Goal: Task Accomplishment & Management: Use online tool/utility

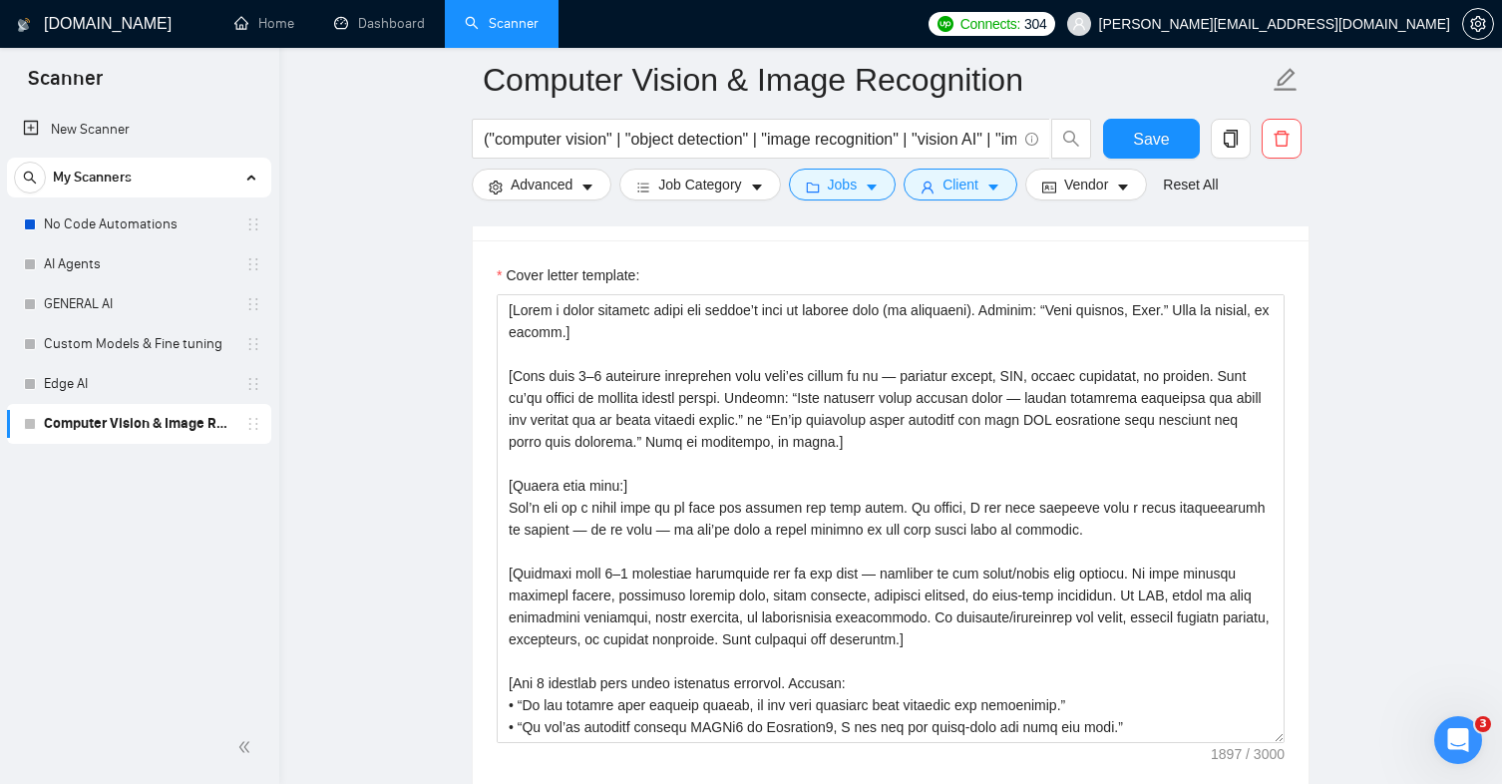
scroll to position [2258, 0]
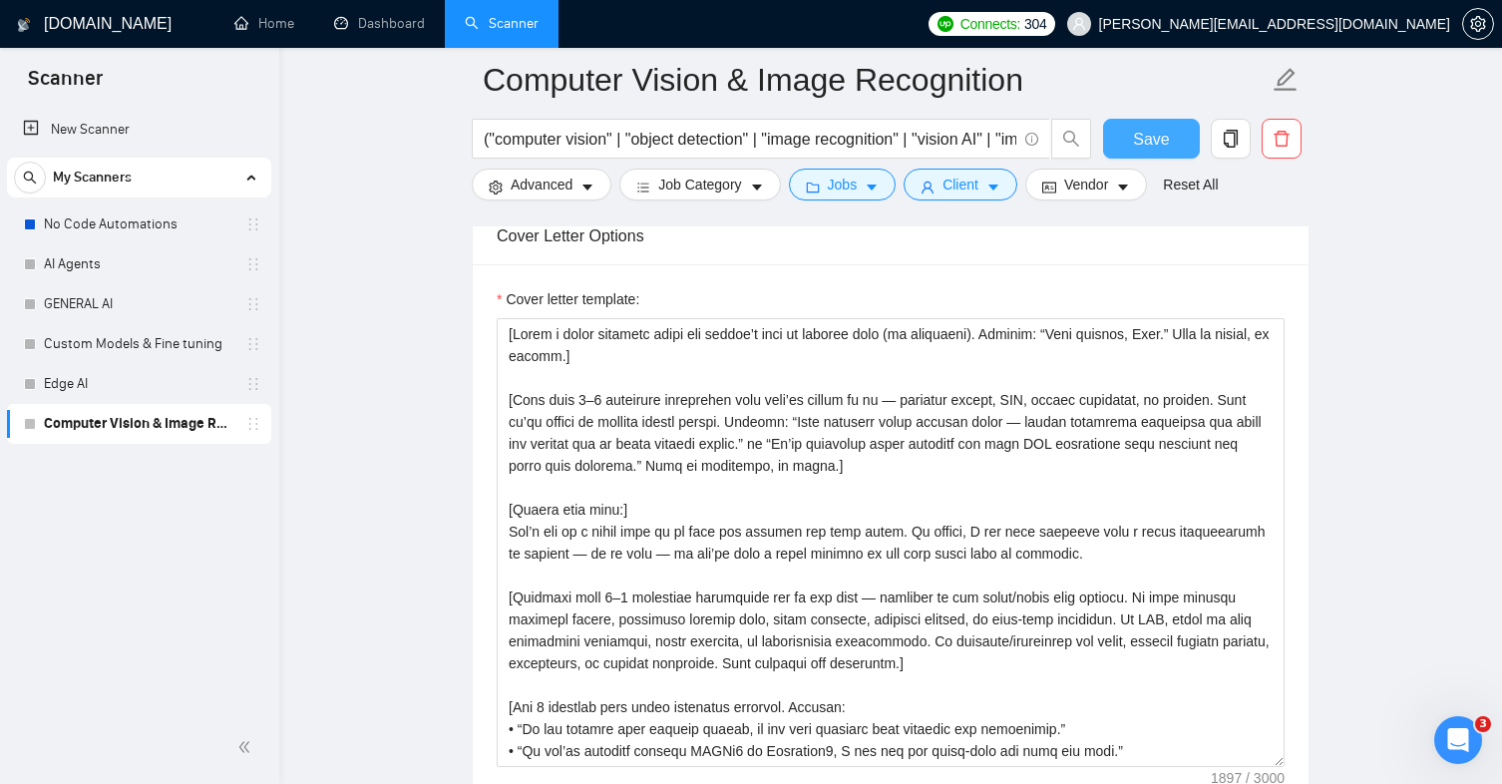
click at [1122, 131] on button "Save" at bounding box center [1151, 139] width 97 height 40
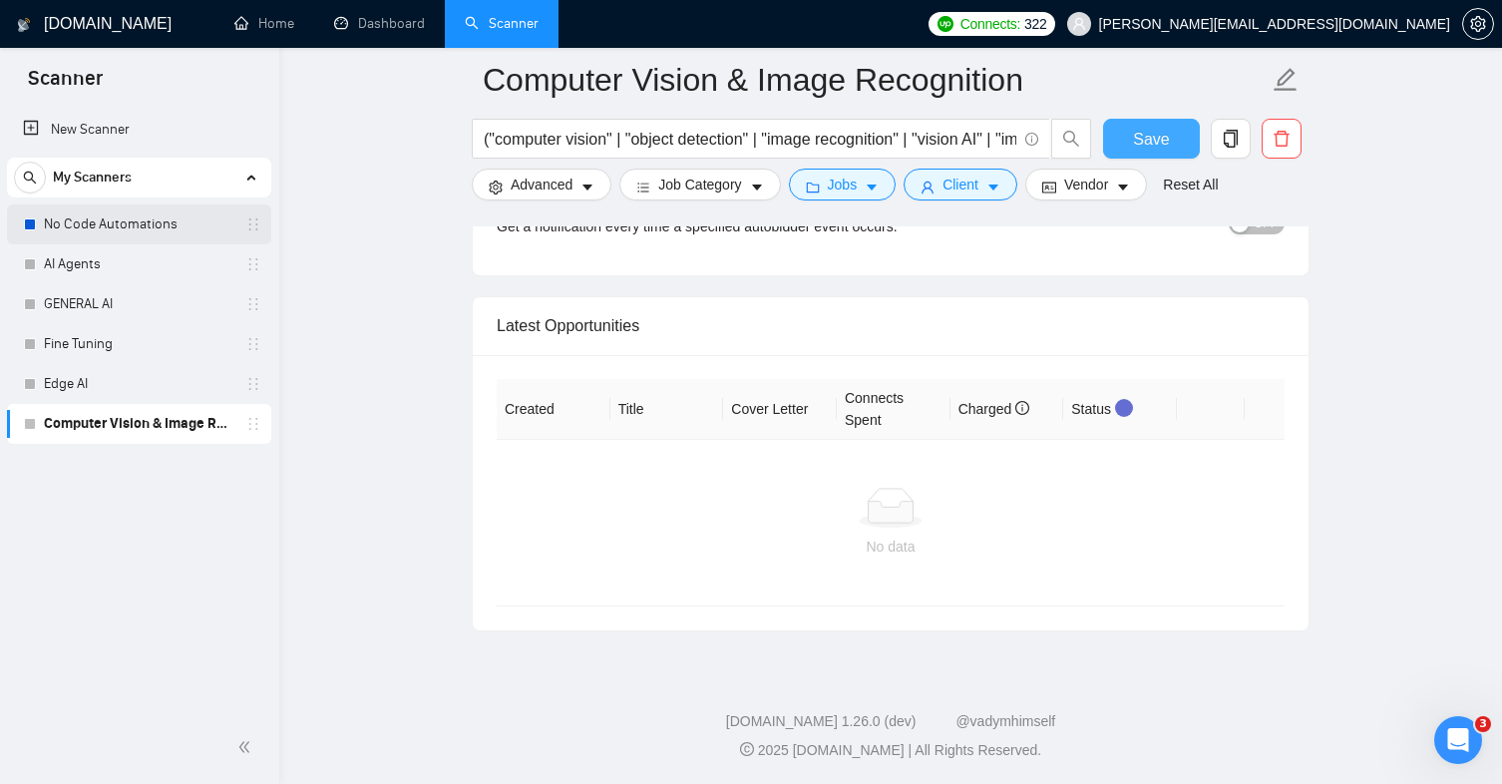
scroll to position [4893, 0]
click at [122, 132] on link "New Scanner" at bounding box center [139, 130] width 232 height 40
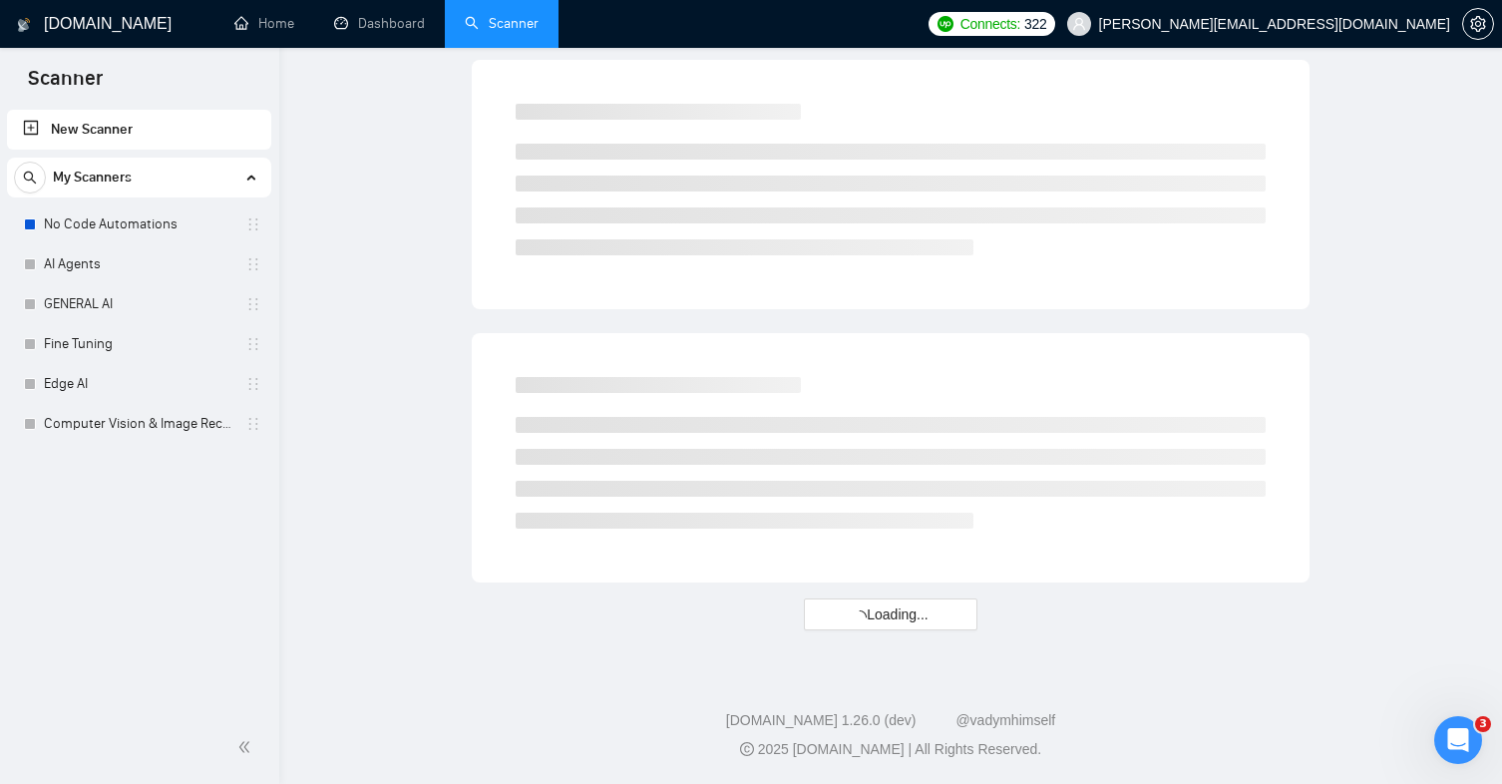
scroll to position [1129, 0]
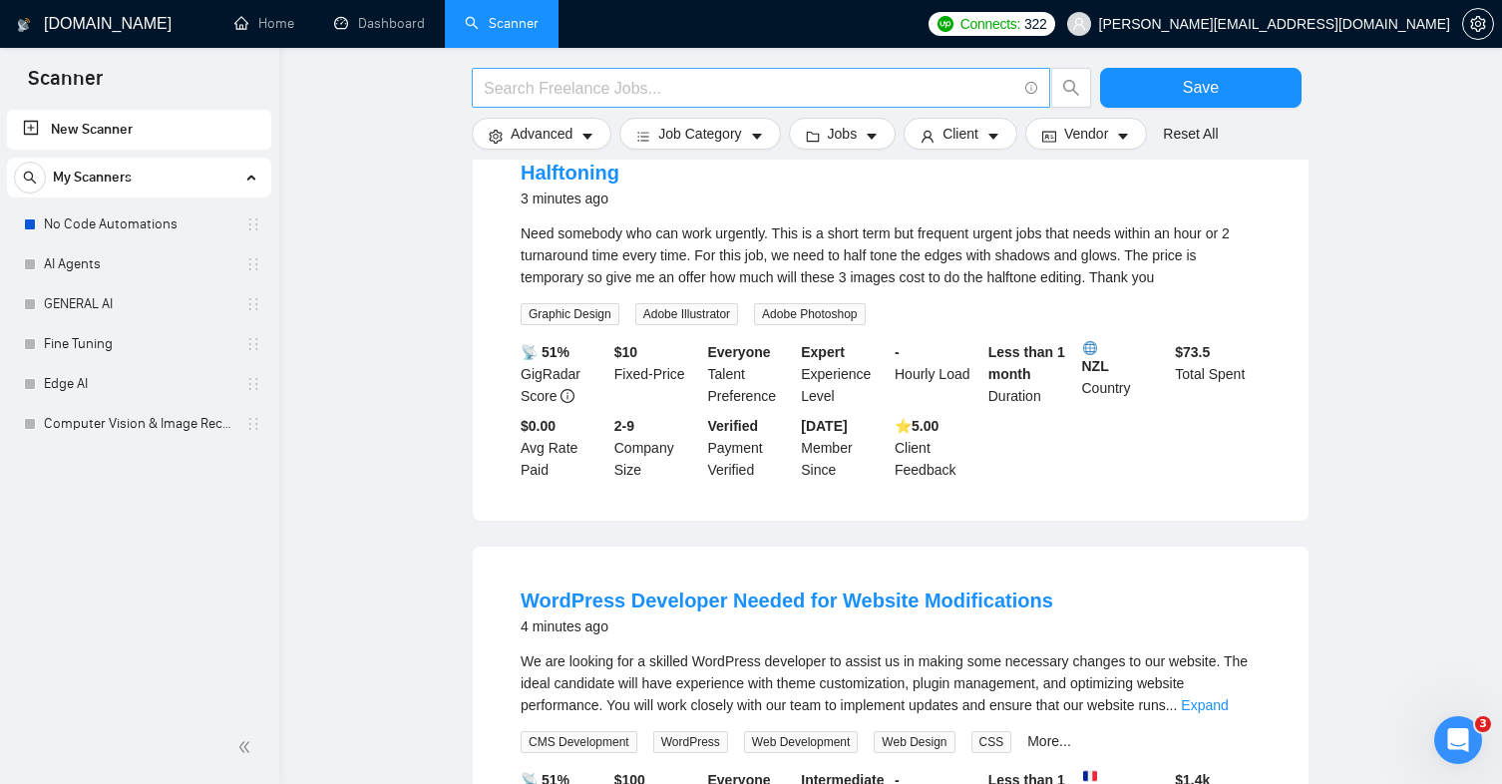
click at [543, 84] on input "text" at bounding box center [750, 88] width 533 height 25
paste input "("data pipeline" | "ETL automation" | "ETL workflow" | "integration pipeline") …"
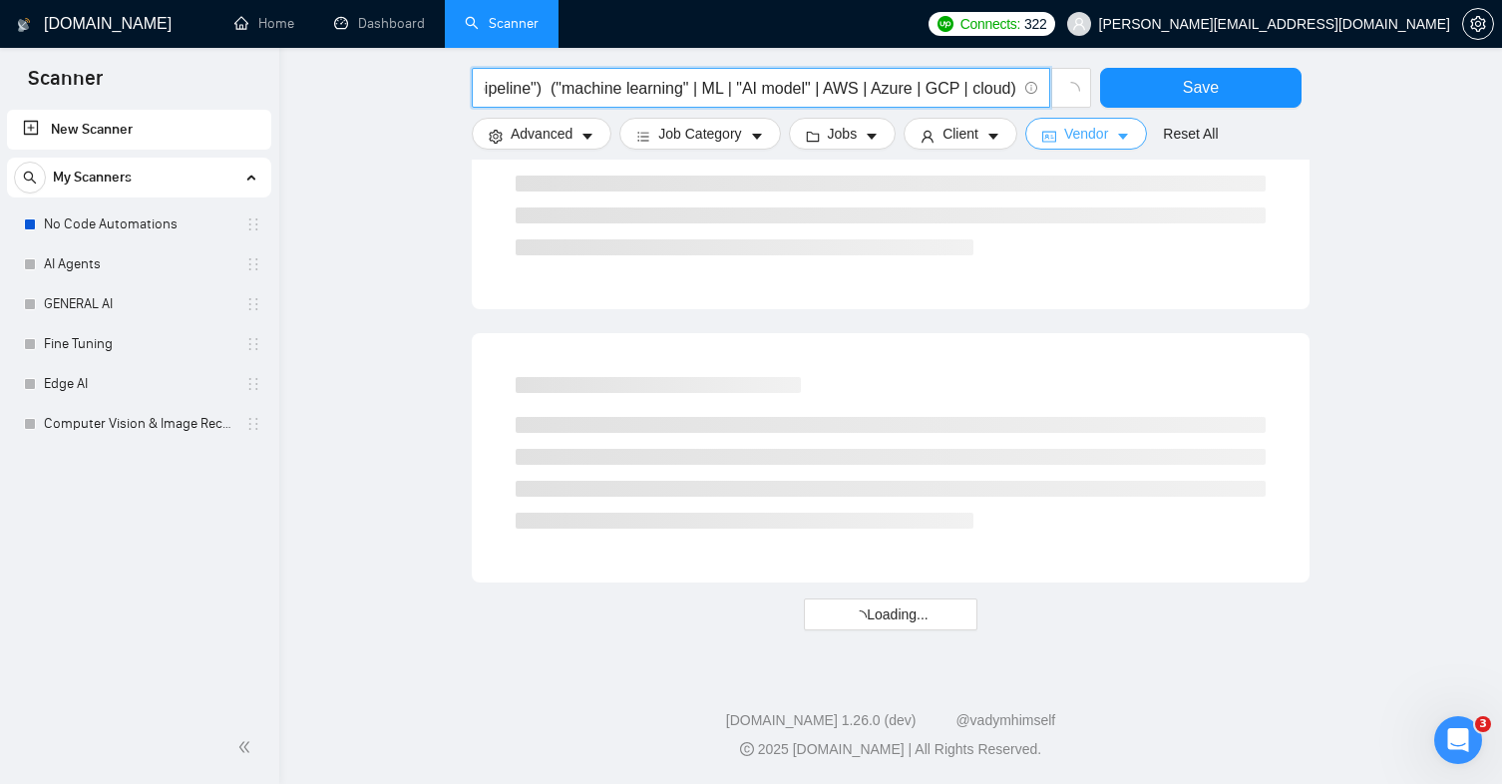
type input "("data pipeline" | "ETL automation" | "ETL workflow" | "integration pipeline") …"
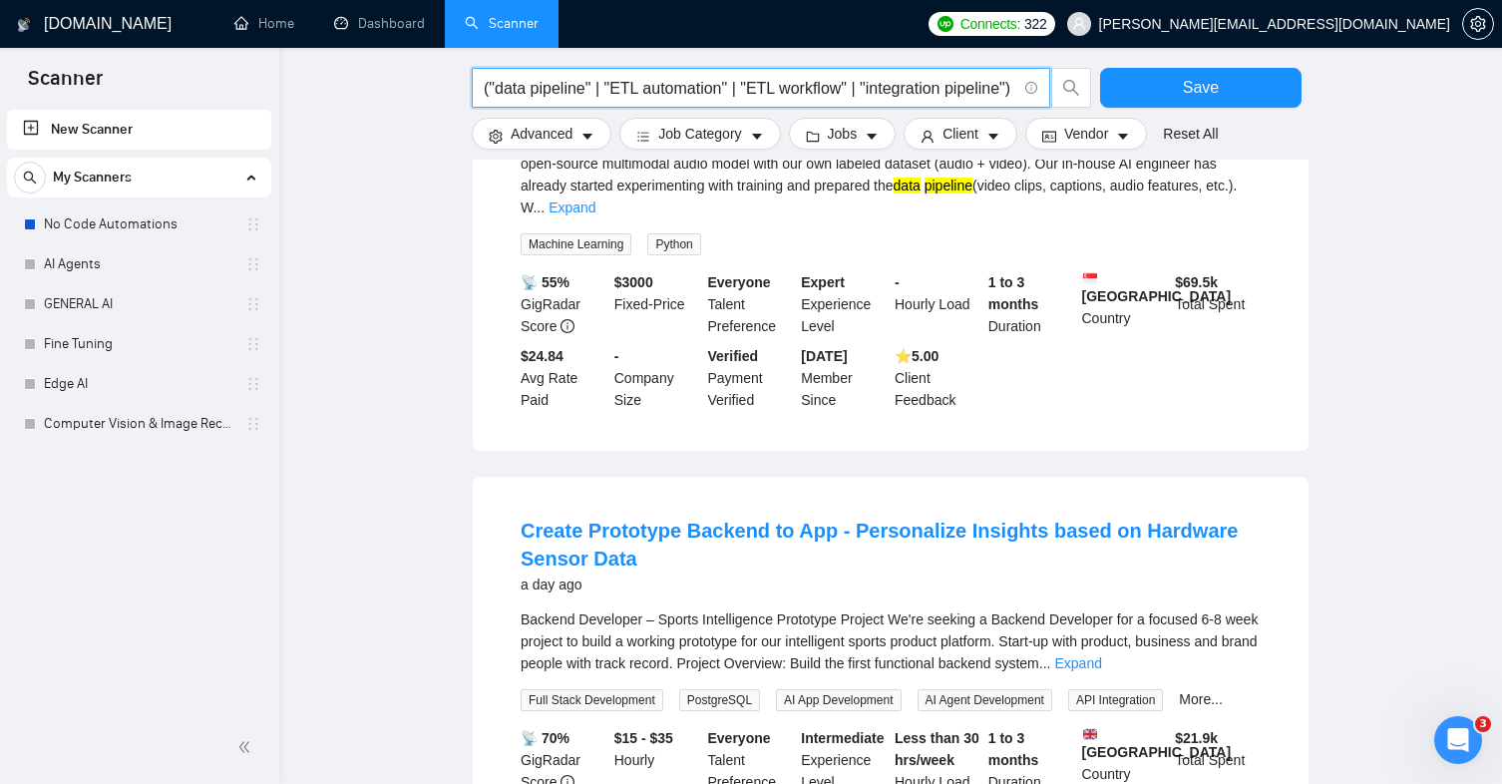
scroll to position [0, 0]
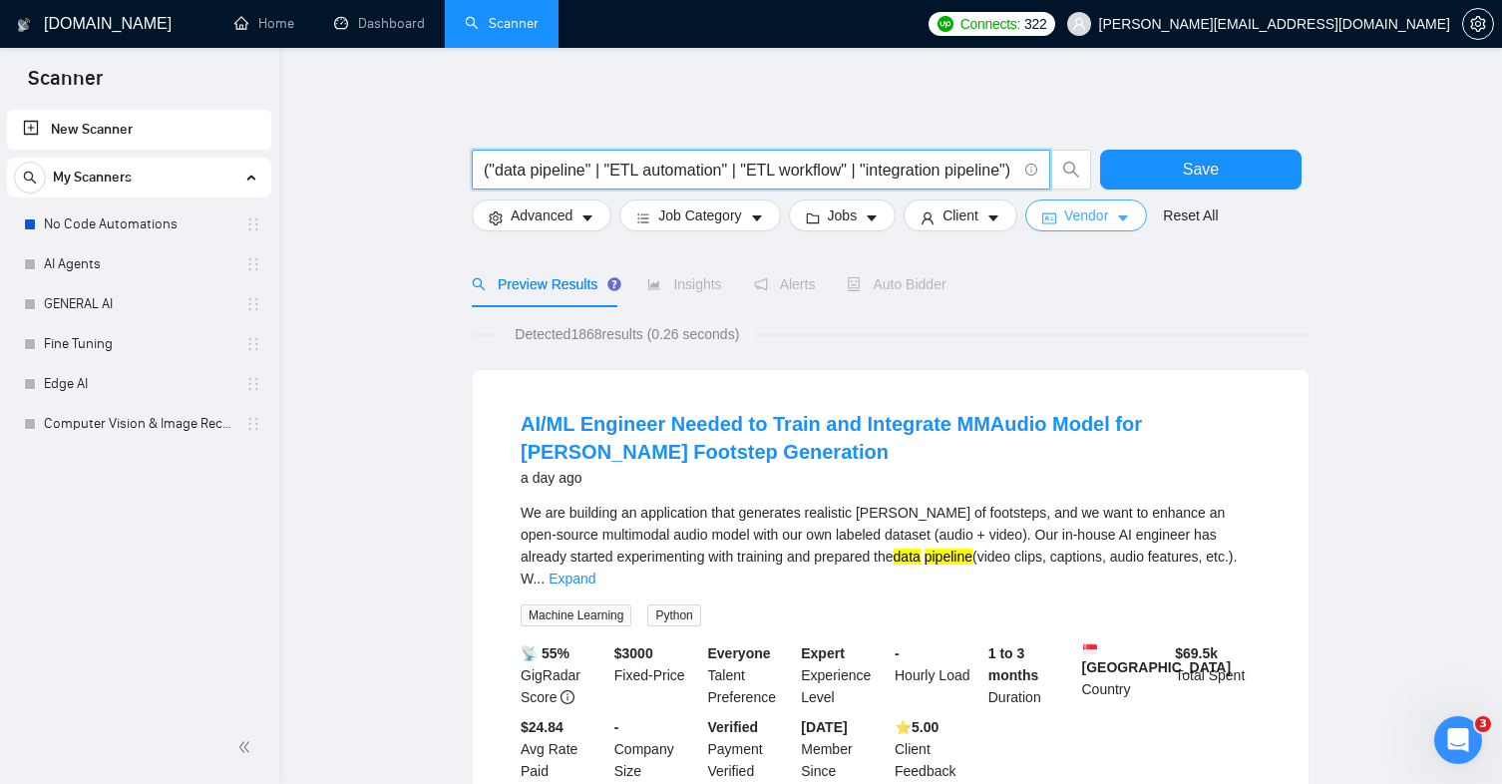
click at [1056, 217] on icon "idcard" at bounding box center [1049, 218] width 14 height 14
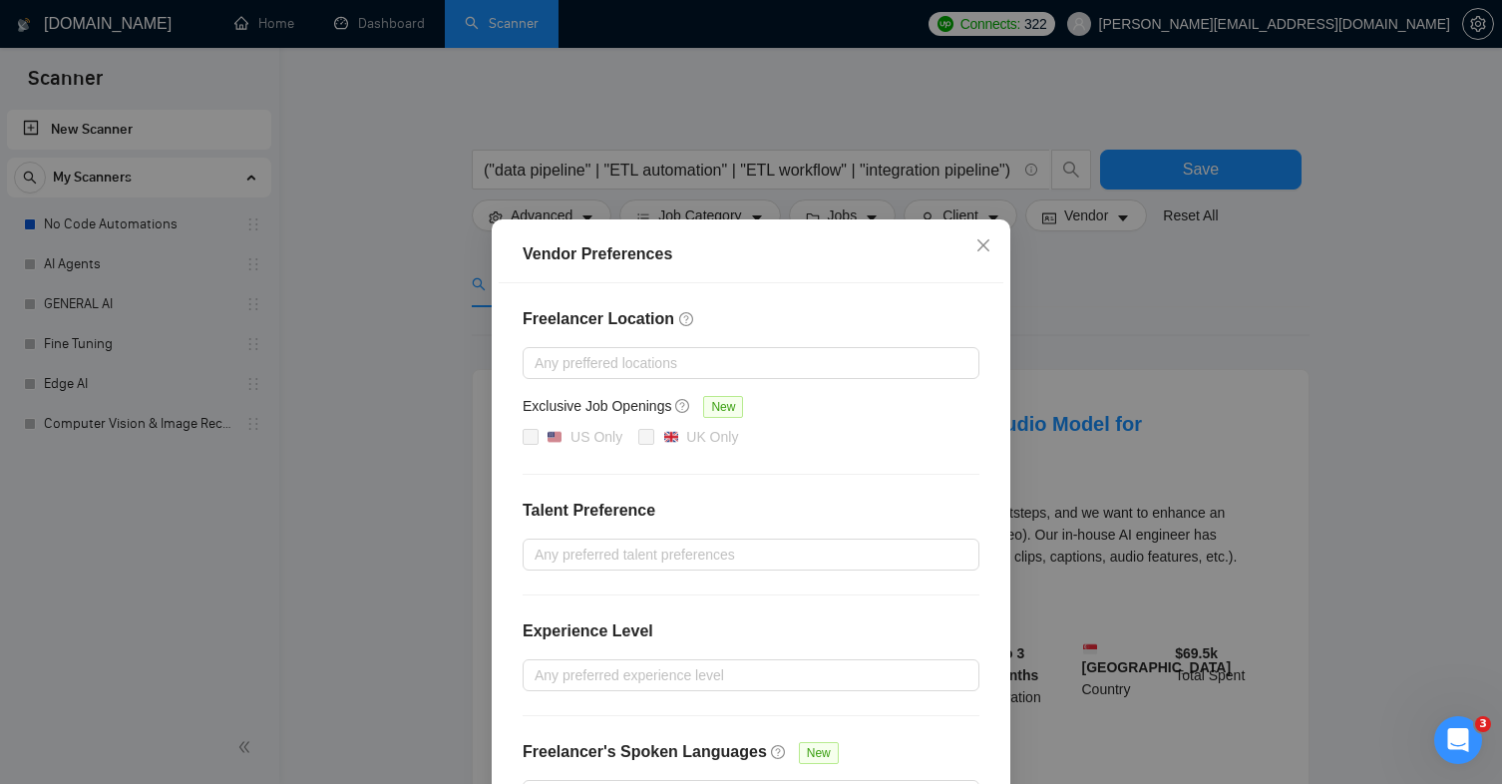
click at [1082, 329] on div "Vendor Preferences Freelancer Location Any preffered locations Exclusive Job Op…" at bounding box center [751, 392] width 1502 height 784
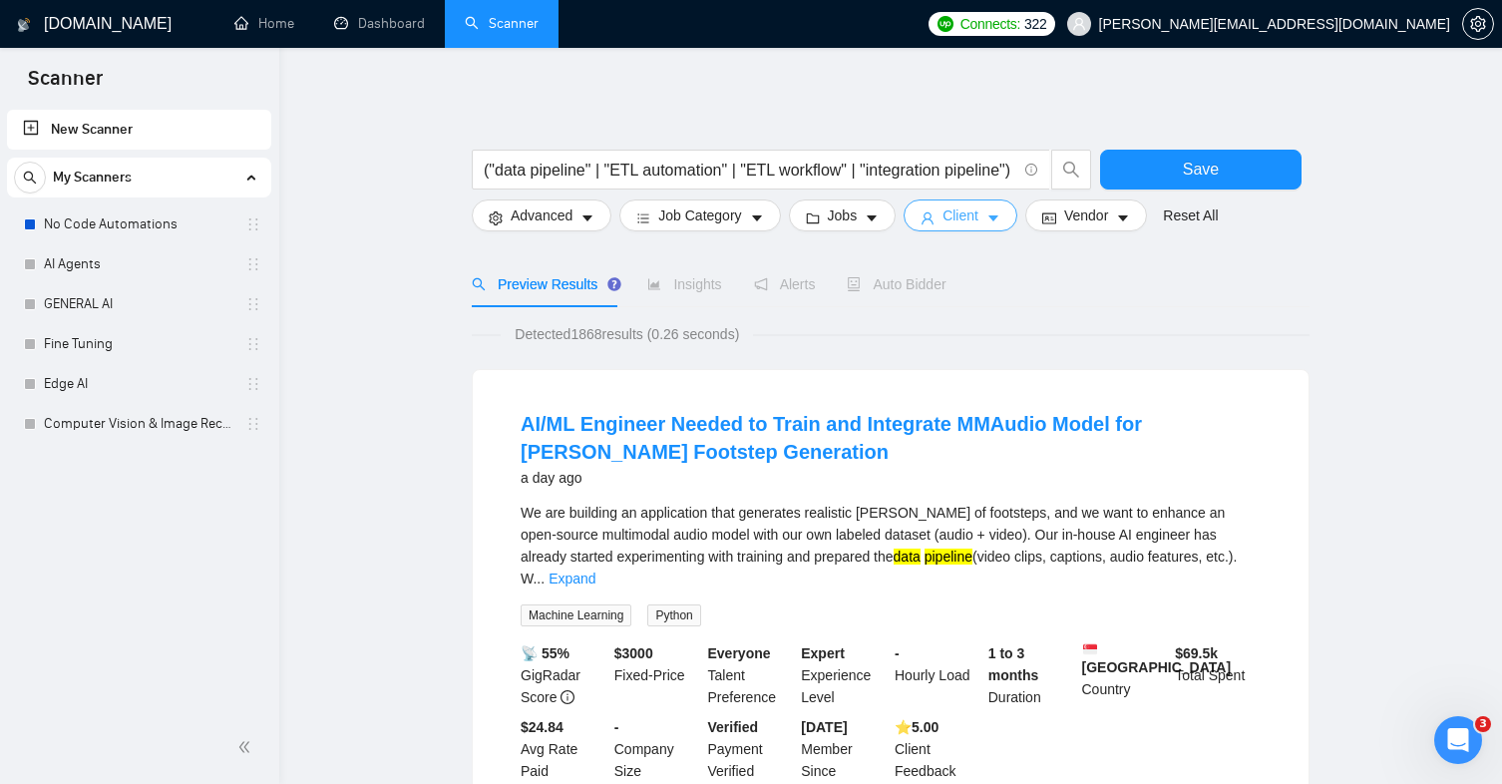
click at [973, 219] on span "Client" at bounding box center [961, 215] width 36 height 22
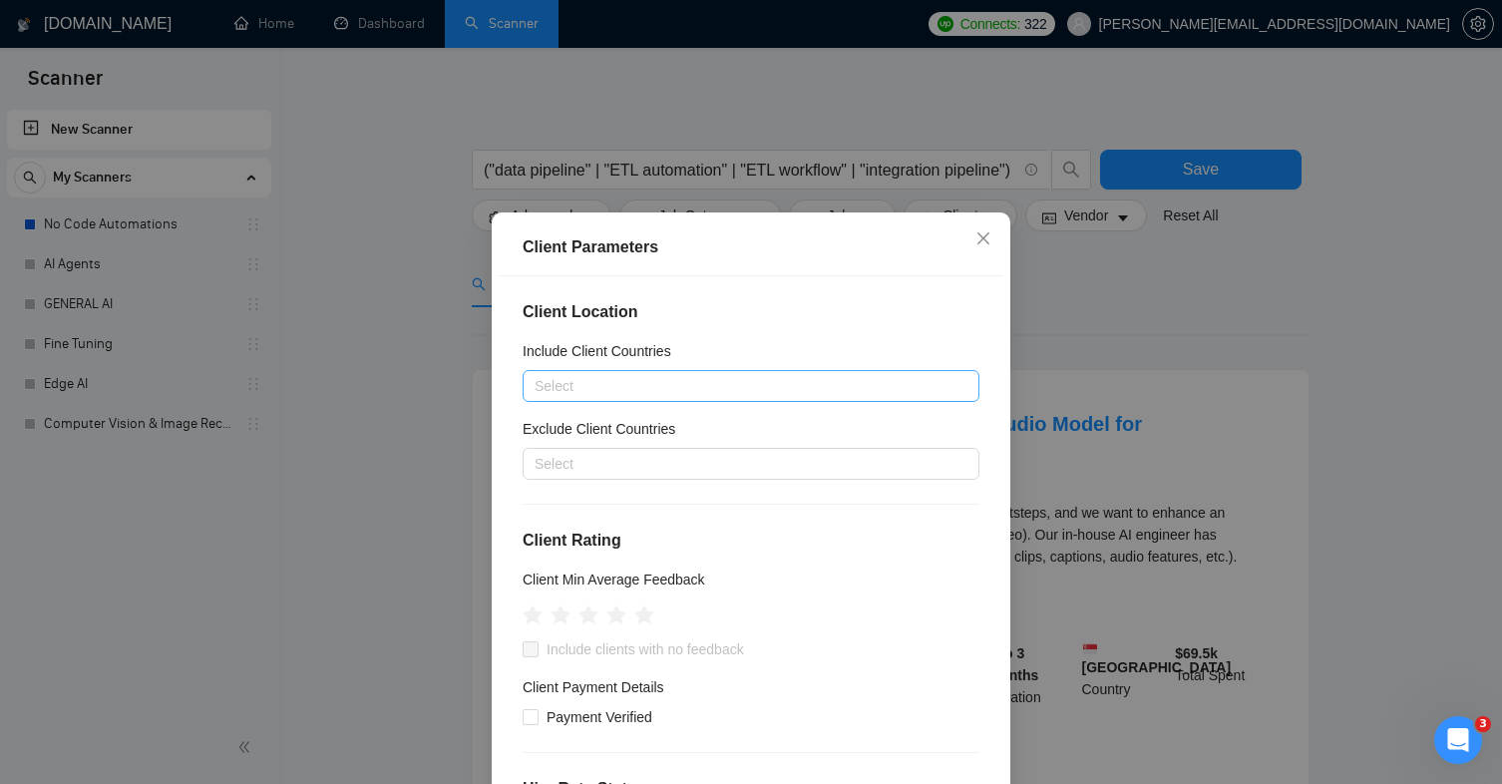
click at [646, 394] on div at bounding box center [741, 386] width 427 height 24
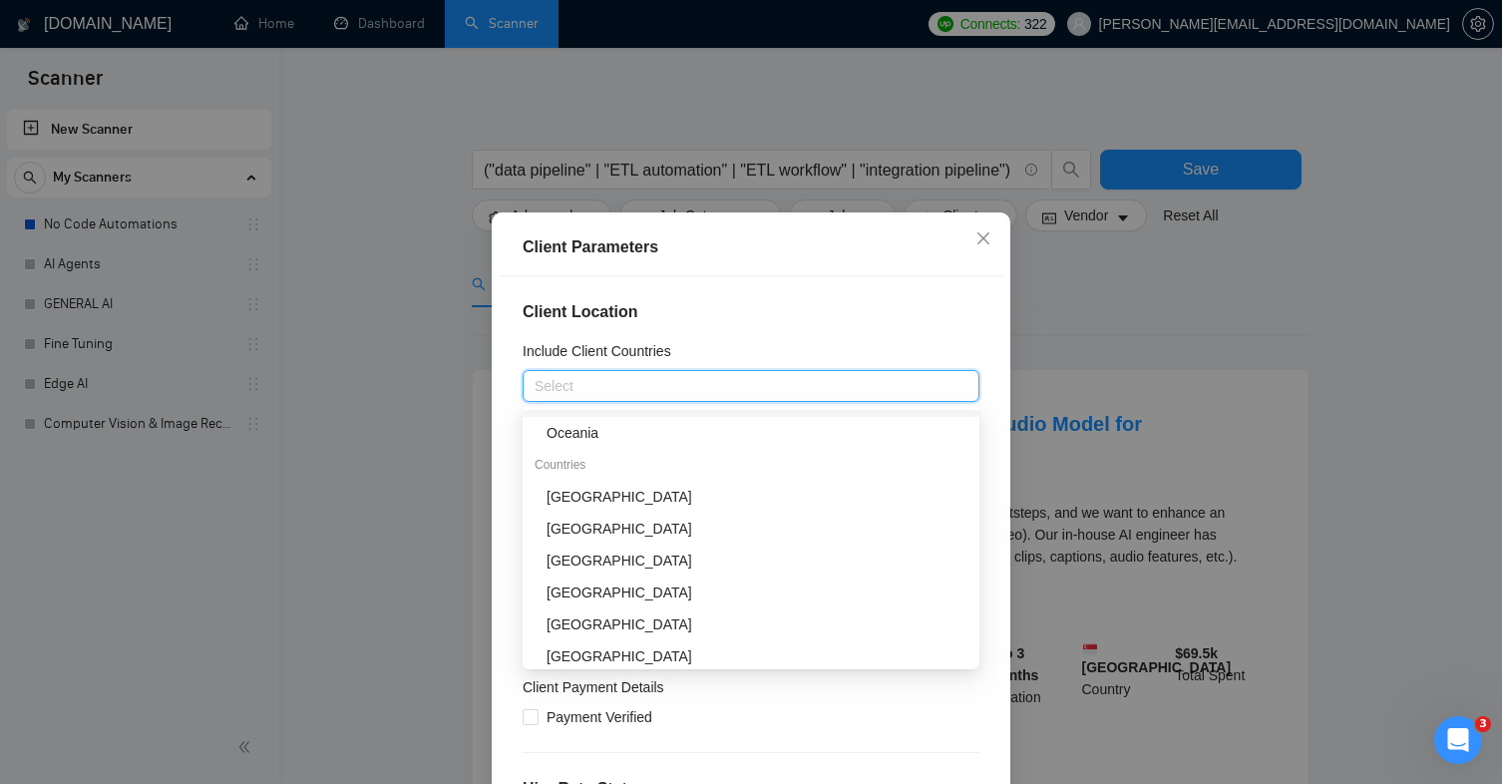
scroll to position [187, 0]
click at [642, 489] on div "[GEOGRAPHIC_DATA]" at bounding box center [757, 495] width 421 height 22
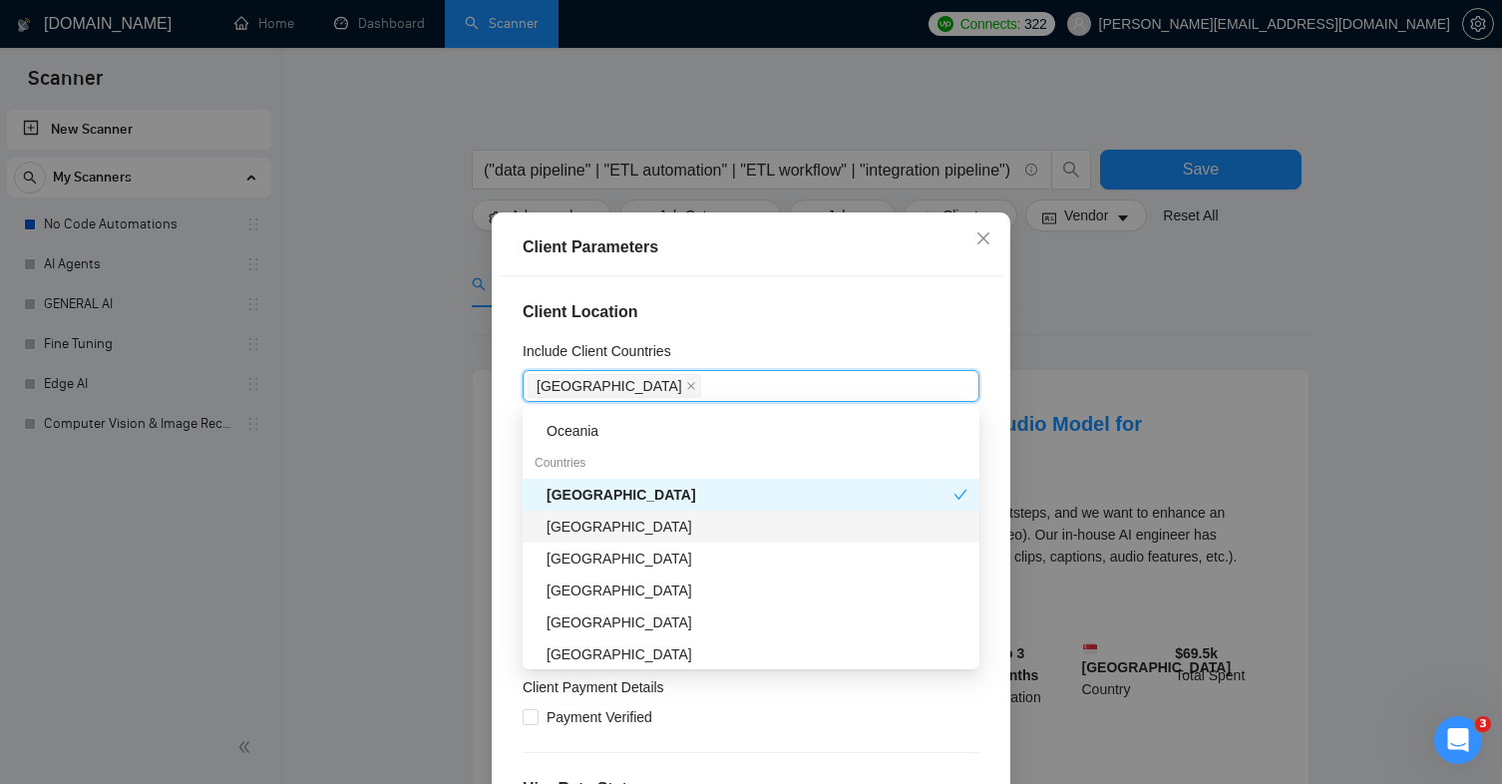
click at [643, 521] on div "[GEOGRAPHIC_DATA]" at bounding box center [757, 527] width 421 height 22
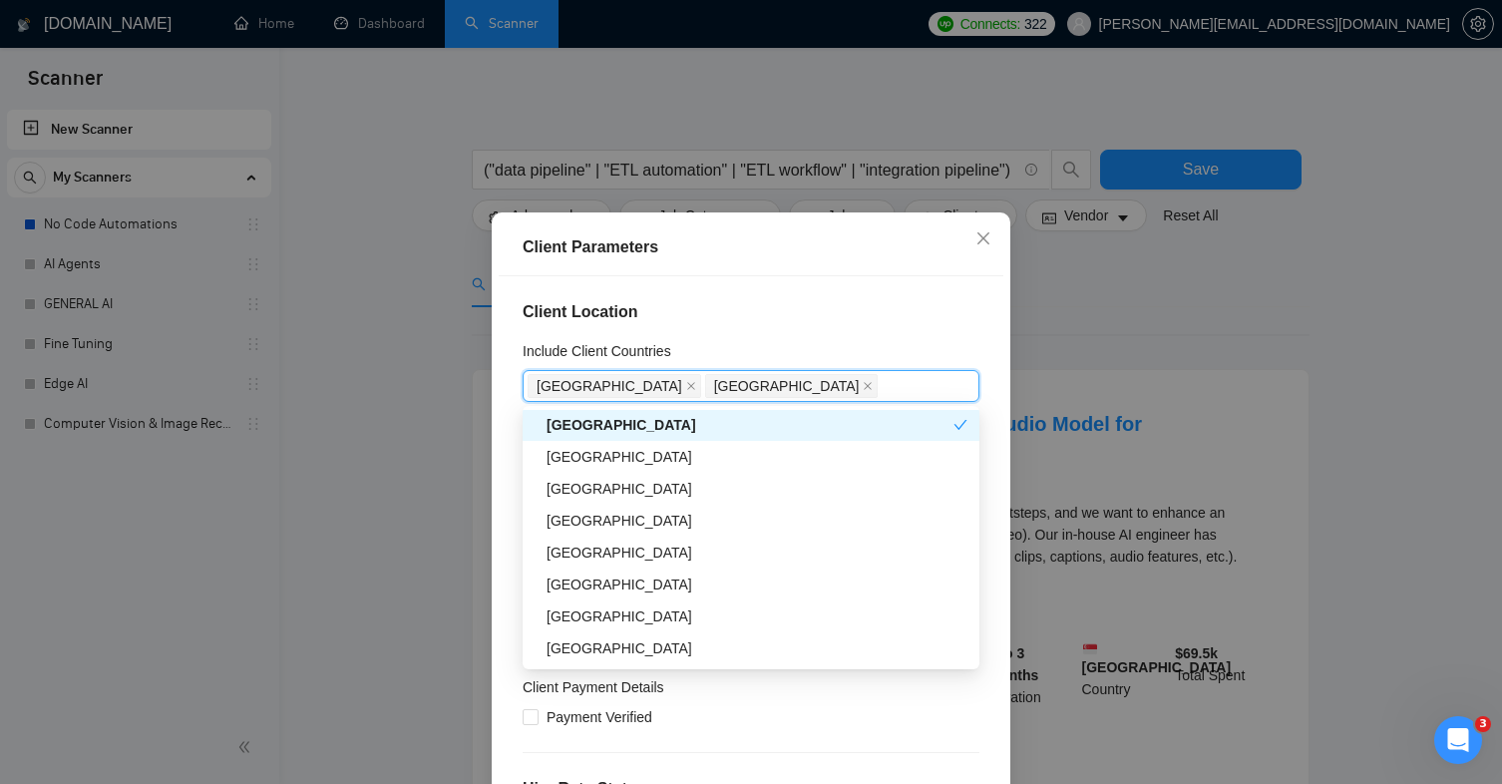
scroll to position [294, 0]
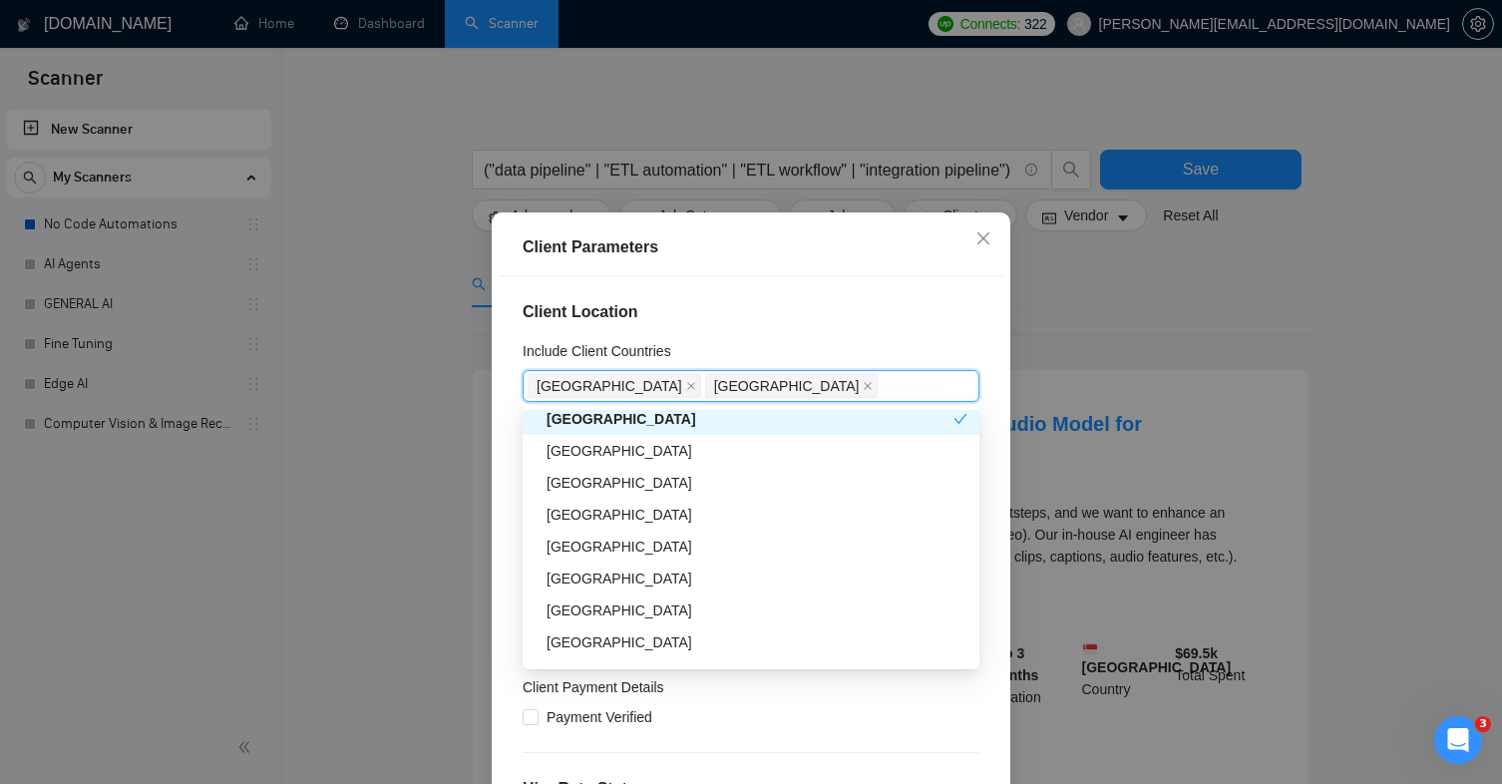
click at [643, 521] on div "[GEOGRAPHIC_DATA]" at bounding box center [757, 515] width 421 height 22
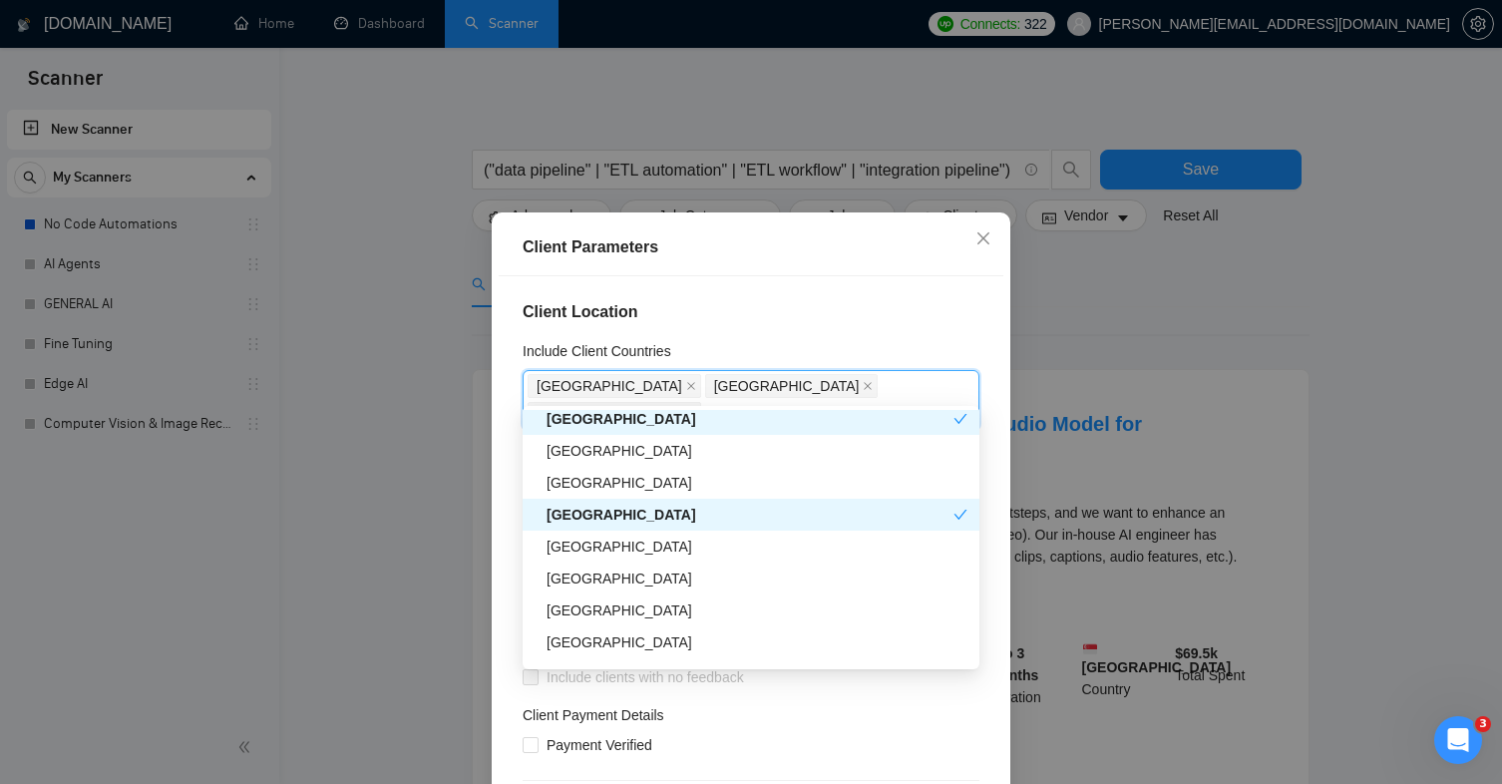
click at [643, 502] on div "[GEOGRAPHIC_DATA]" at bounding box center [751, 515] width 457 height 32
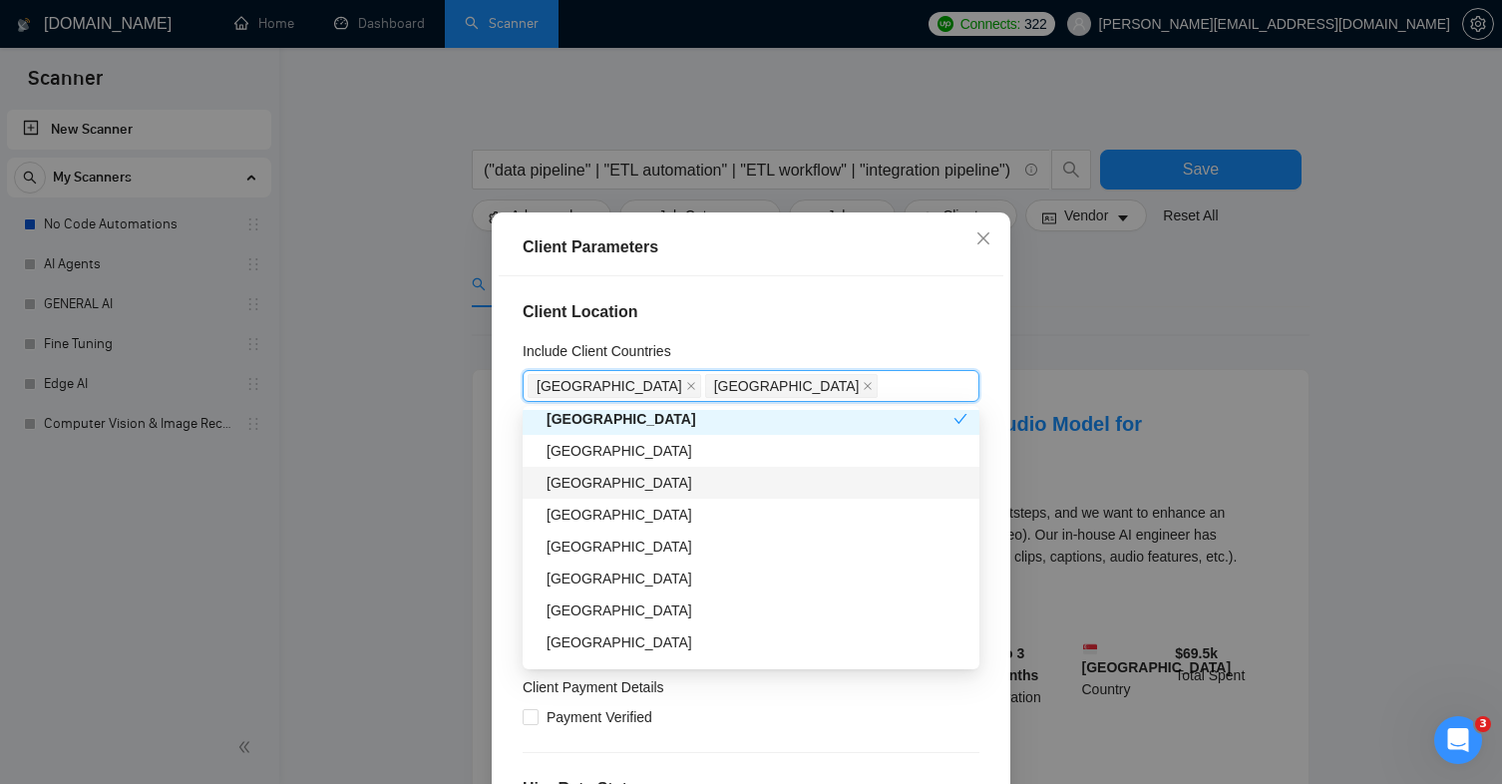
click at [640, 493] on div "[GEOGRAPHIC_DATA]" at bounding box center [751, 483] width 457 height 32
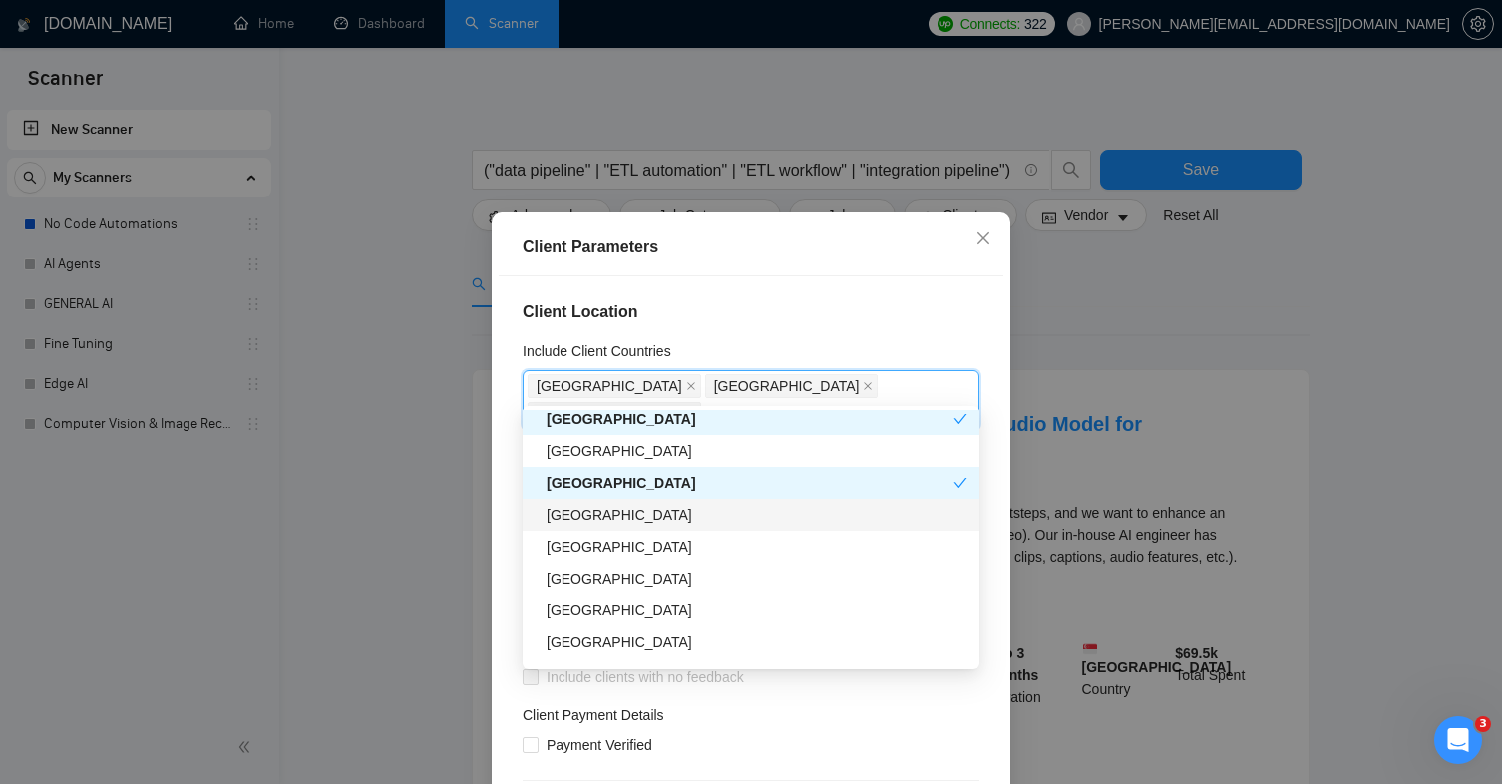
click at [635, 507] on div "[GEOGRAPHIC_DATA]" at bounding box center [757, 515] width 421 height 22
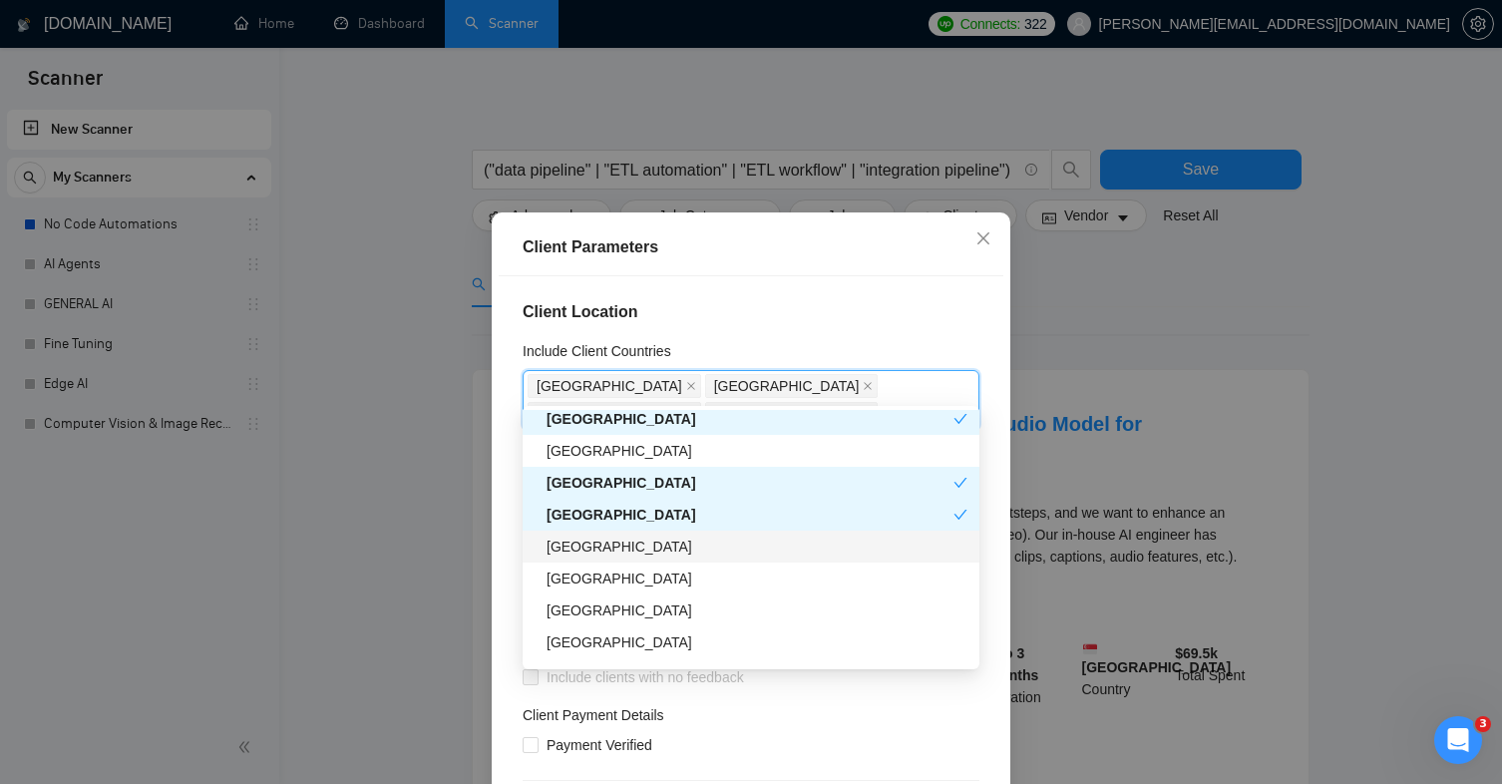
click at [624, 550] on div "[GEOGRAPHIC_DATA]" at bounding box center [757, 547] width 421 height 22
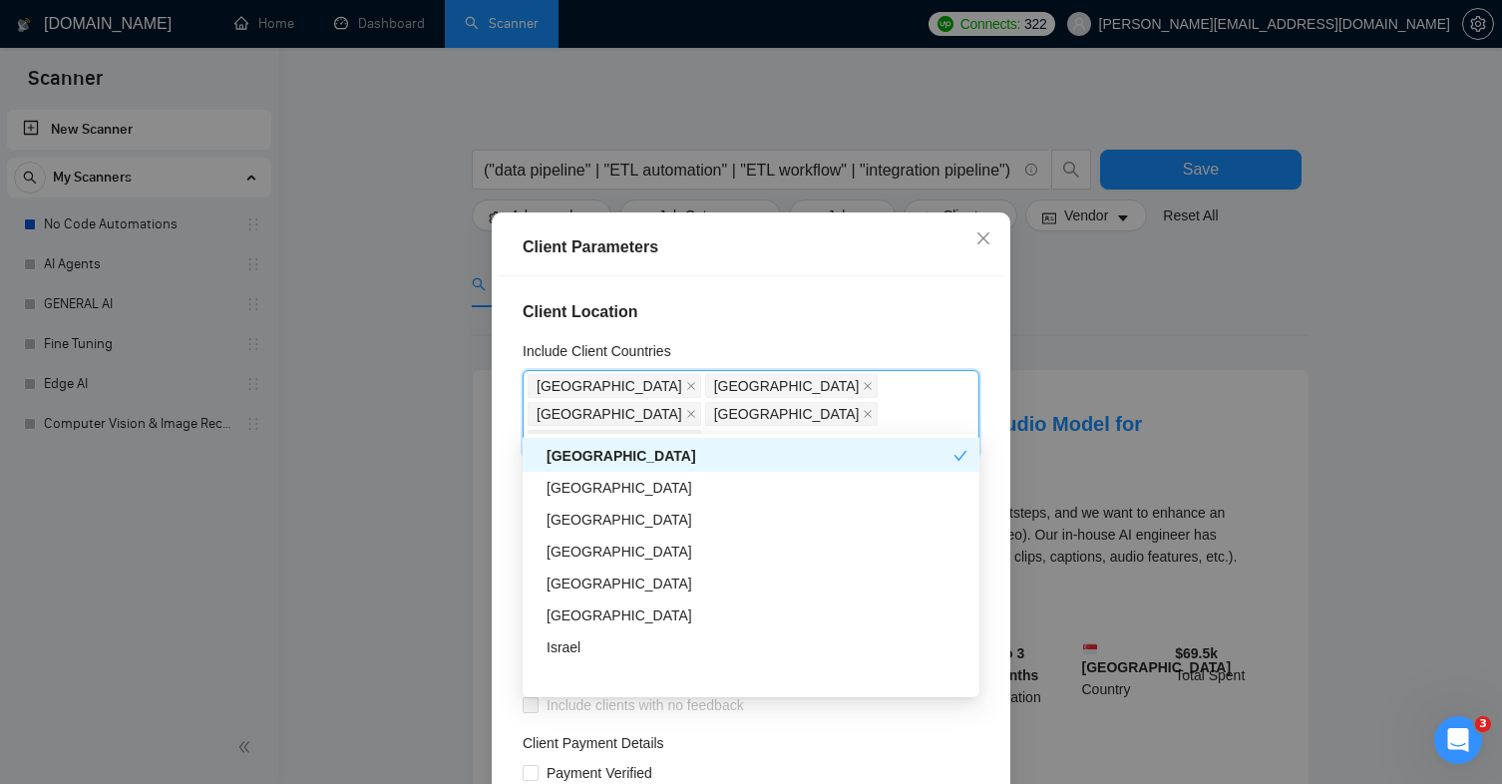
scroll to position [424, 0]
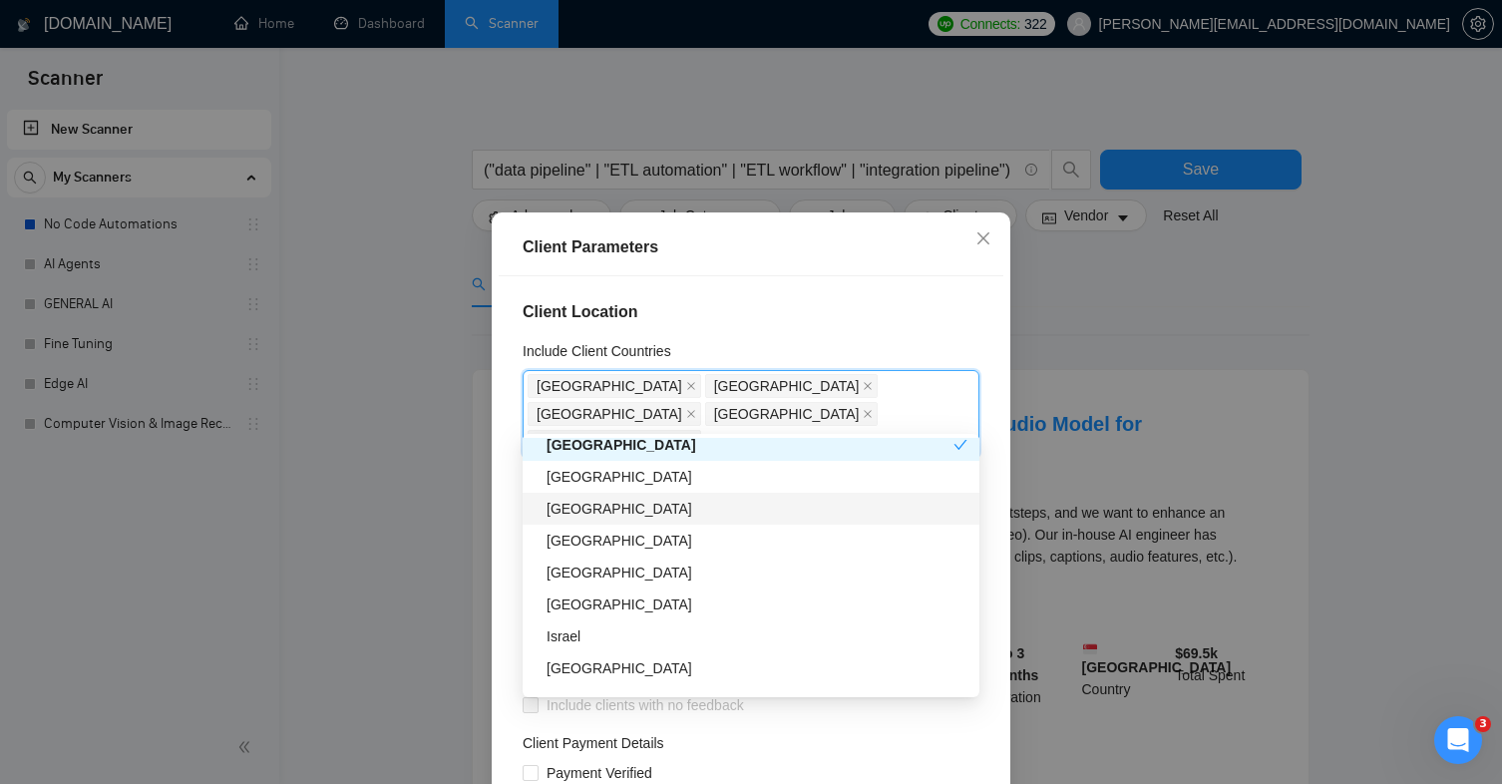
click at [642, 505] on div "[GEOGRAPHIC_DATA]" at bounding box center [757, 509] width 421 height 22
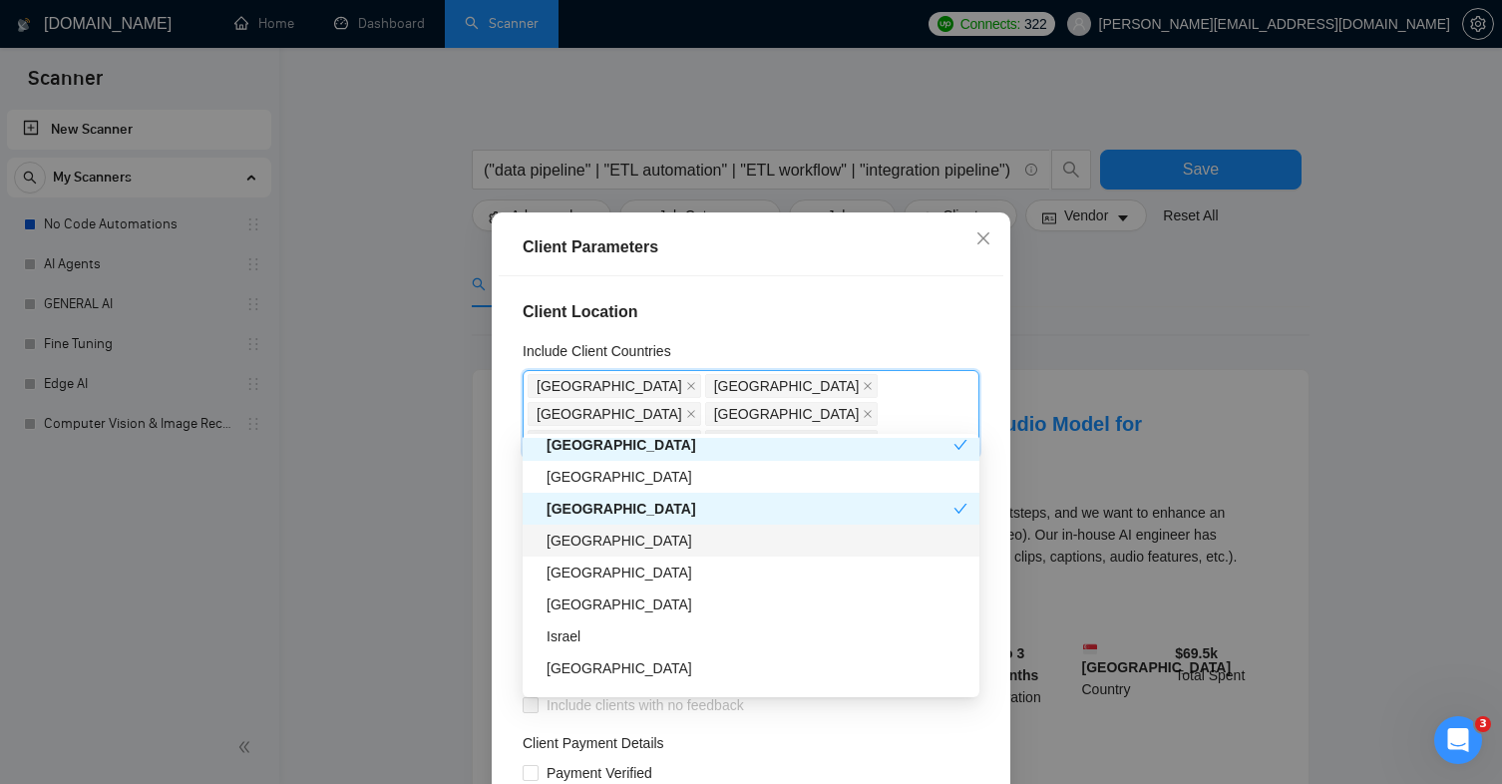
click at [631, 531] on div "[GEOGRAPHIC_DATA]" at bounding box center [757, 541] width 421 height 22
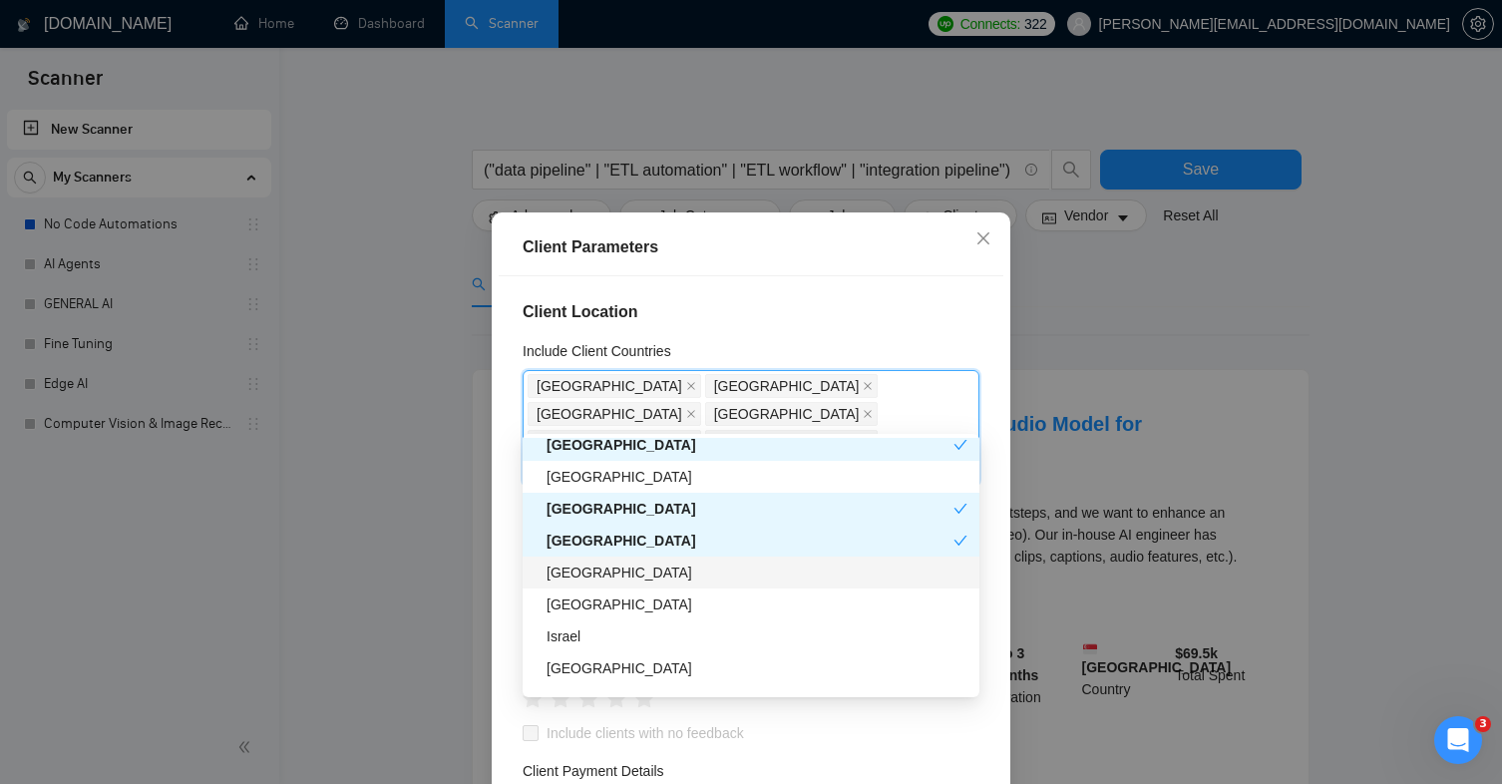
click at [645, 562] on div "[GEOGRAPHIC_DATA]" at bounding box center [757, 573] width 421 height 22
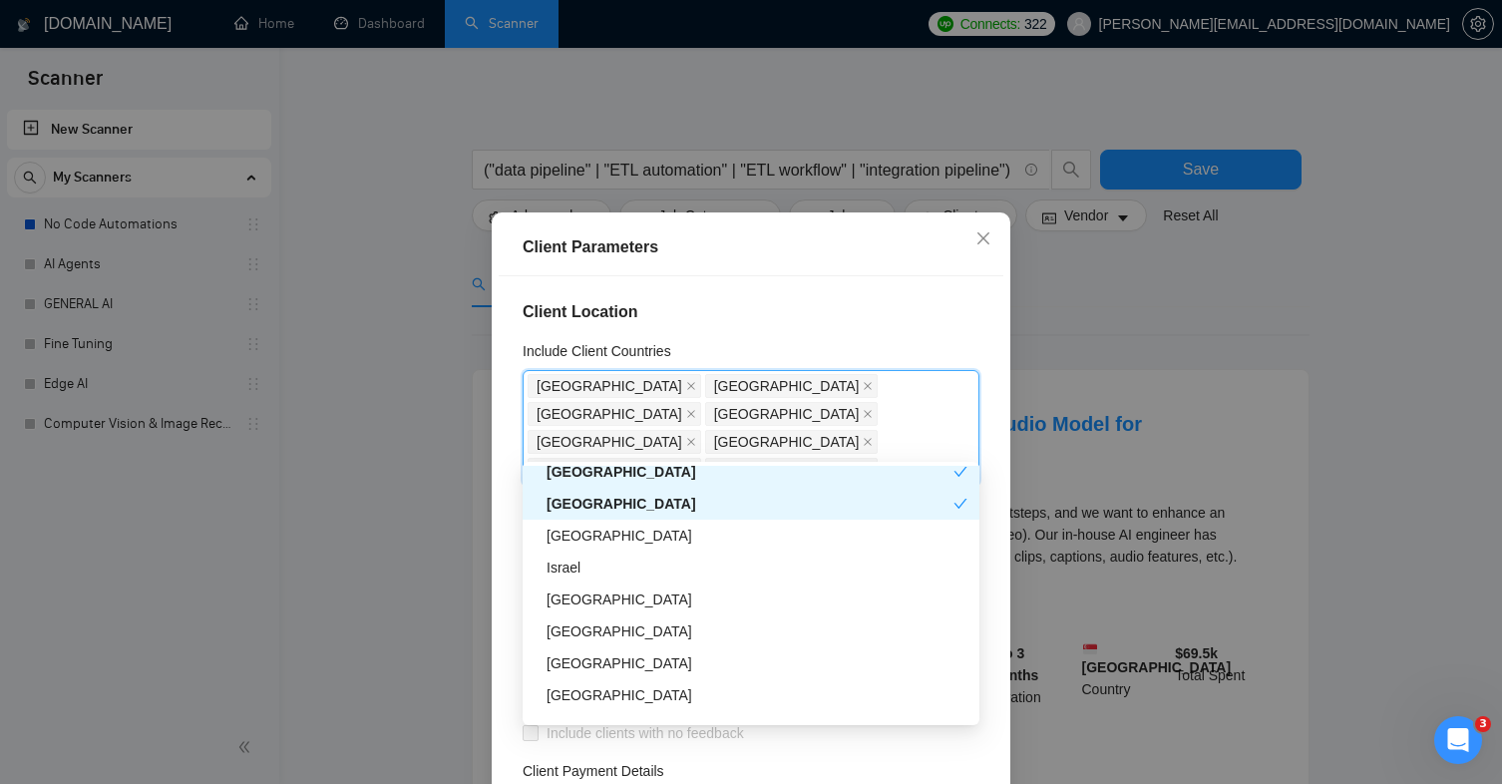
scroll to position [525, 0]
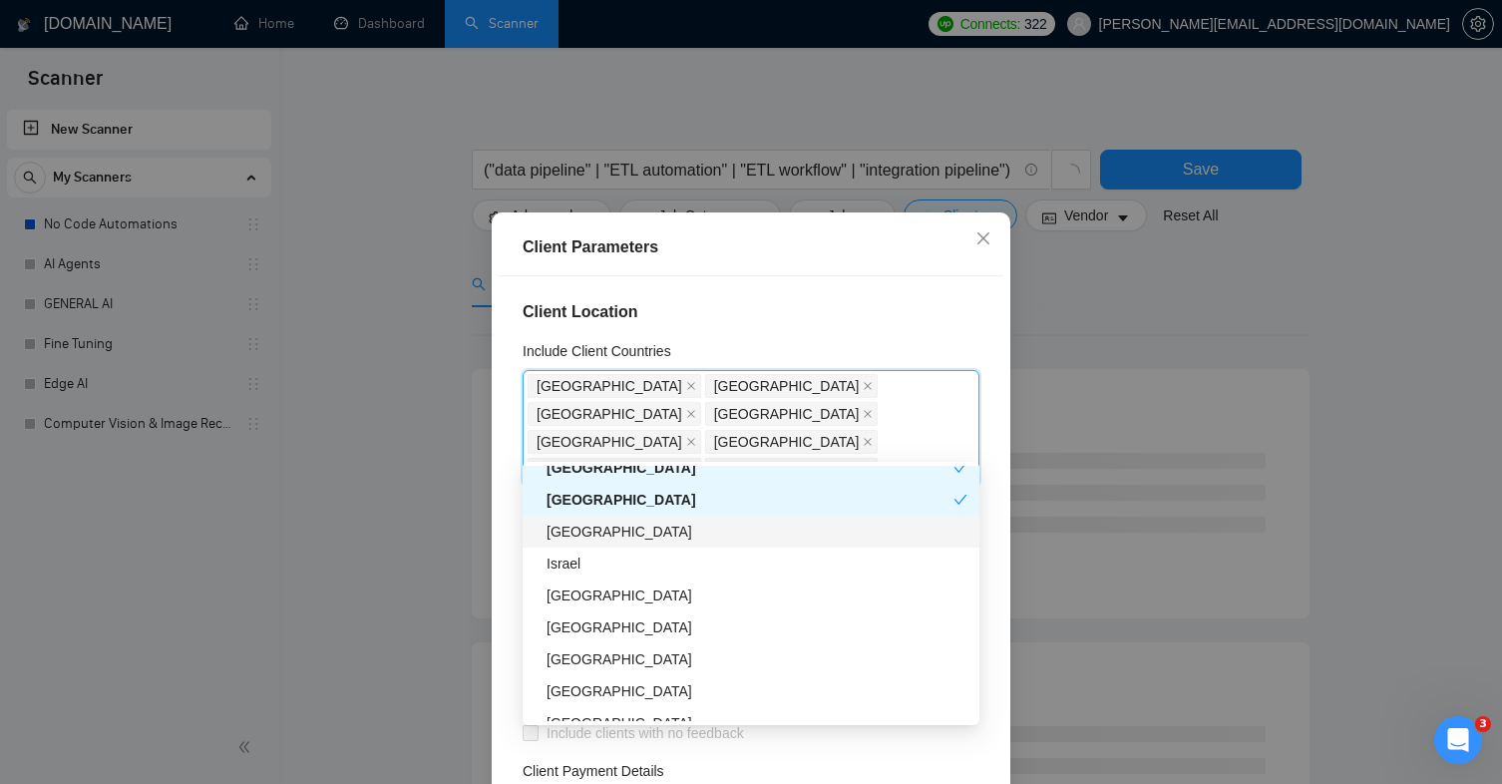
click at [649, 532] on div "[GEOGRAPHIC_DATA]" at bounding box center [757, 532] width 421 height 22
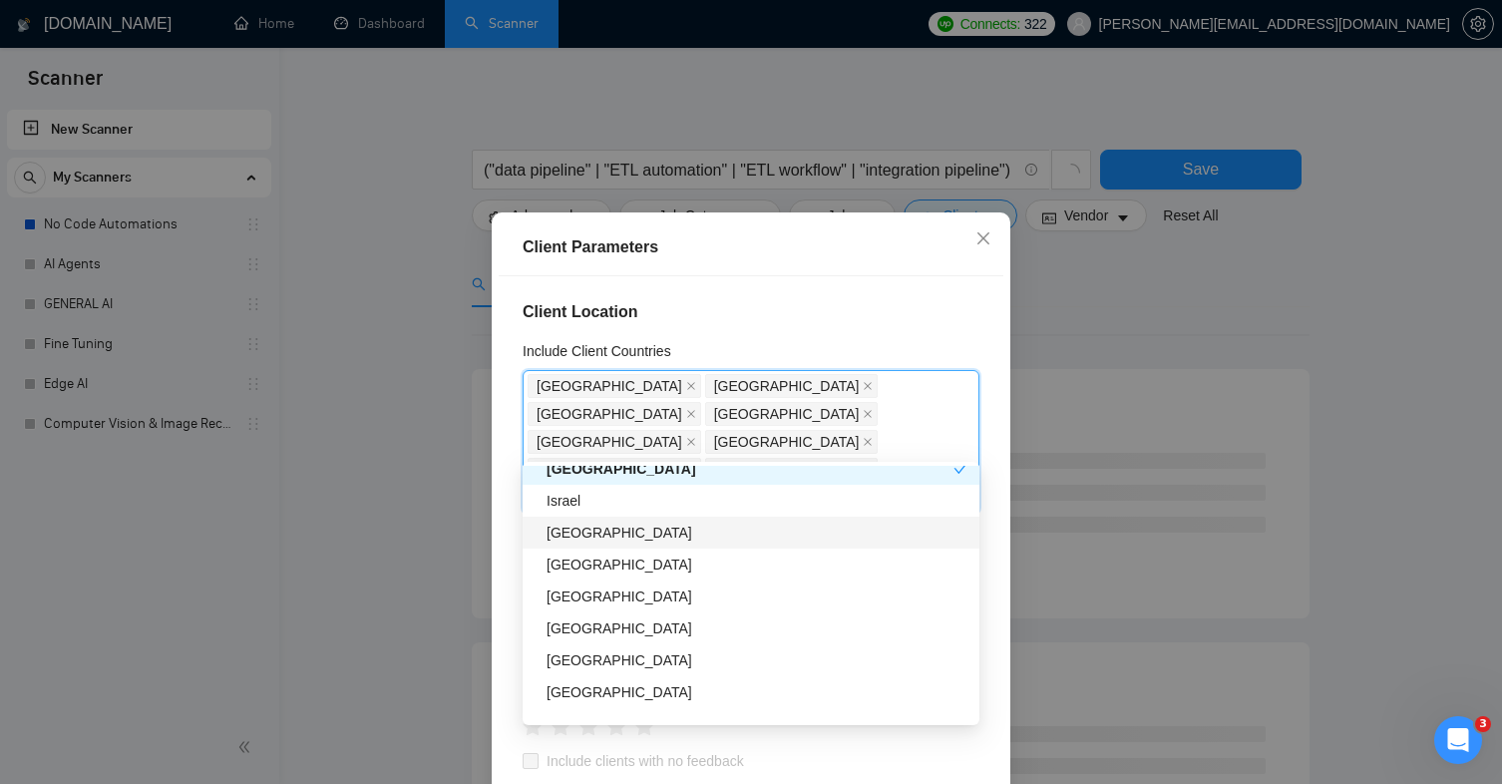
scroll to position [590, 0]
click at [652, 594] on div "[GEOGRAPHIC_DATA]" at bounding box center [757, 595] width 421 height 22
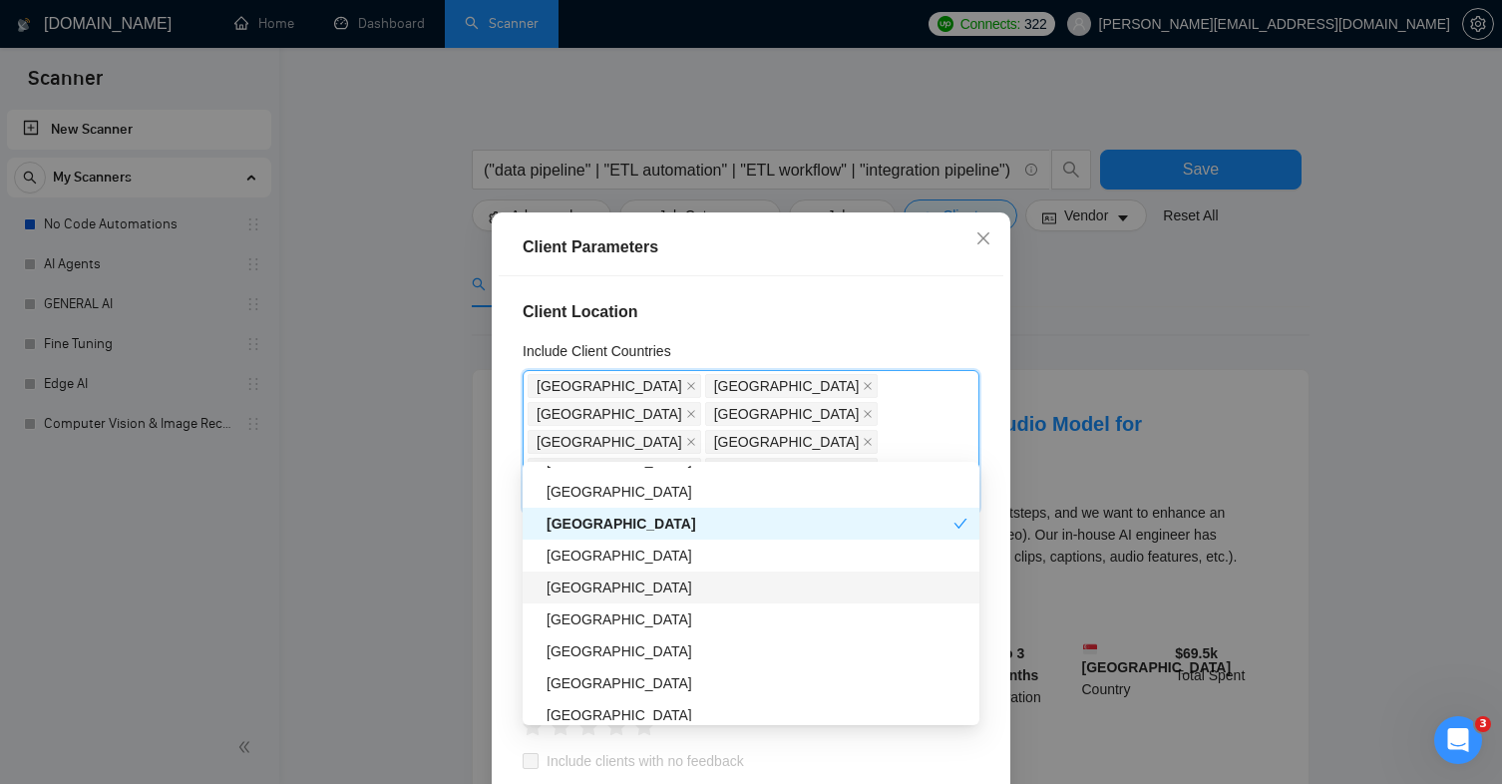
scroll to position [663, 0]
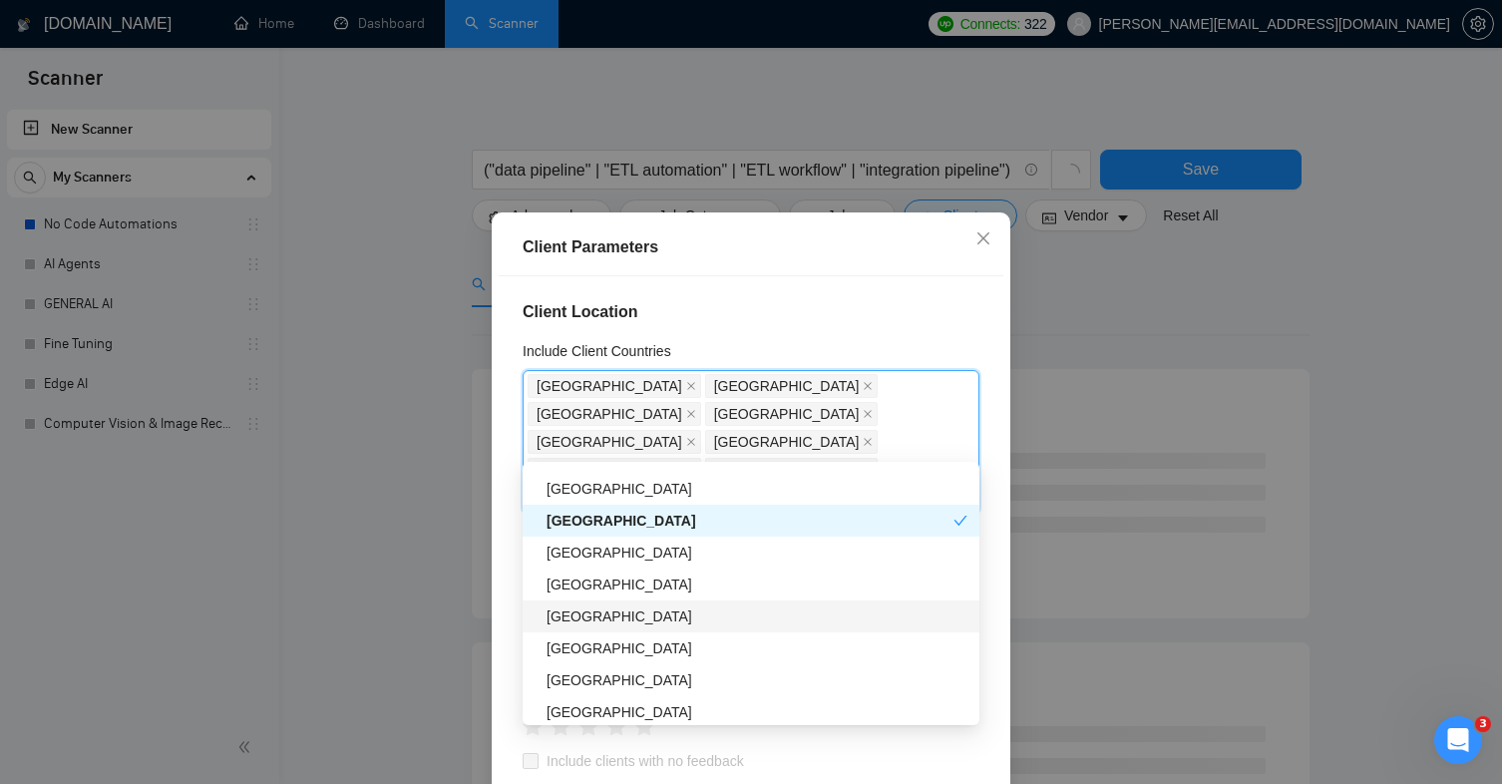
click at [638, 612] on div "[GEOGRAPHIC_DATA]" at bounding box center [757, 616] width 421 height 22
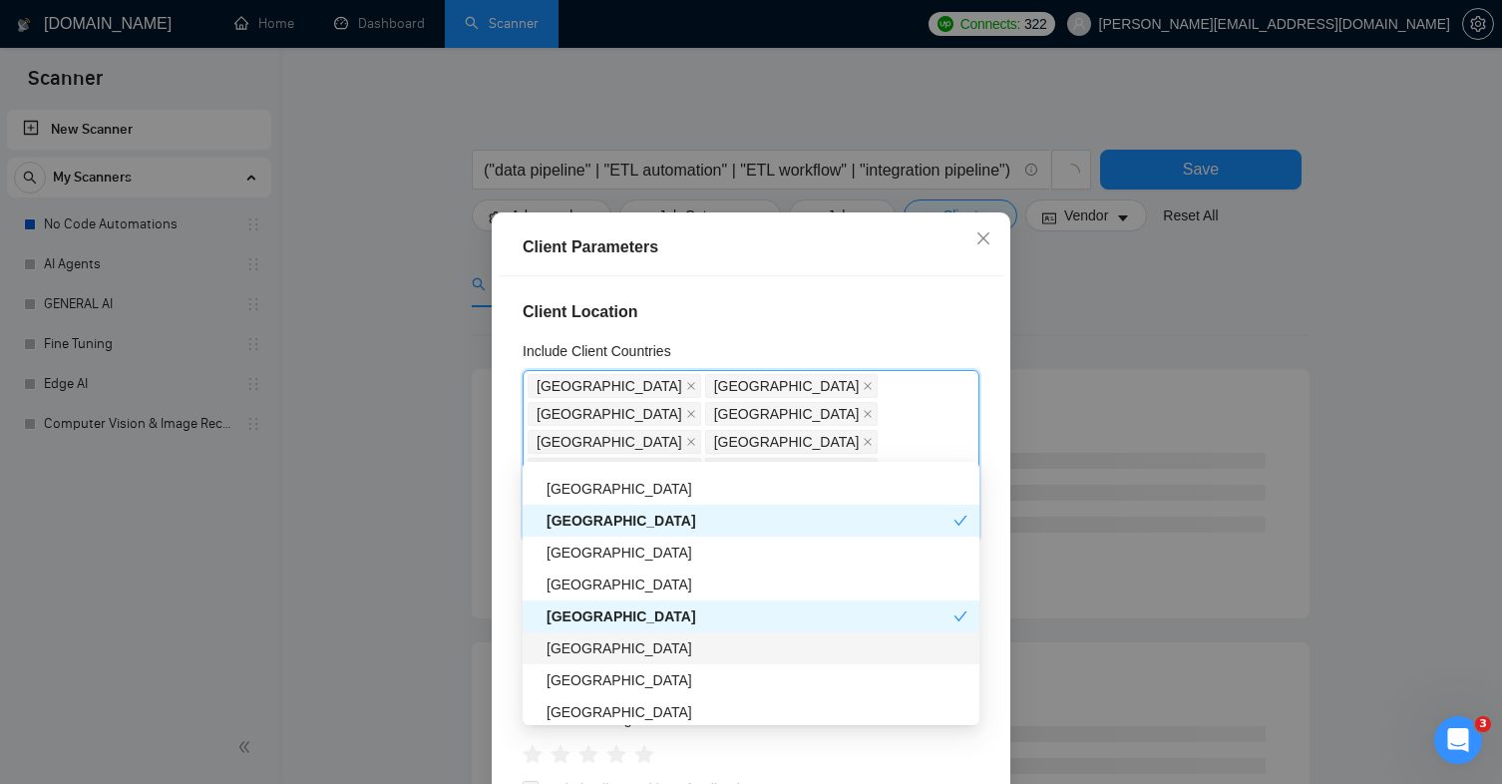
click at [630, 649] on div "[GEOGRAPHIC_DATA]" at bounding box center [757, 648] width 421 height 22
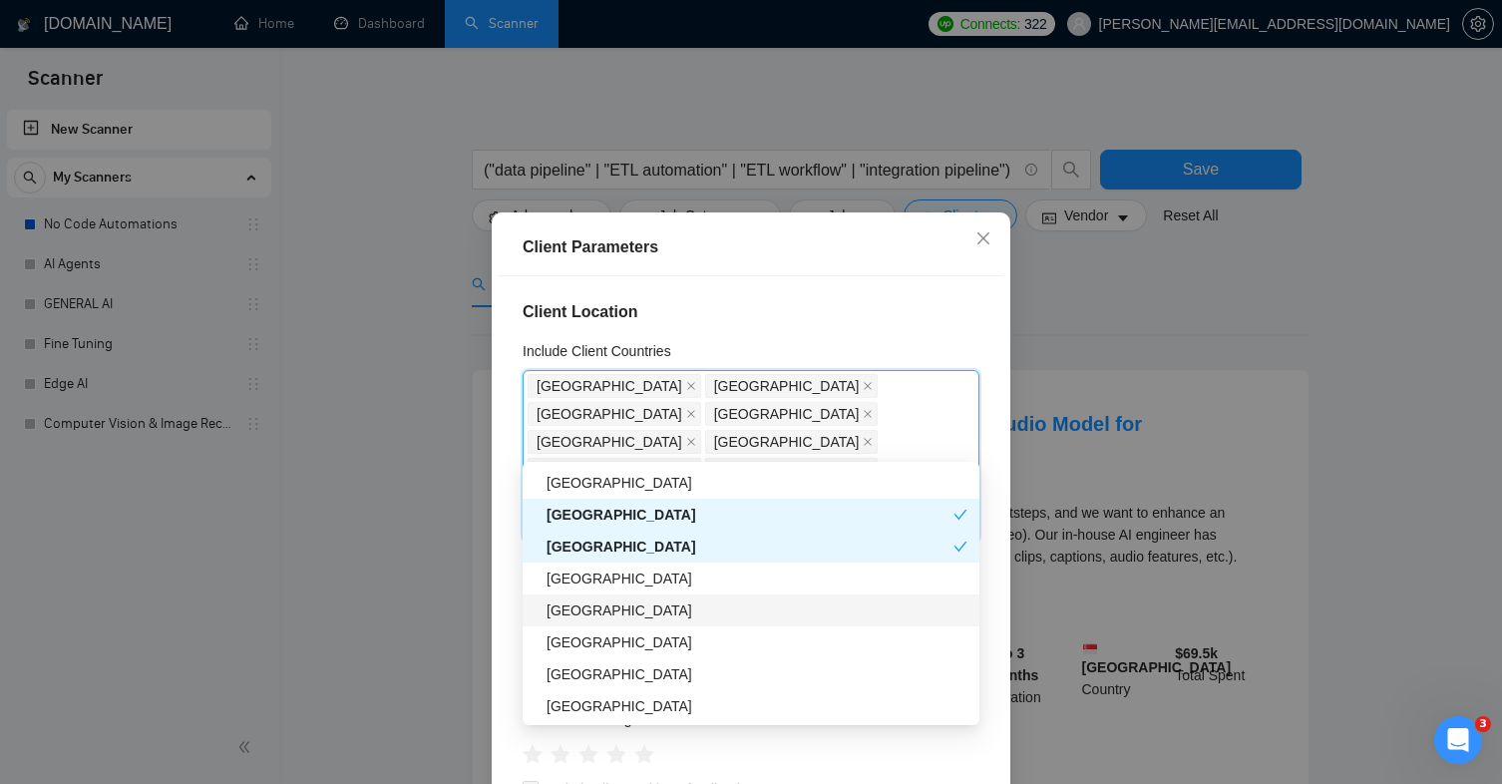
click at [644, 609] on div "[GEOGRAPHIC_DATA]" at bounding box center [757, 610] width 421 height 22
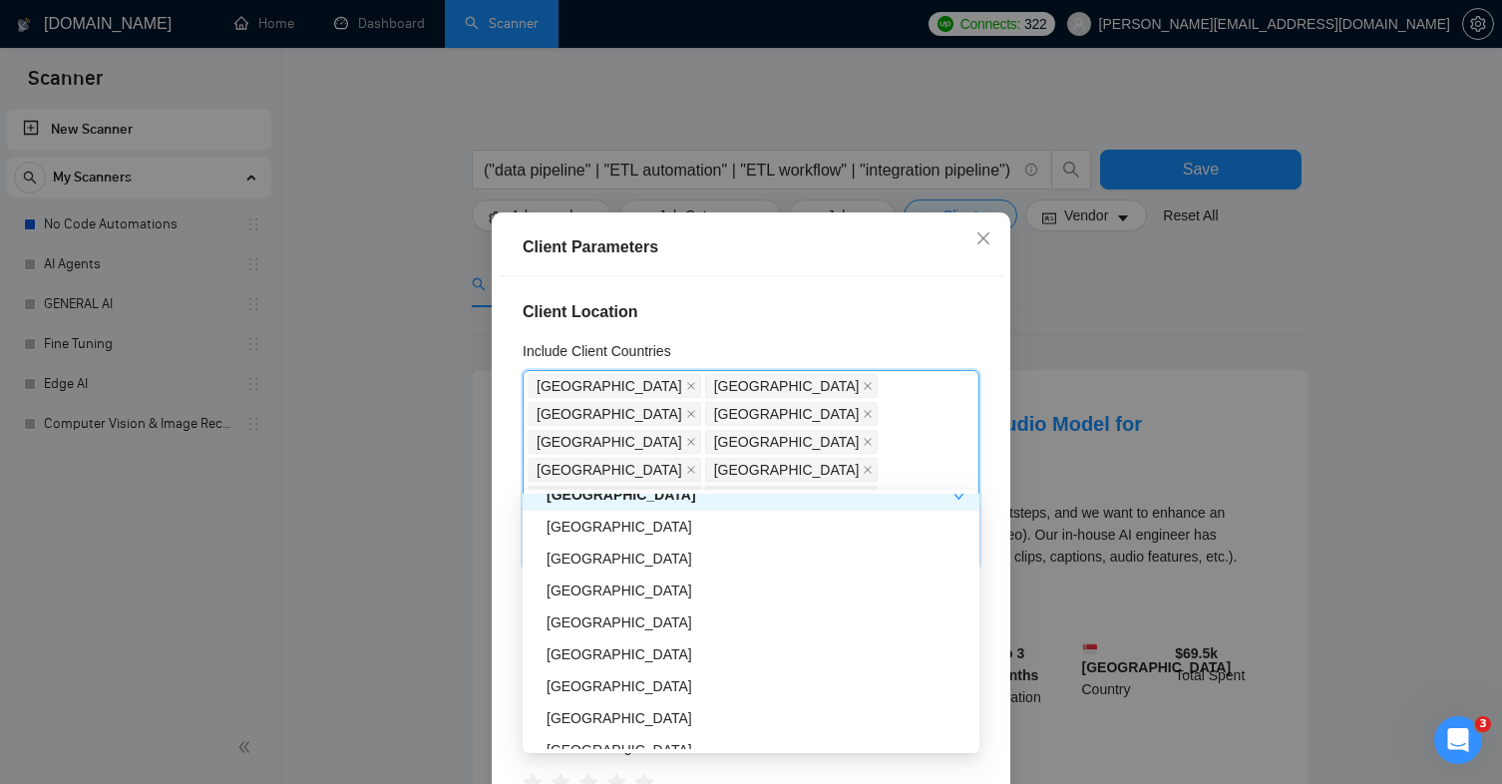
scroll to position [915, 0]
click at [638, 628] on div "[GEOGRAPHIC_DATA]" at bounding box center [751, 616] width 457 height 32
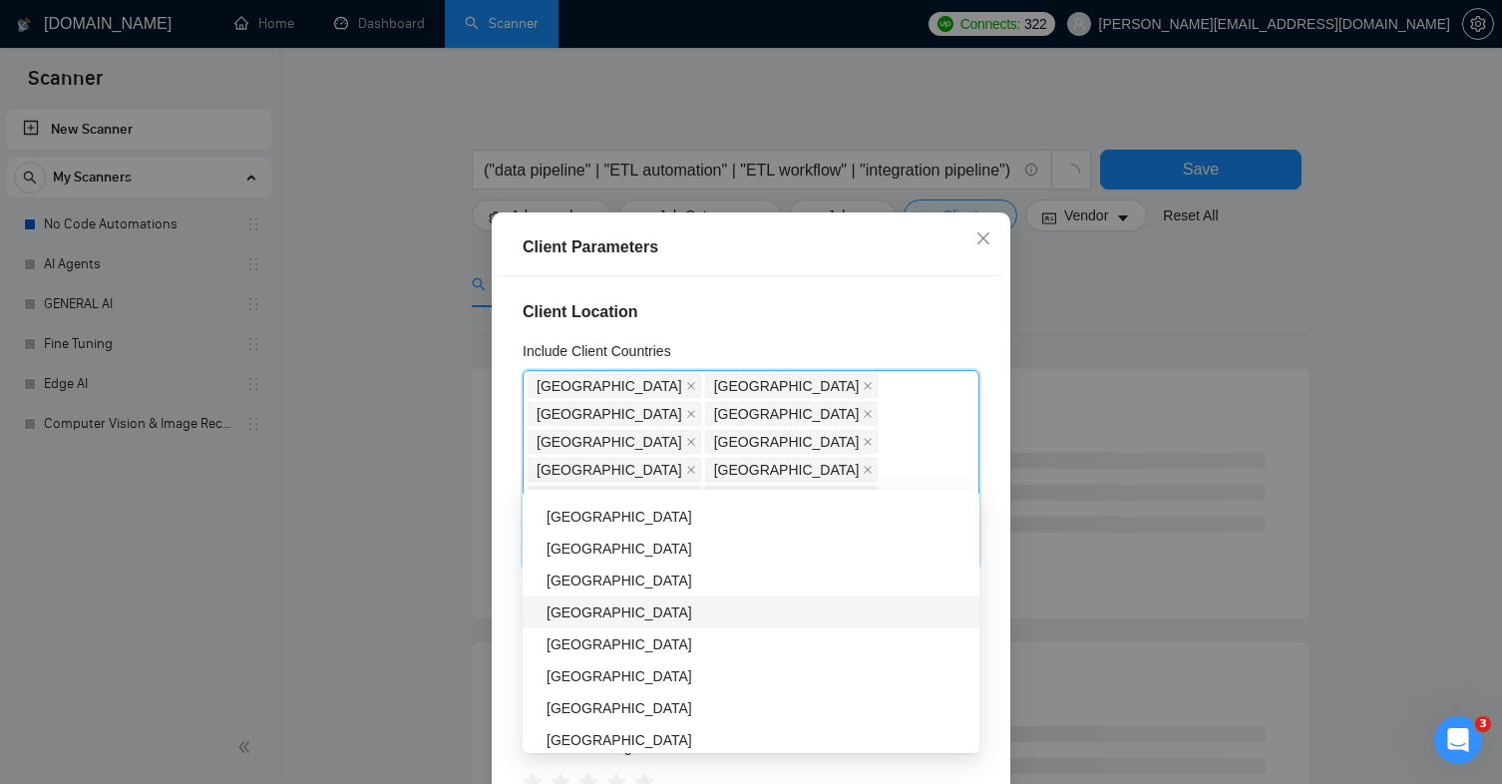
click at [627, 615] on div "[GEOGRAPHIC_DATA]" at bounding box center [757, 612] width 421 height 22
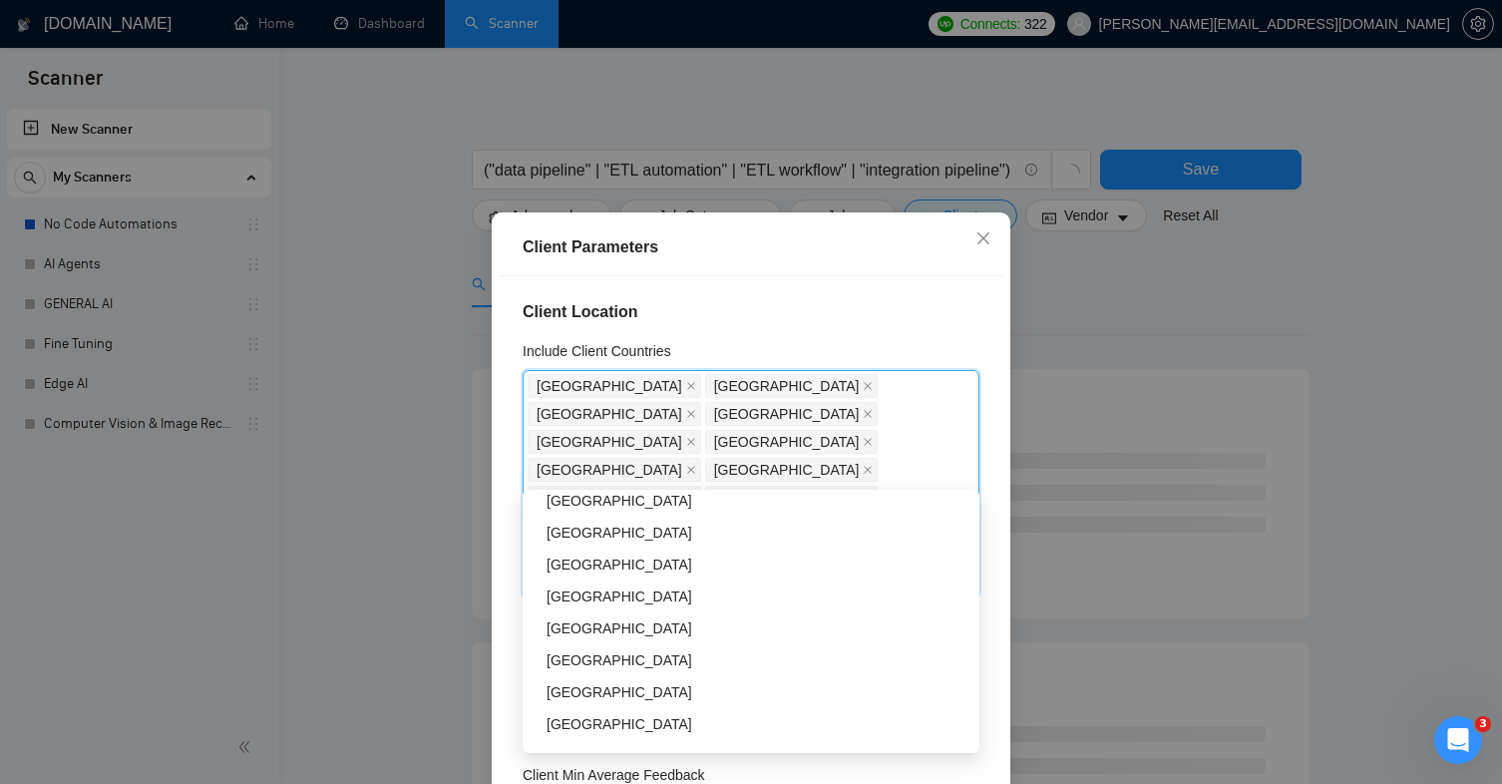
scroll to position [1357, 0]
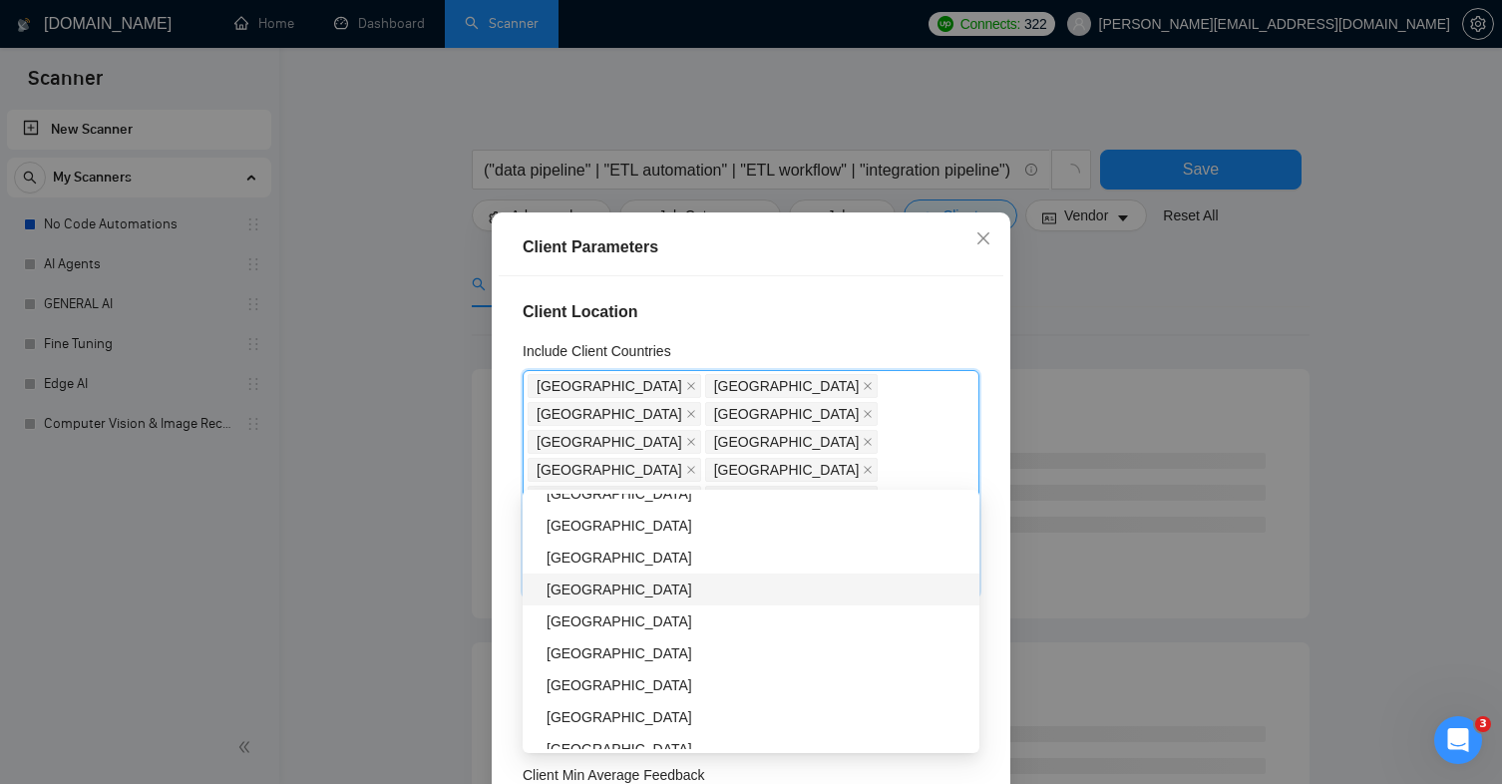
click at [605, 589] on div "[GEOGRAPHIC_DATA]" at bounding box center [757, 590] width 421 height 22
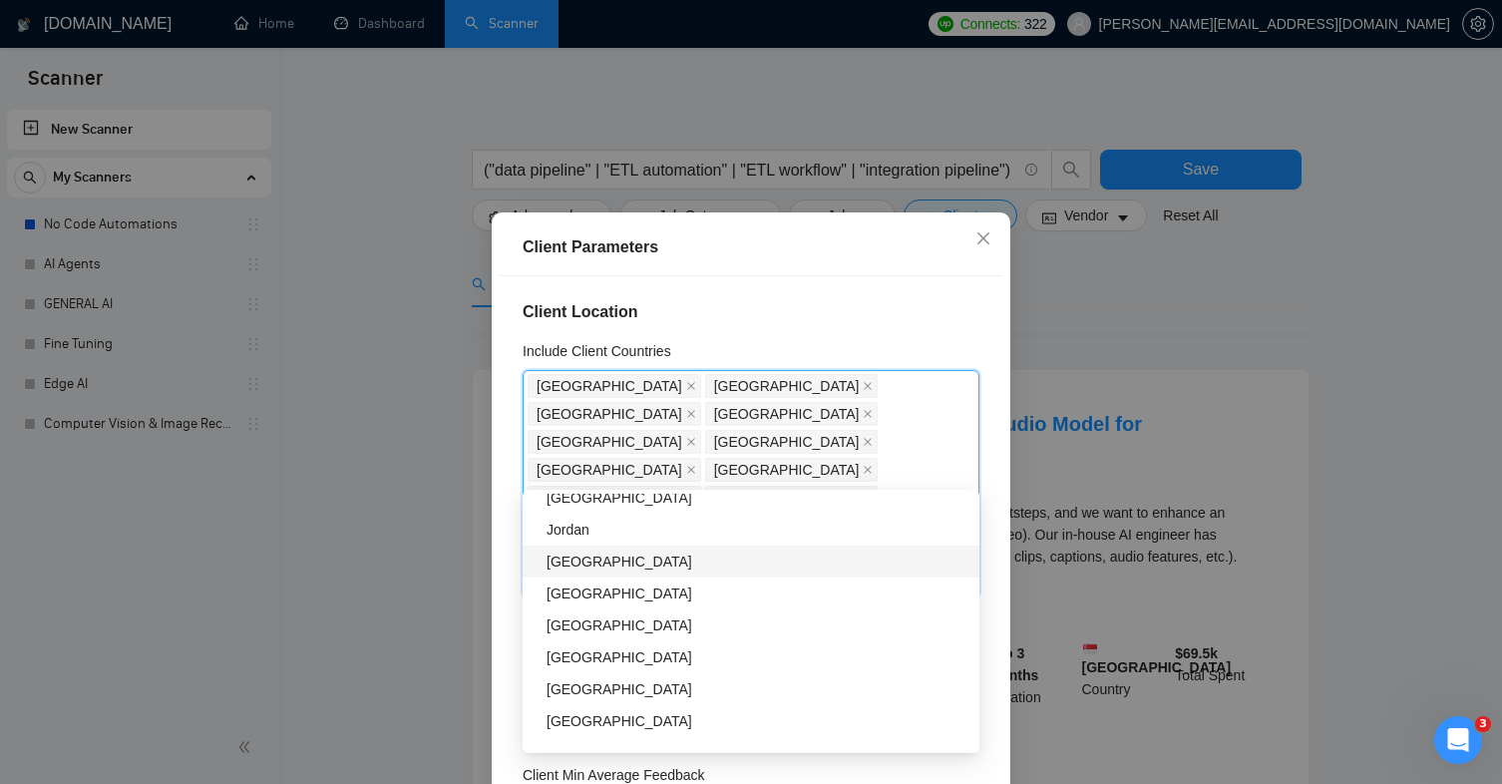
scroll to position [1899, 0]
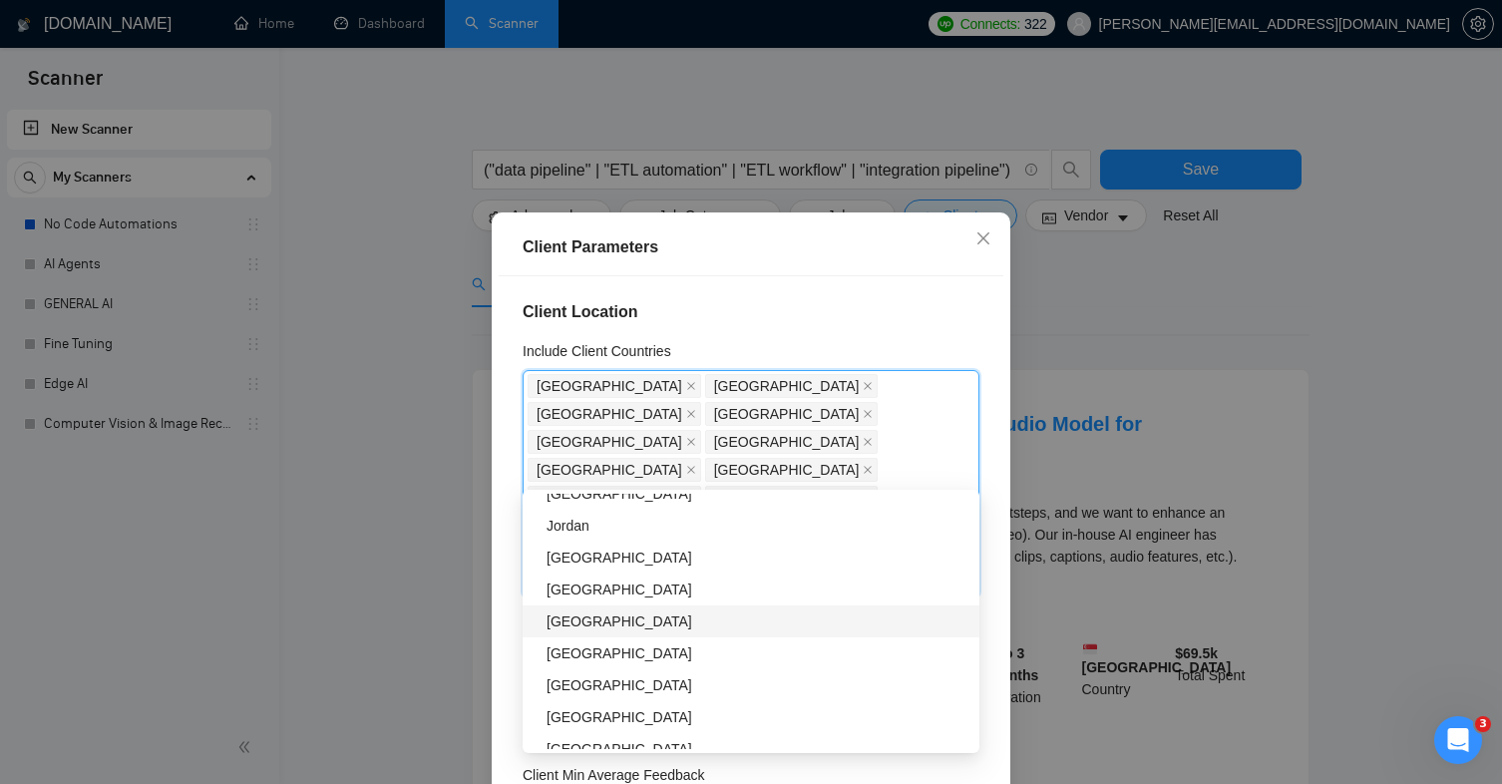
click at [608, 621] on div "[GEOGRAPHIC_DATA]" at bounding box center [757, 621] width 421 height 22
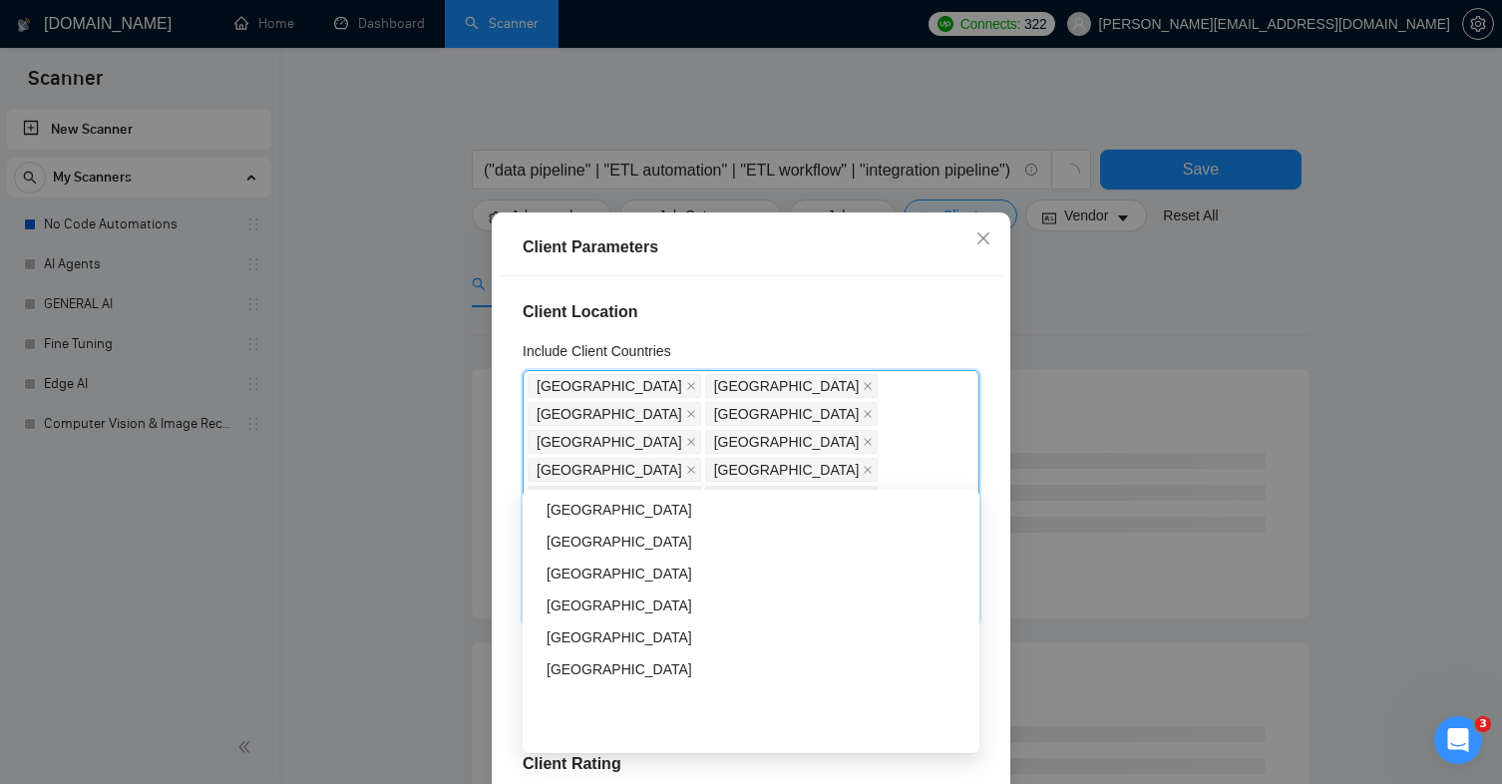
scroll to position [2302, 0]
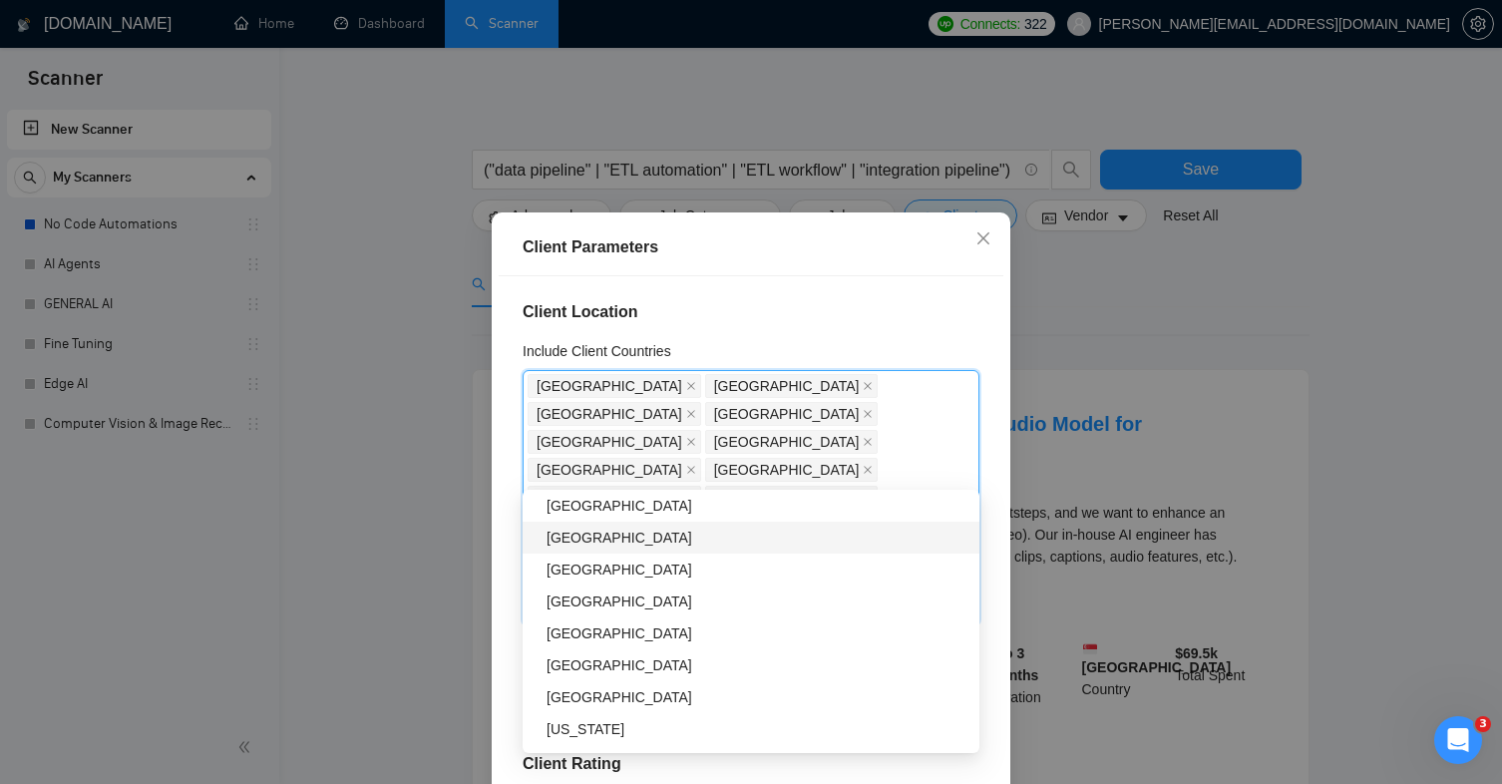
click at [606, 549] on div "[GEOGRAPHIC_DATA]" at bounding box center [751, 538] width 457 height 32
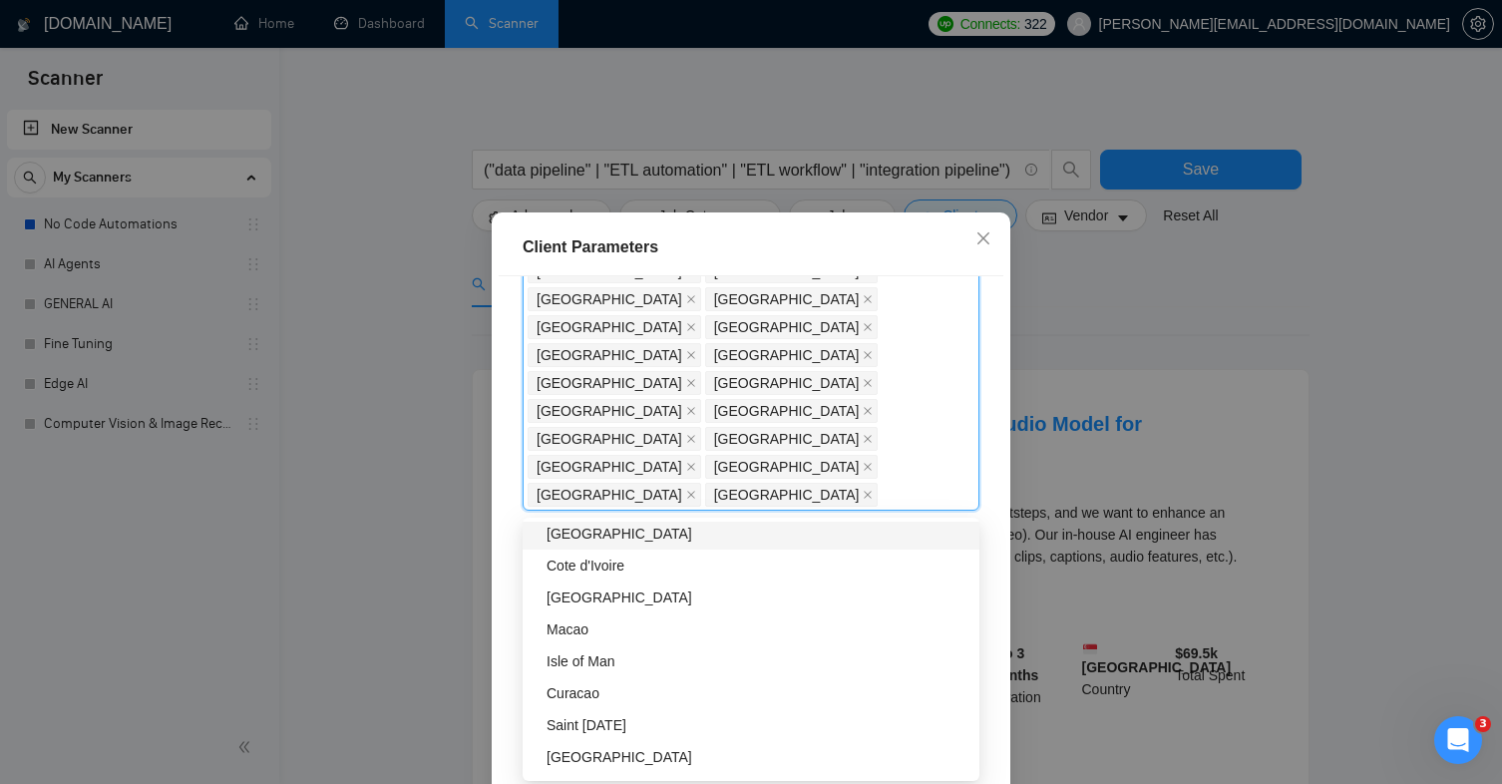
scroll to position [116, 0]
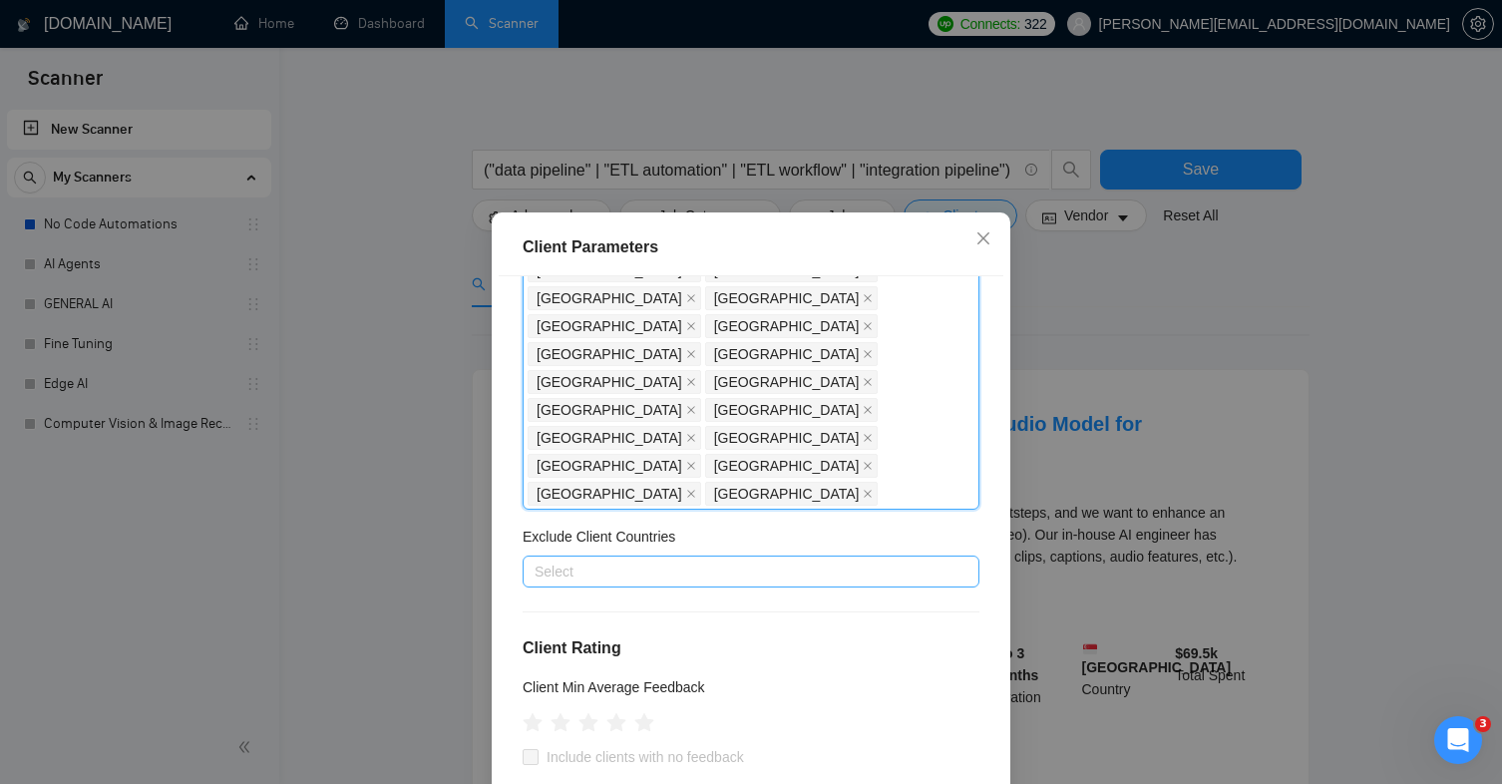
click at [771, 560] on div at bounding box center [741, 572] width 427 height 24
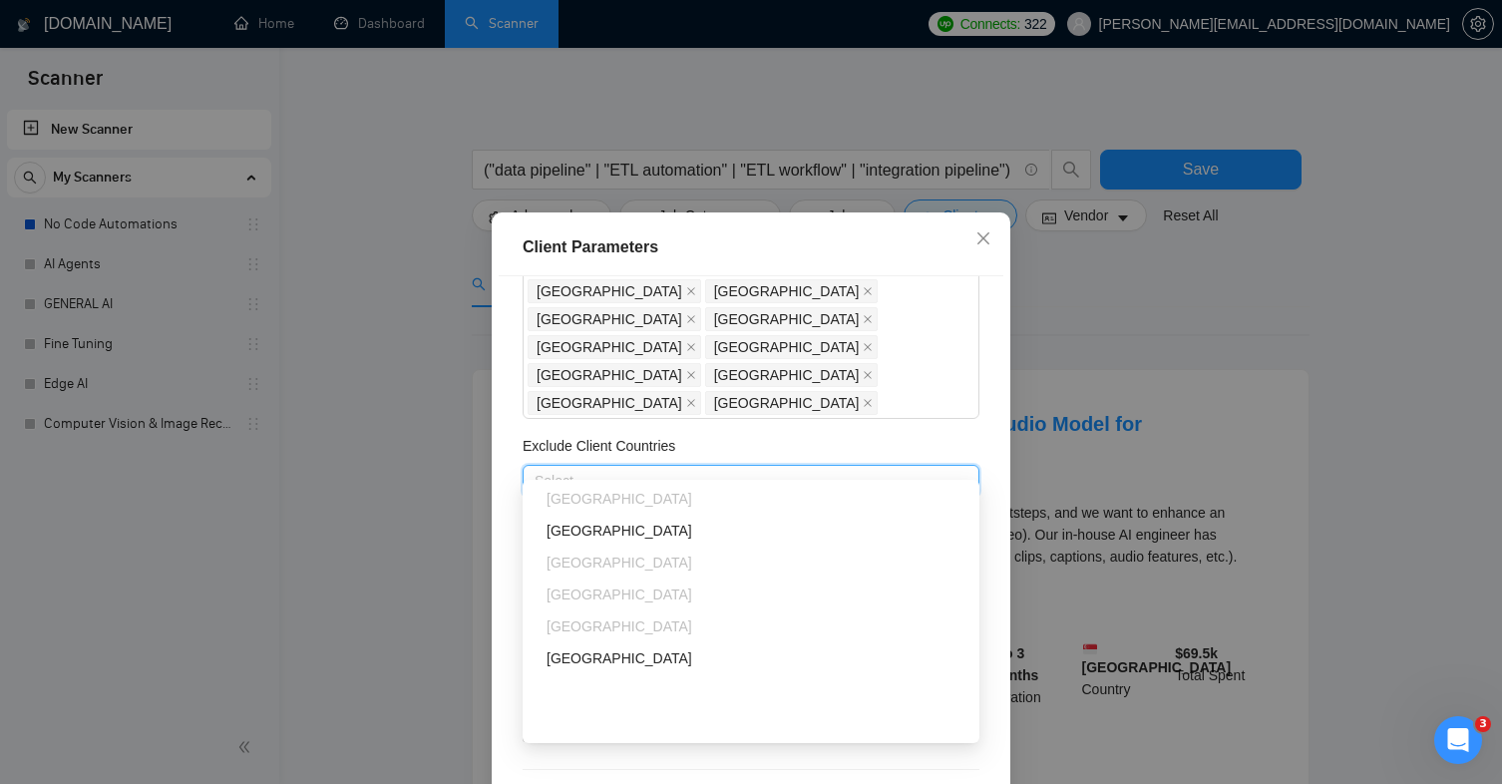
scroll to position [297, 0]
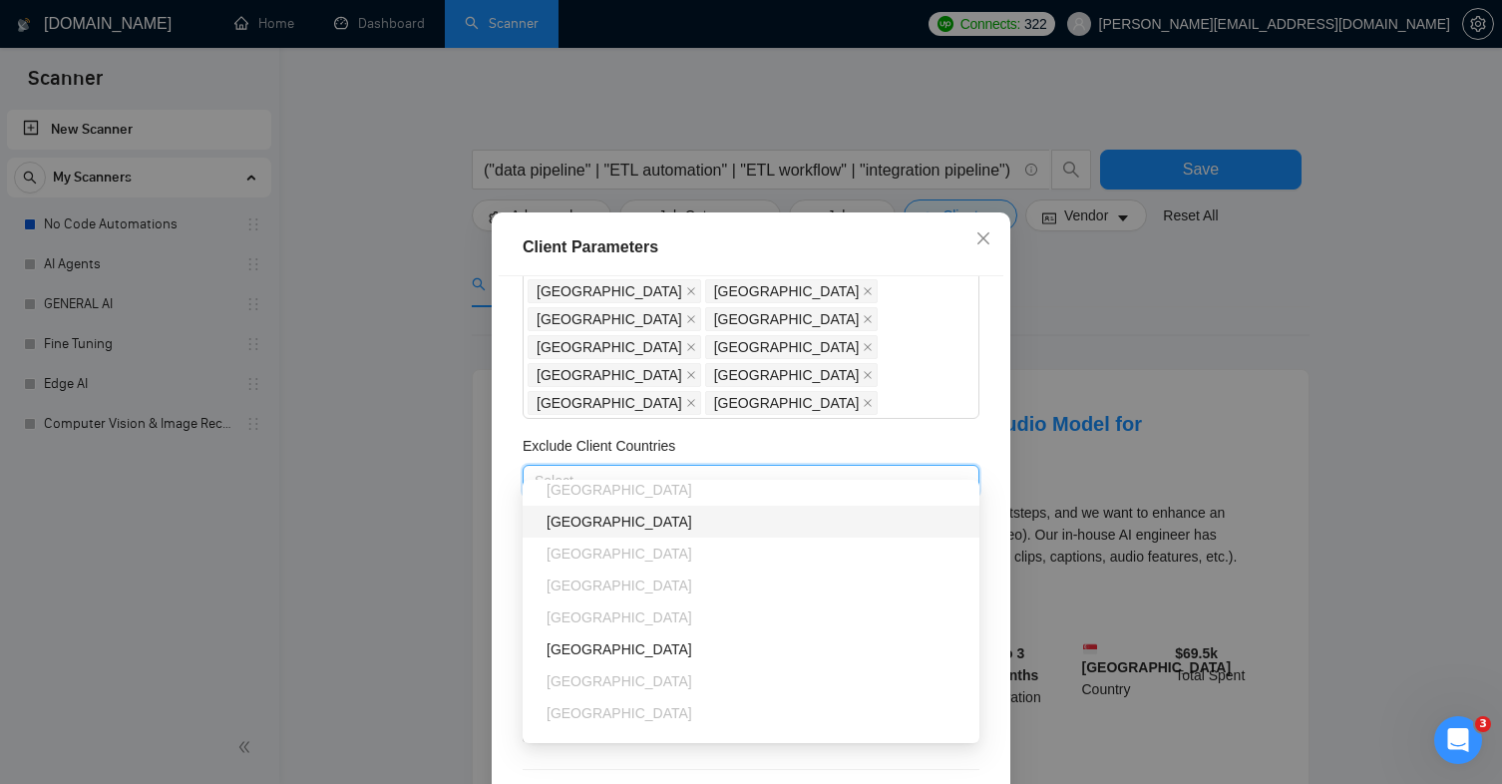
click at [662, 517] on div "[GEOGRAPHIC_DATA]" at bounding box center [757, 522] width 421 height 22
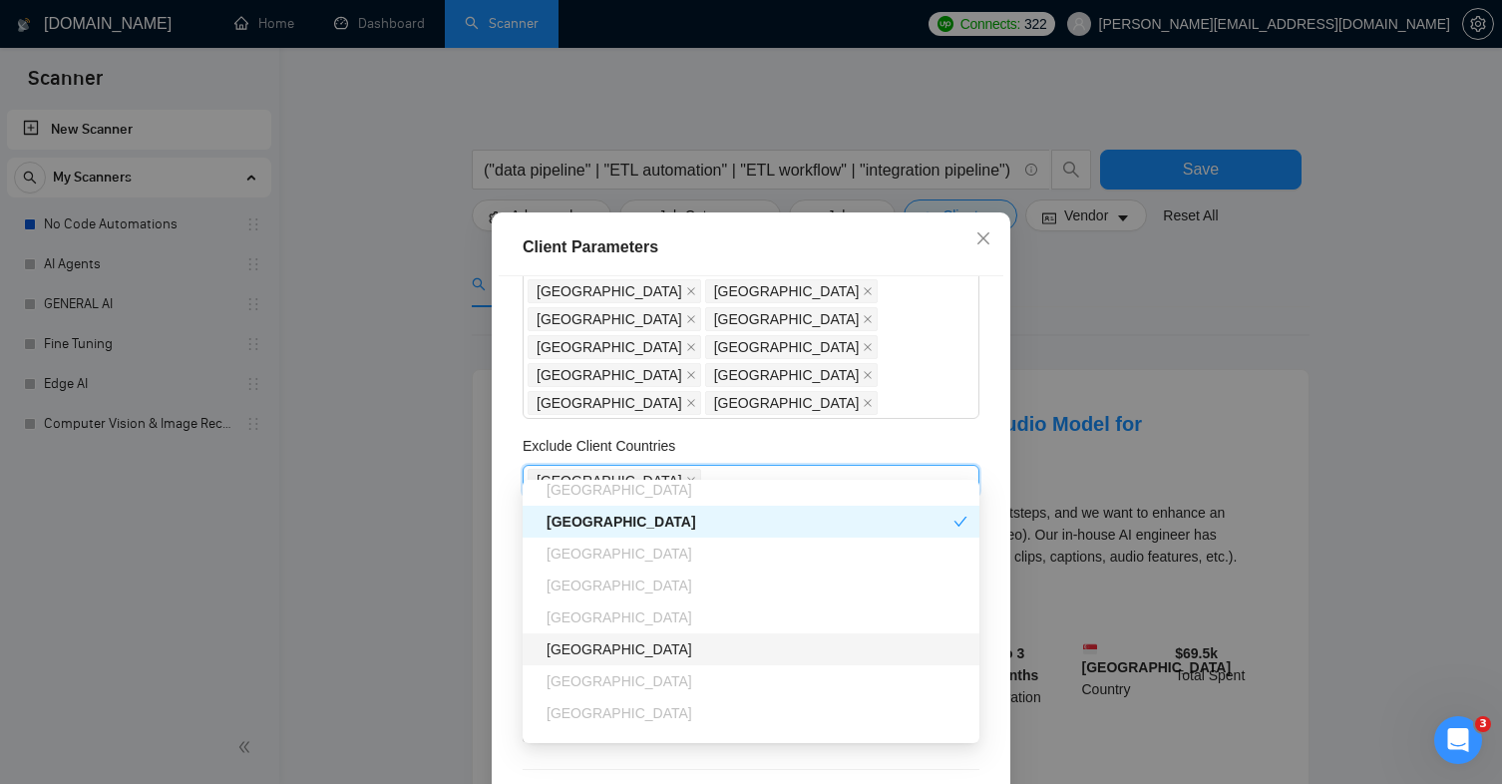
click at [618, 658] on div "[GEOGRAPHIC_DATA]" at bounding box center [757, 649] width 421 height 22
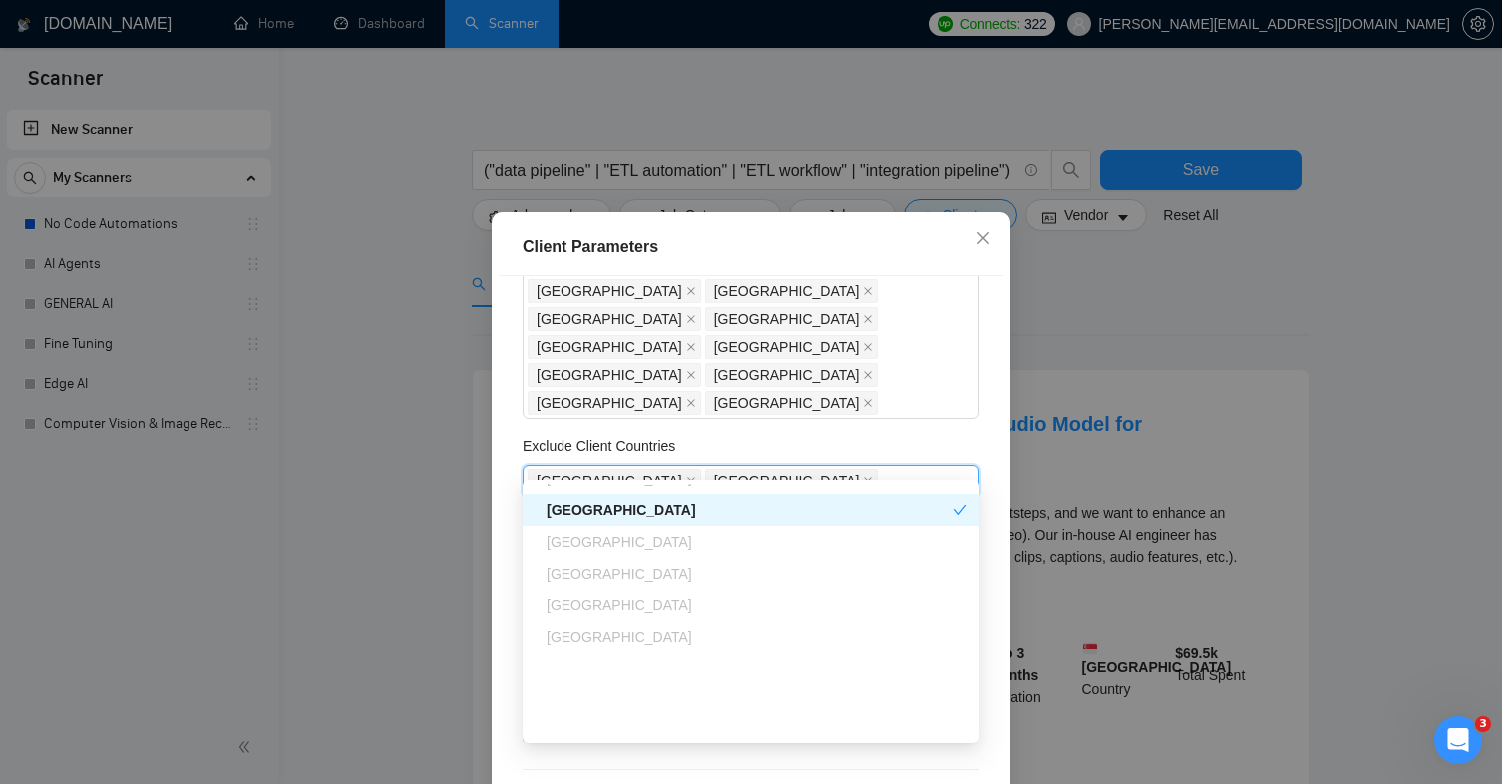
scroll to position [449, 0]
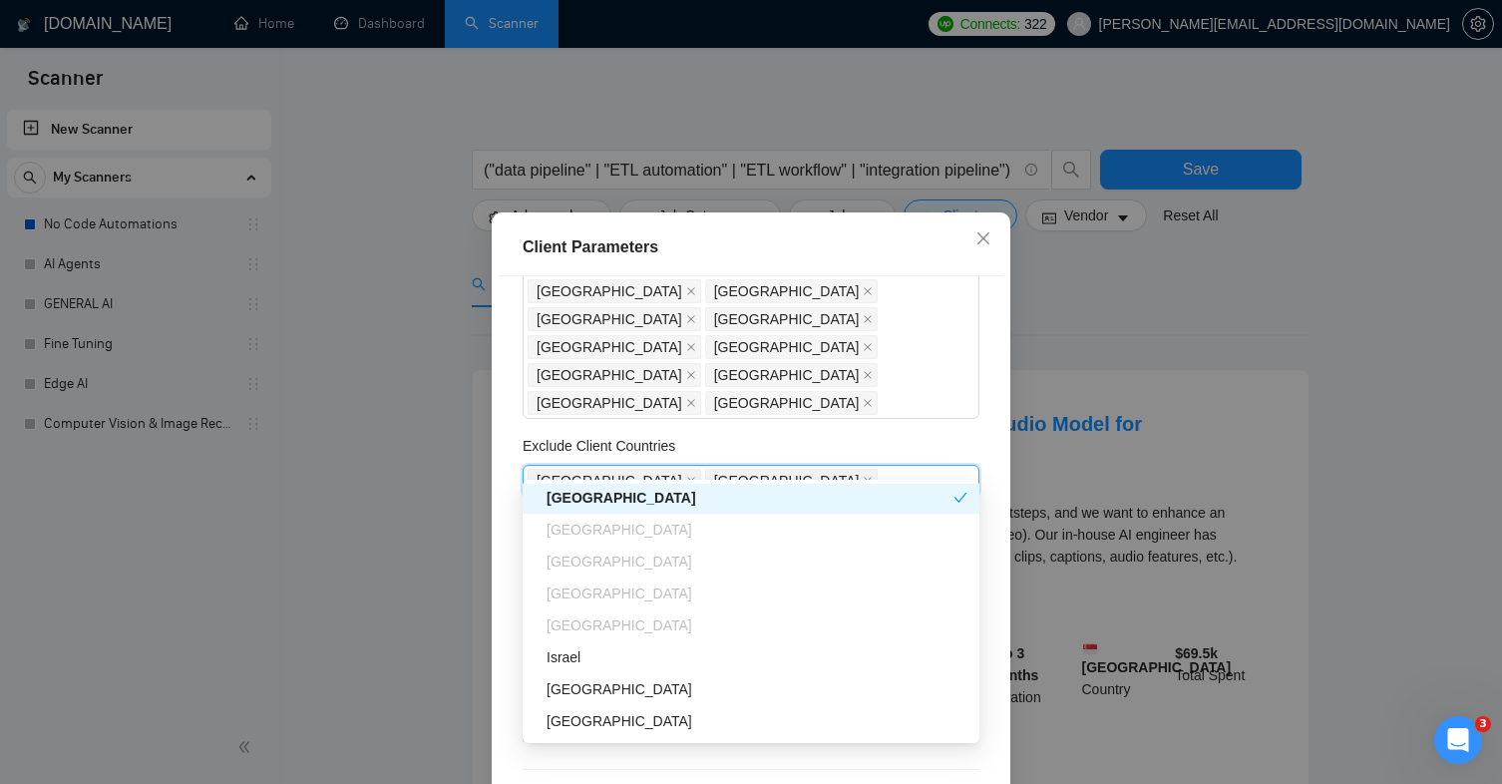
click at [618, 658] on div "Israel" at bounding box center [757, 657] width 421 height 22
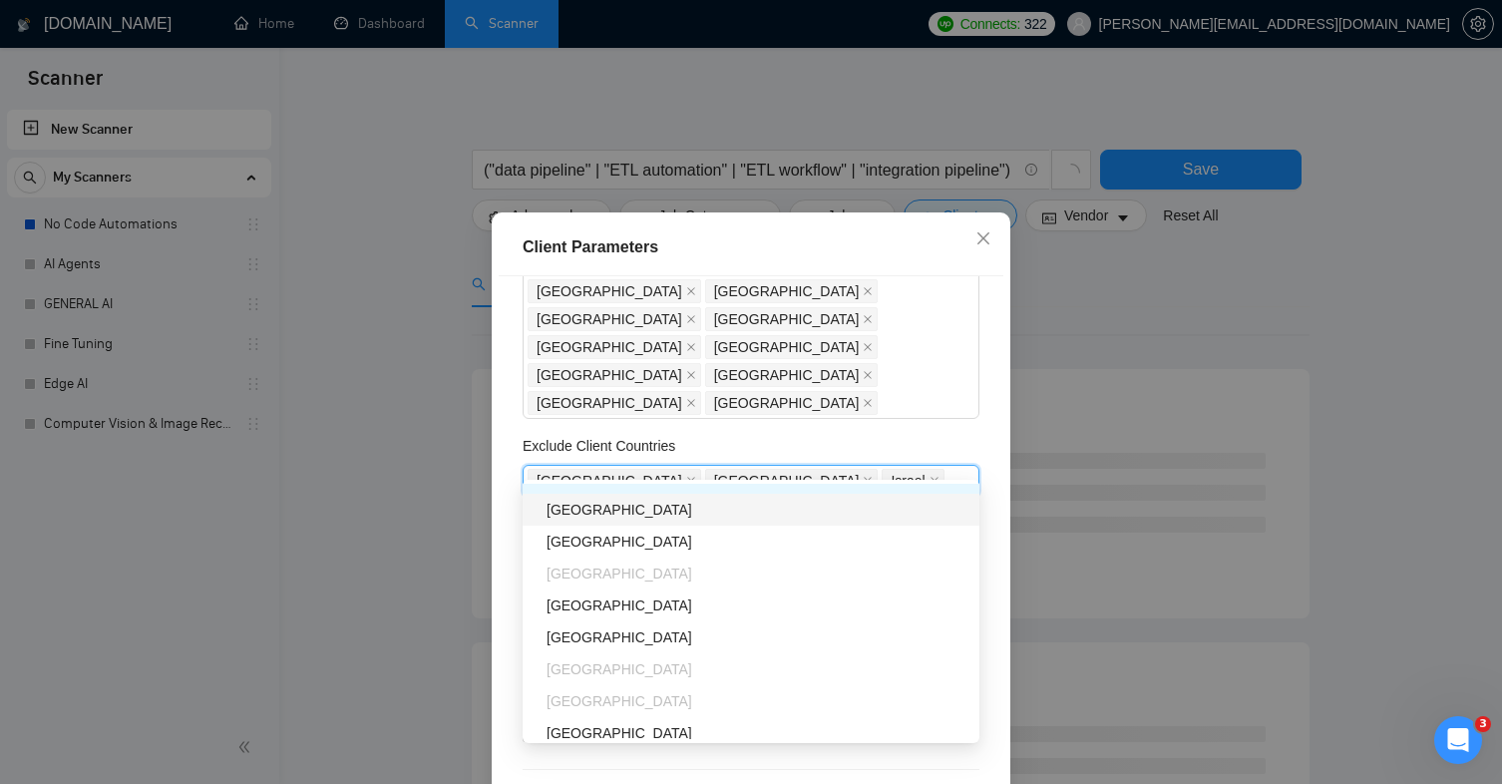
scroll to position [631, 0]
click at [624, 543] on div "[GEOGRAPHIC_DATA]" at bounding box center [757, 539] width 421 height 22
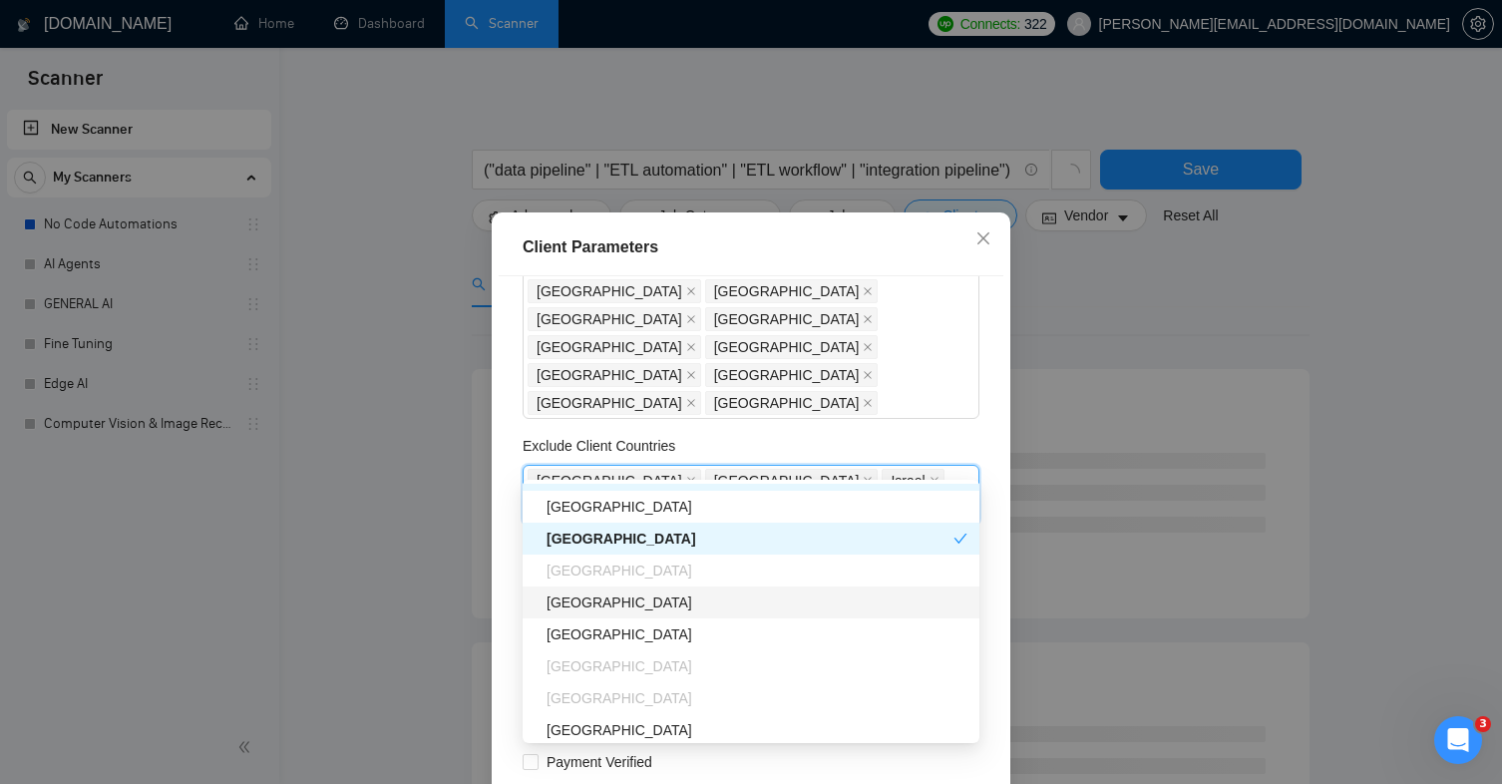
click at [620, 602] on div "[GEOGRAPHIC_DATA]" at bounding box center [757, 602] width 421 height 22
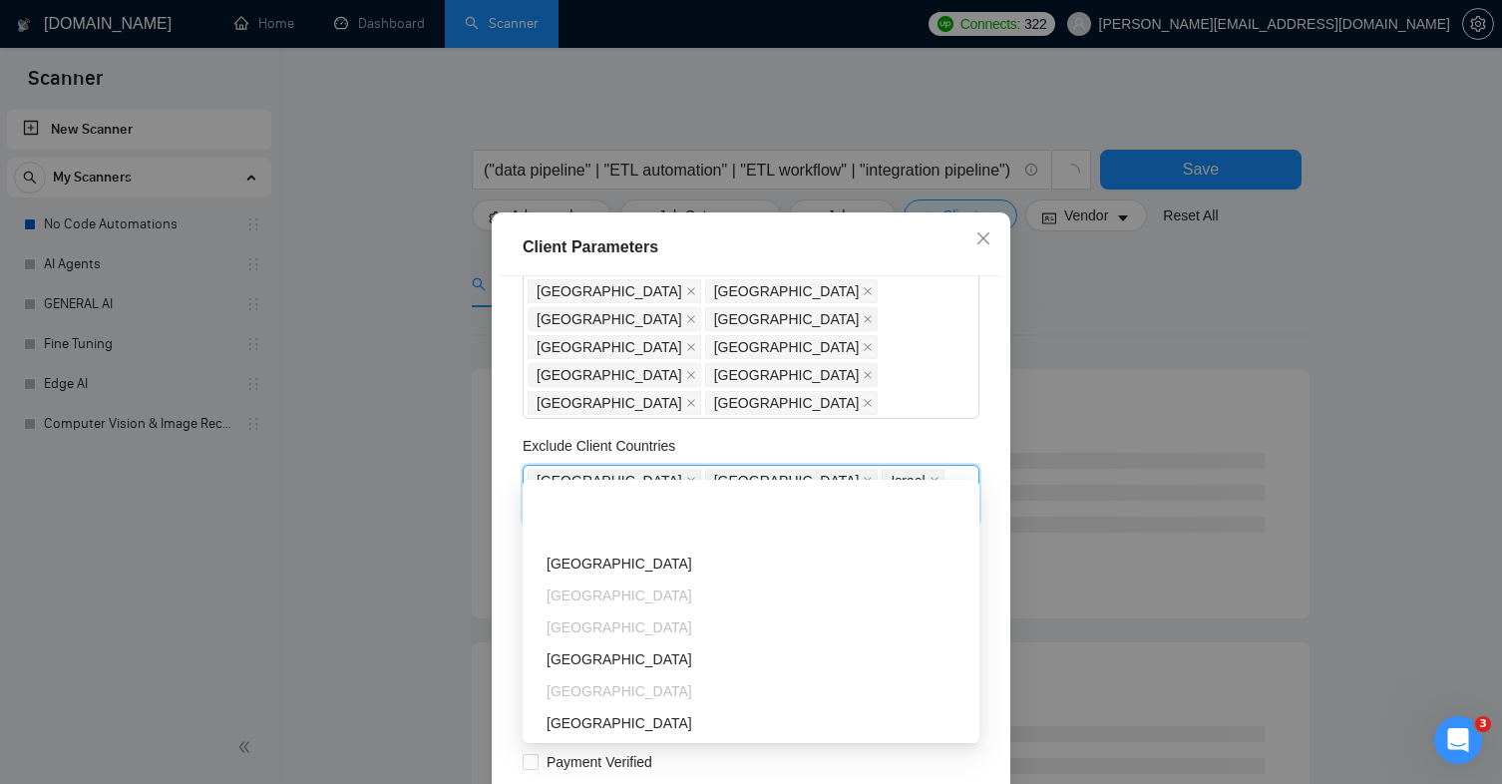
scroll to position [990, 0]
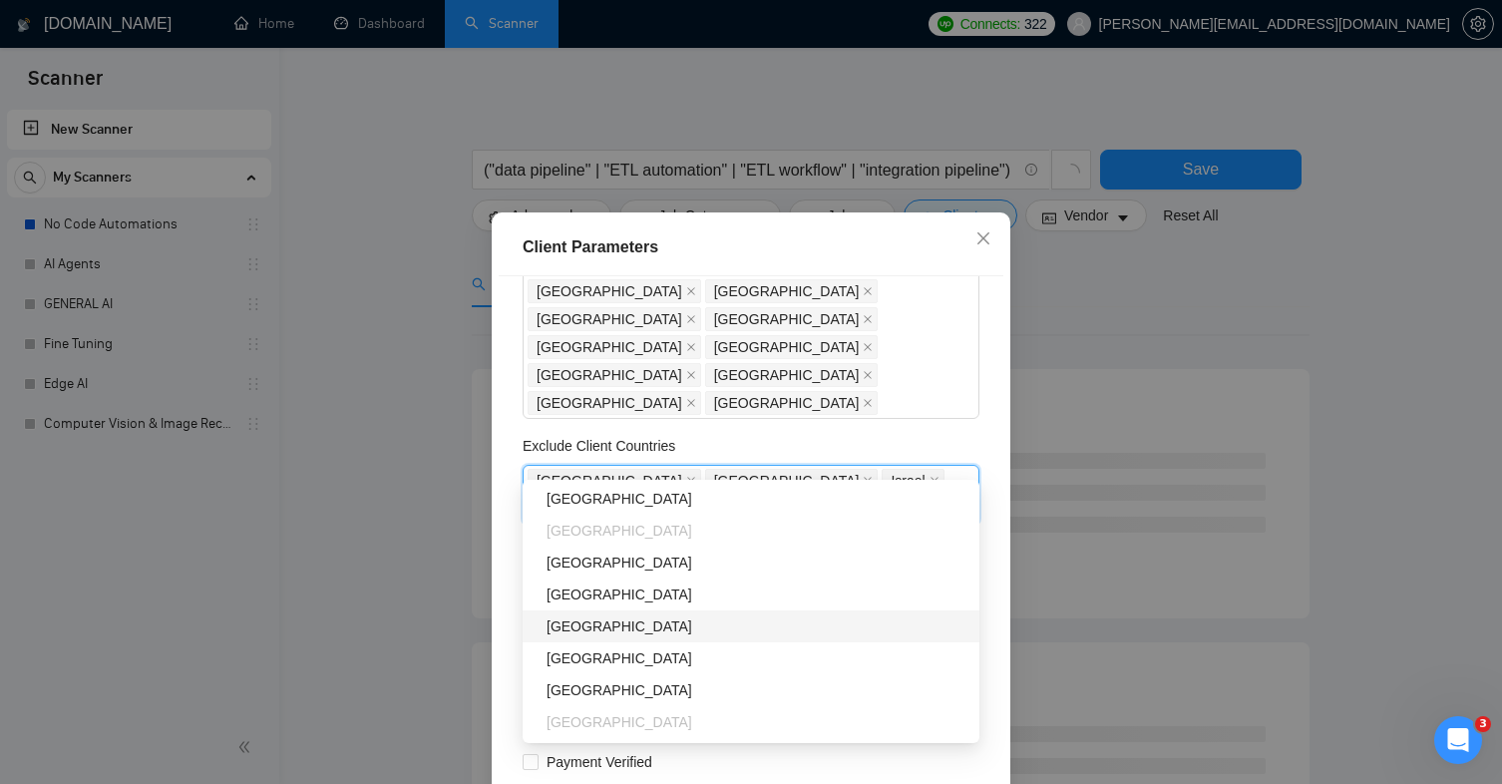
click at [601, 620] on div "[GEOGRAPHIC_DATA]" at bounding box center [757, 626] width 421 height 22
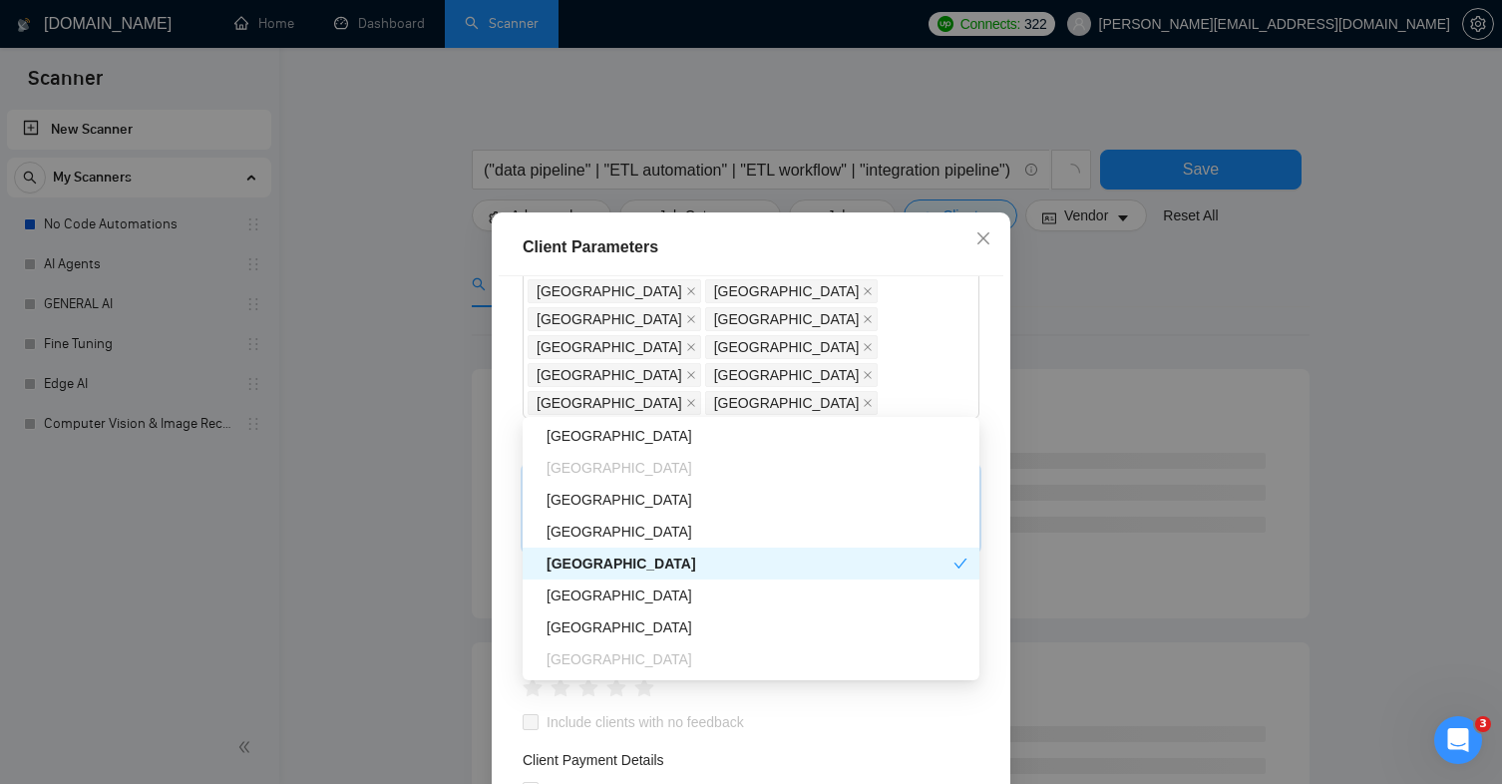
click at [599, 572] on div "[GEOGRAPHIC_DATA]" at bounding box center [750, 564] width 407 height 22
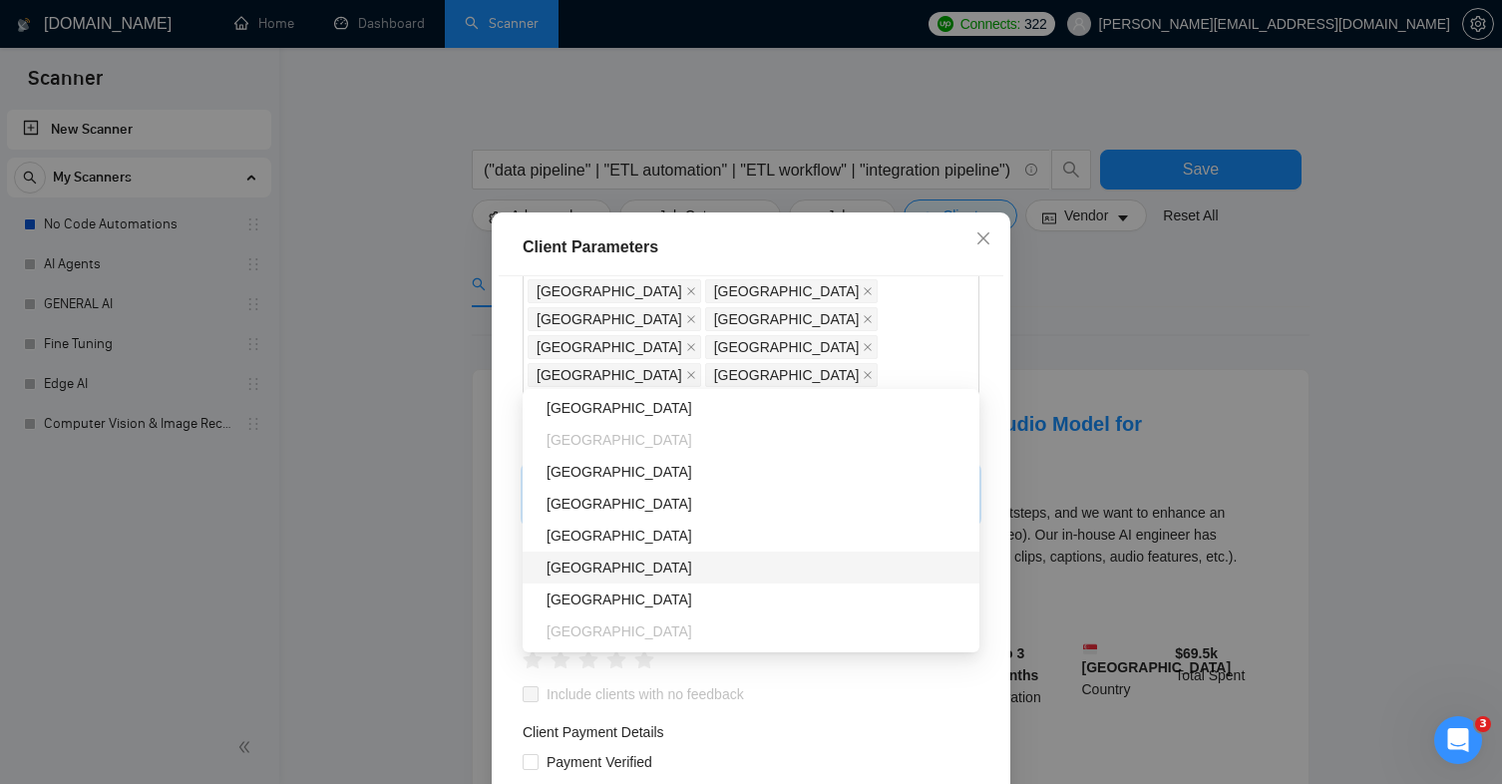
click at [593, 564] on div "[GEOGRAPHIC_DATA]" at bounding box center [757, 568] width 421 height 22
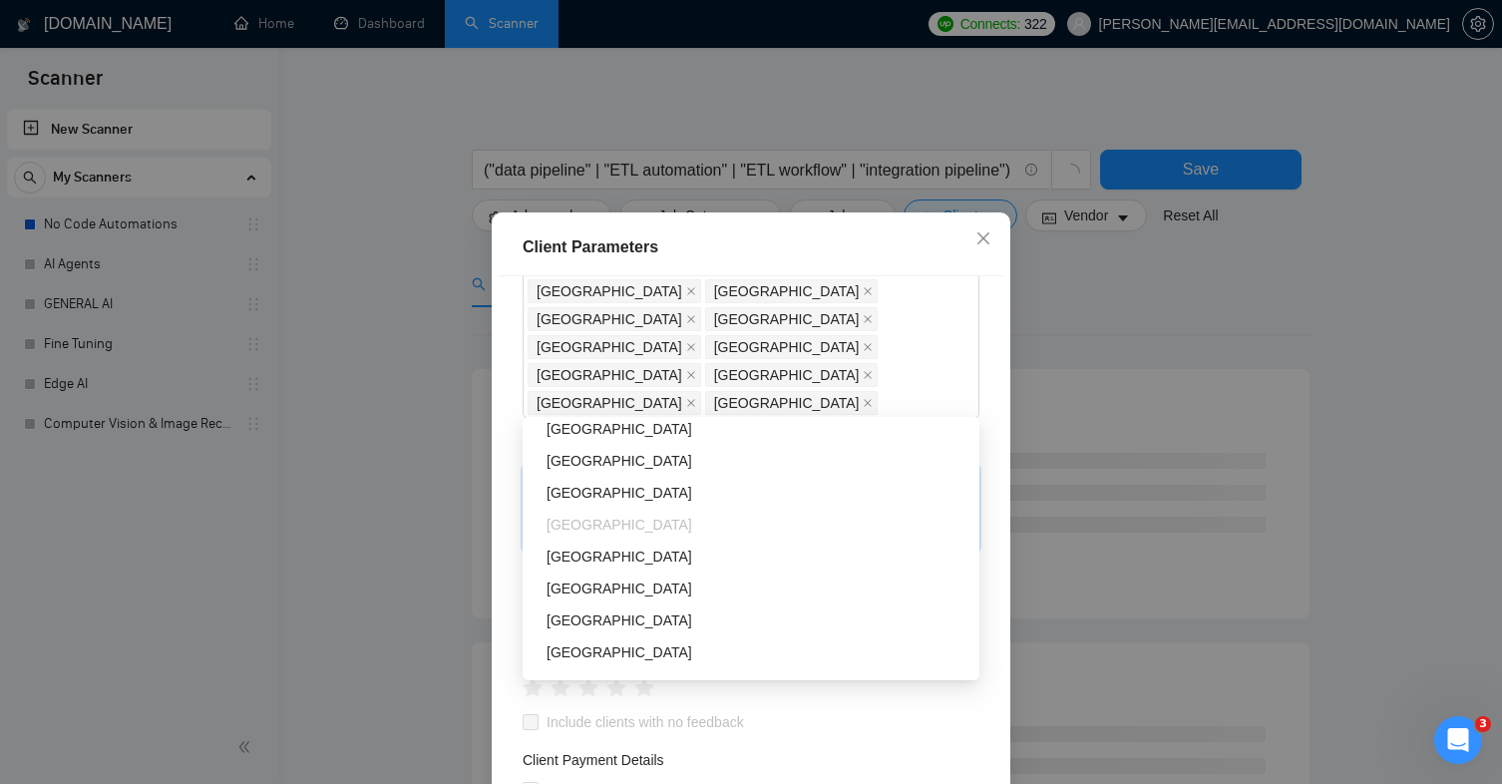
scroll to position [1357, 0]
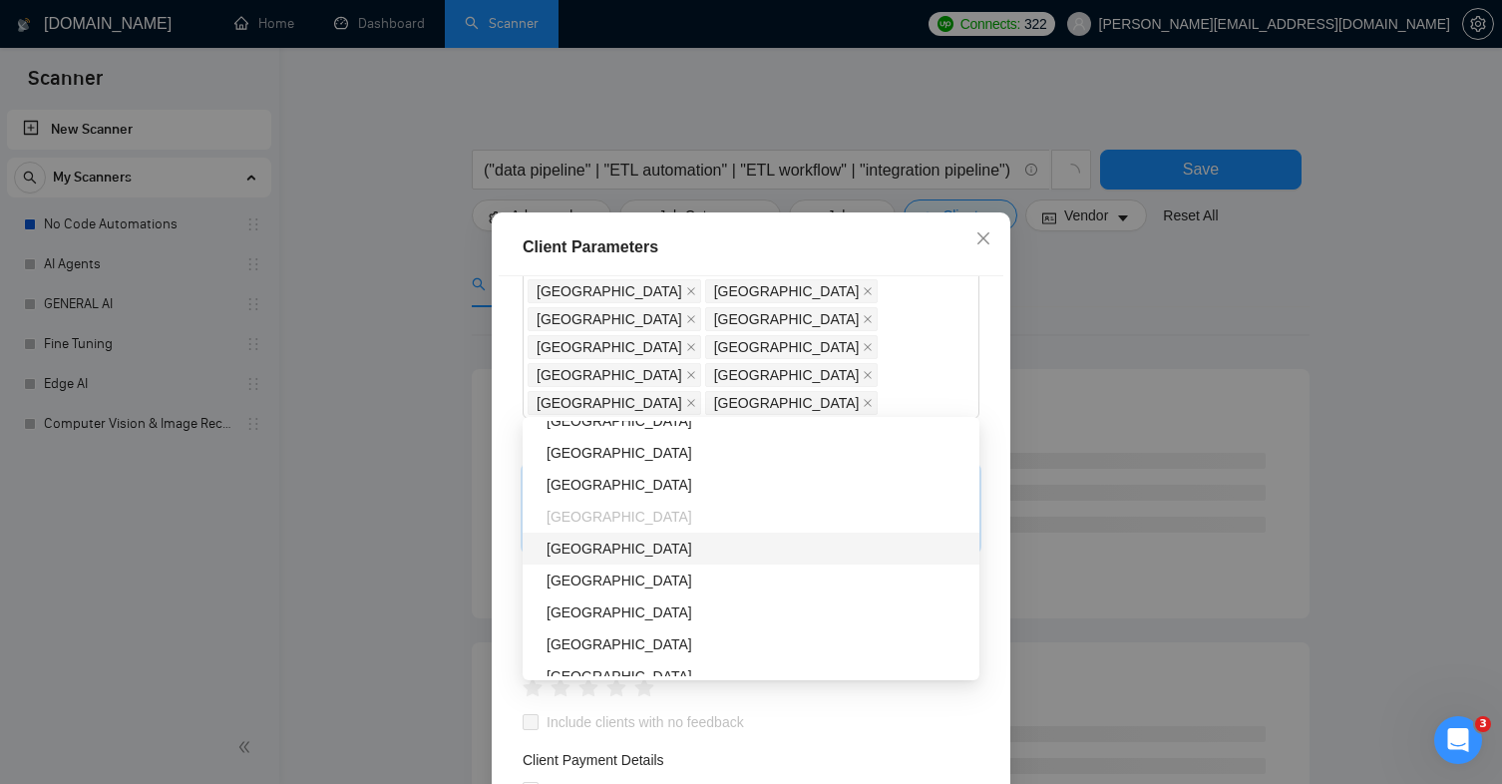
click at [593, 546] on div "[GEOGRAPHIC_DATA]" at bounding box center [757, 549] width 421 height 22
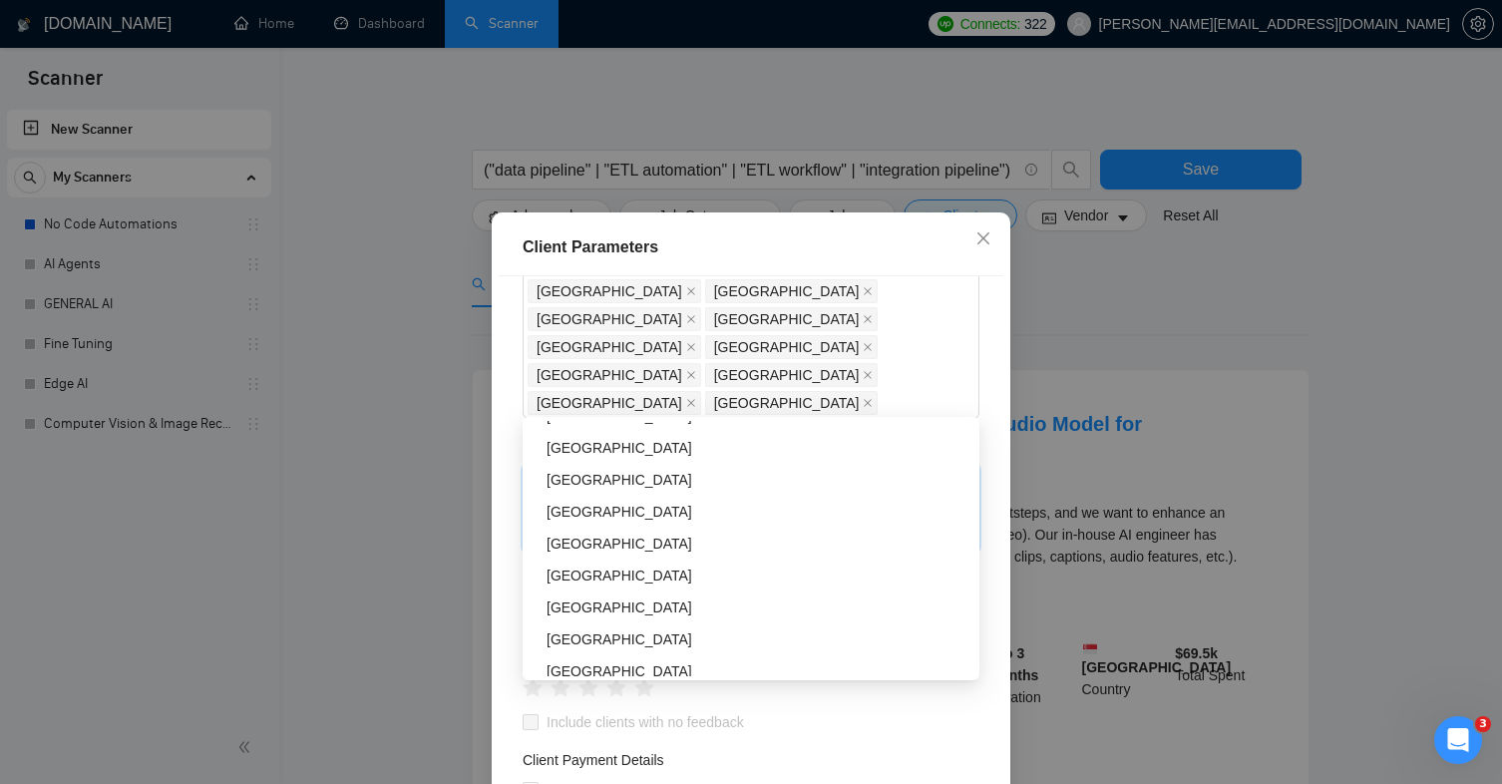
scroll to position [1534, 0]
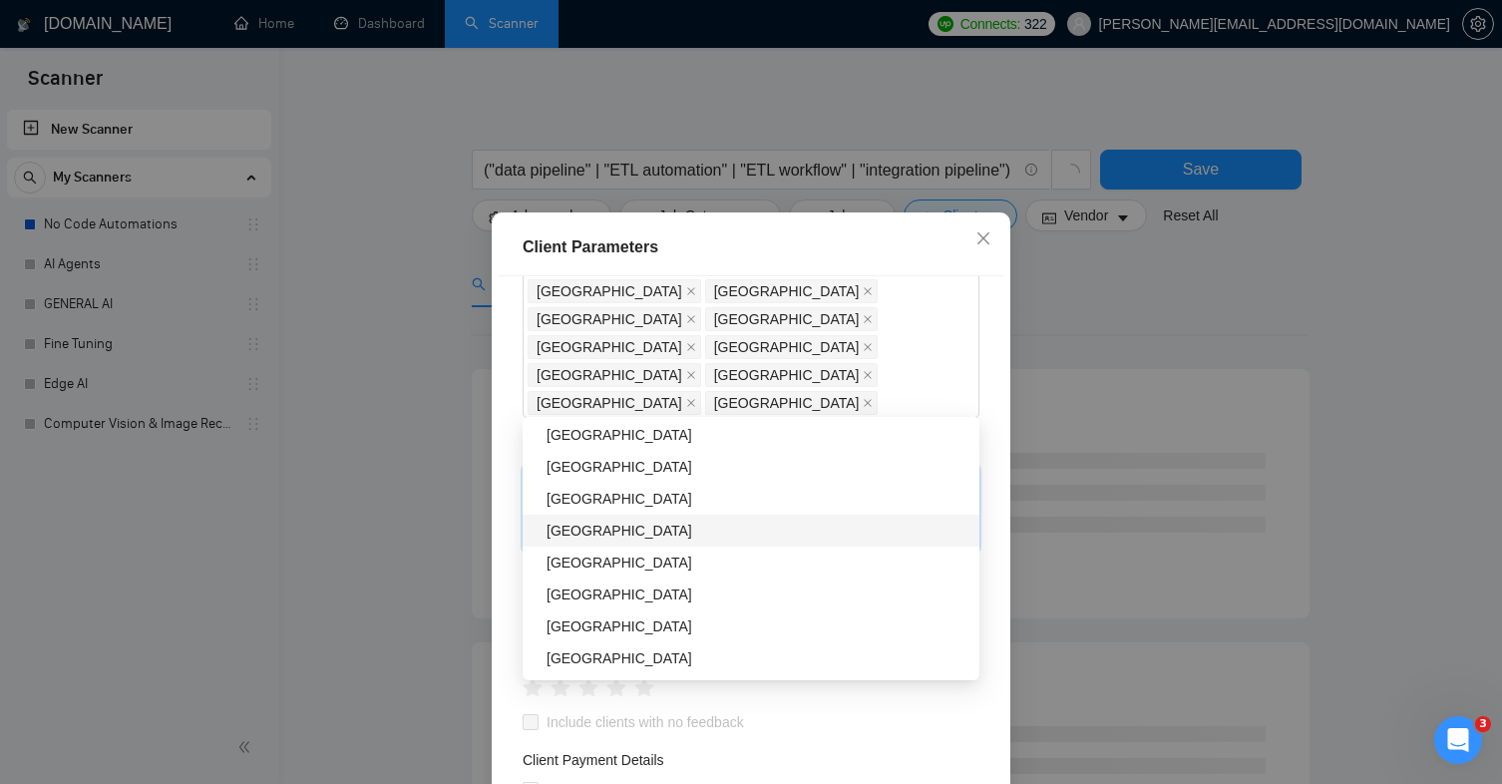
click at [593, 531] on div "[GEOGRAPHIC_DATA]" at bounding box center [757, 531] width 421 height 22
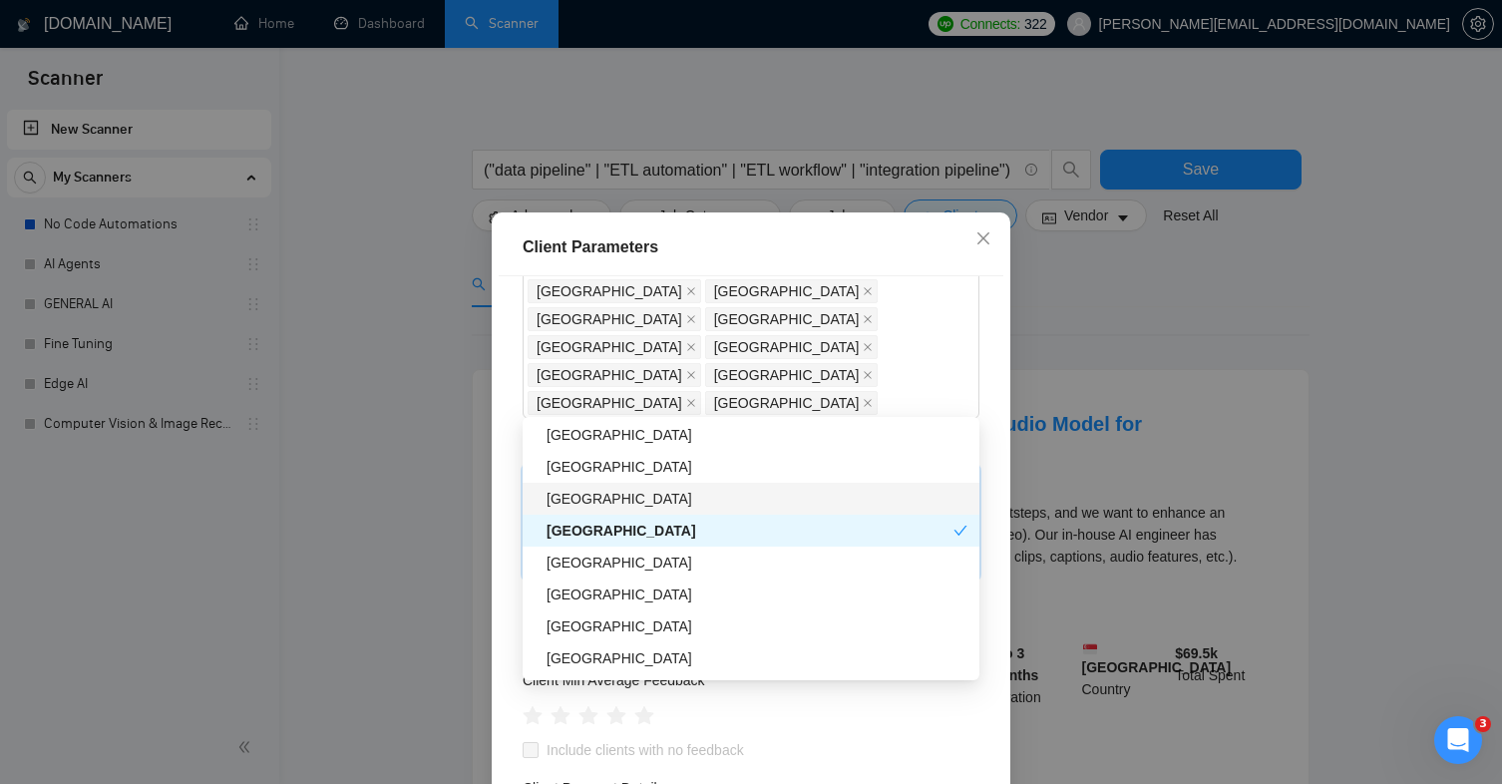
click at [605, 505] on div "[GEOGRAPHIC_DATA]" at bounding box center [757, 499] width 421 height 22
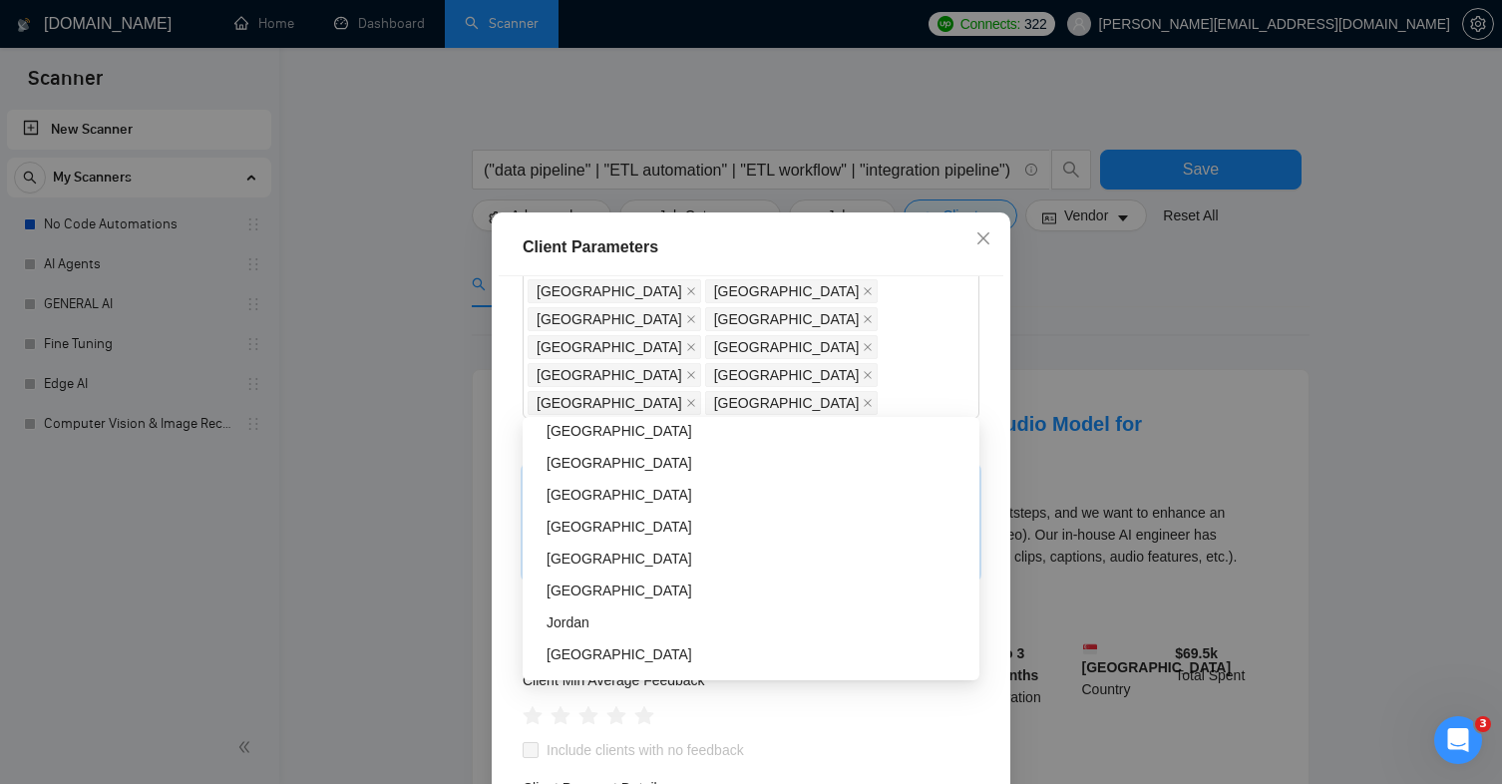
scroll to position [1735, 0]
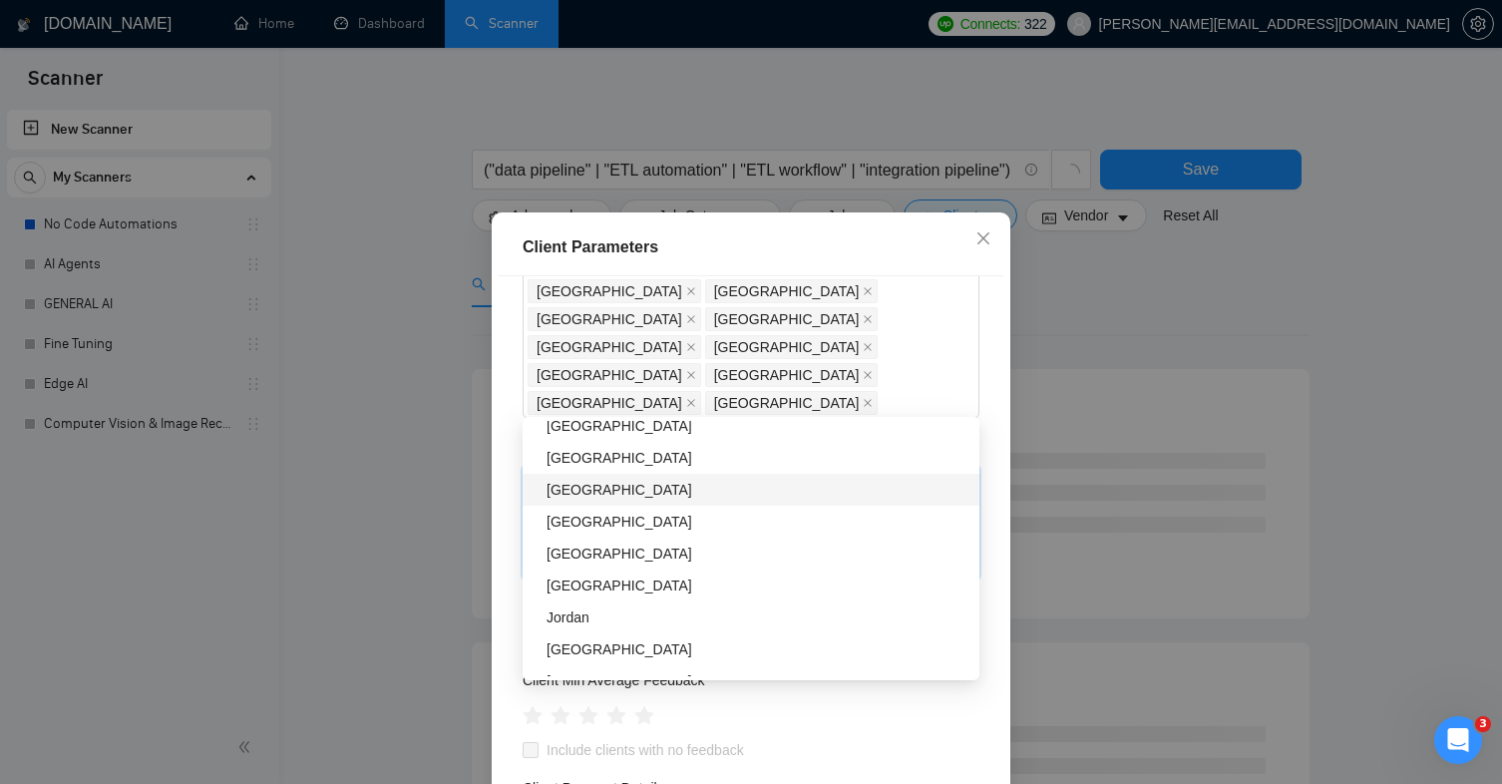
click at [605, 498] on div "[GEOGRAPHIC_DATA]" at bounding box center [757, 490] width 421 height 22
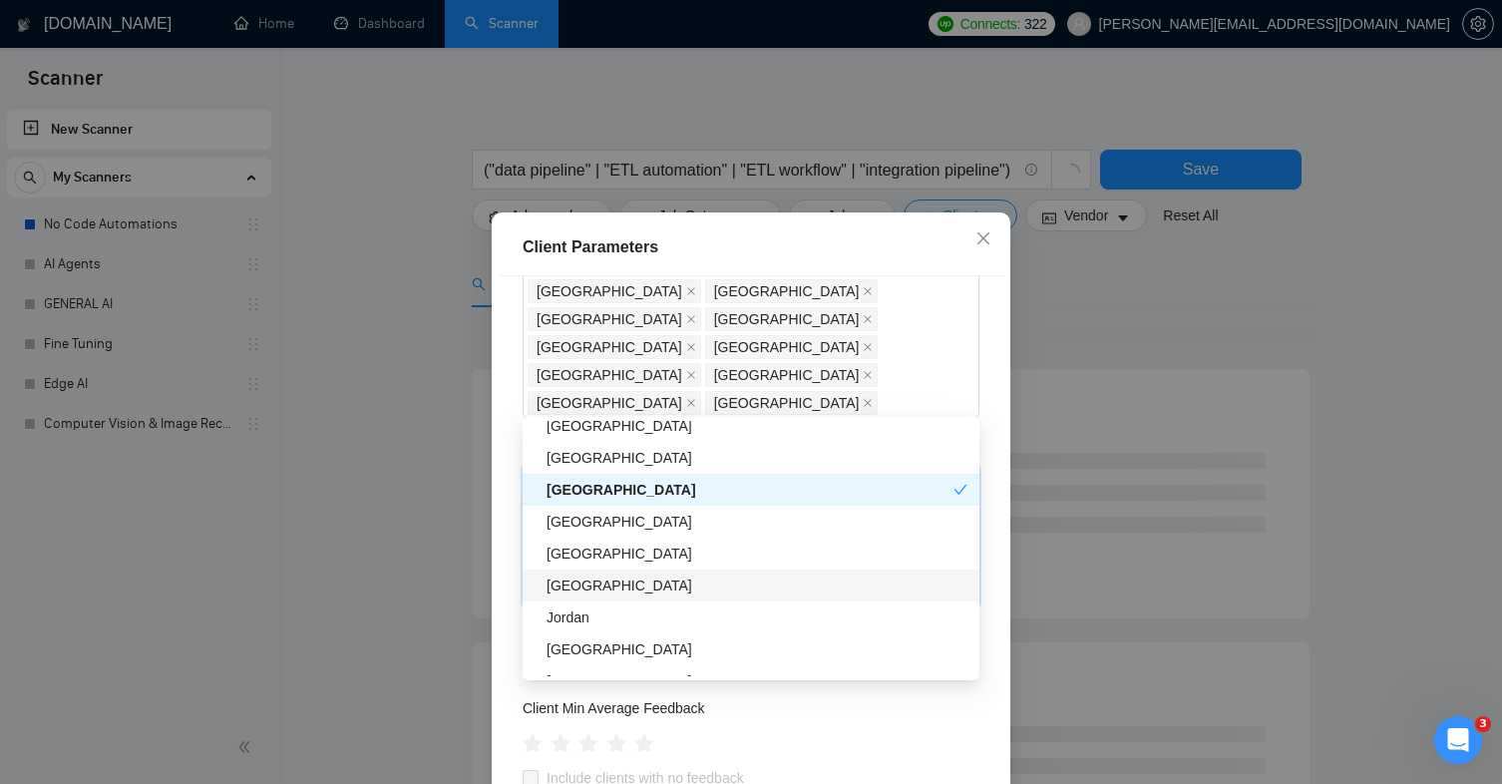
click at [616, 598] on div "[GEOGRAPHIC_DATA]" at bounding box center [751, 586] width 457 height 32
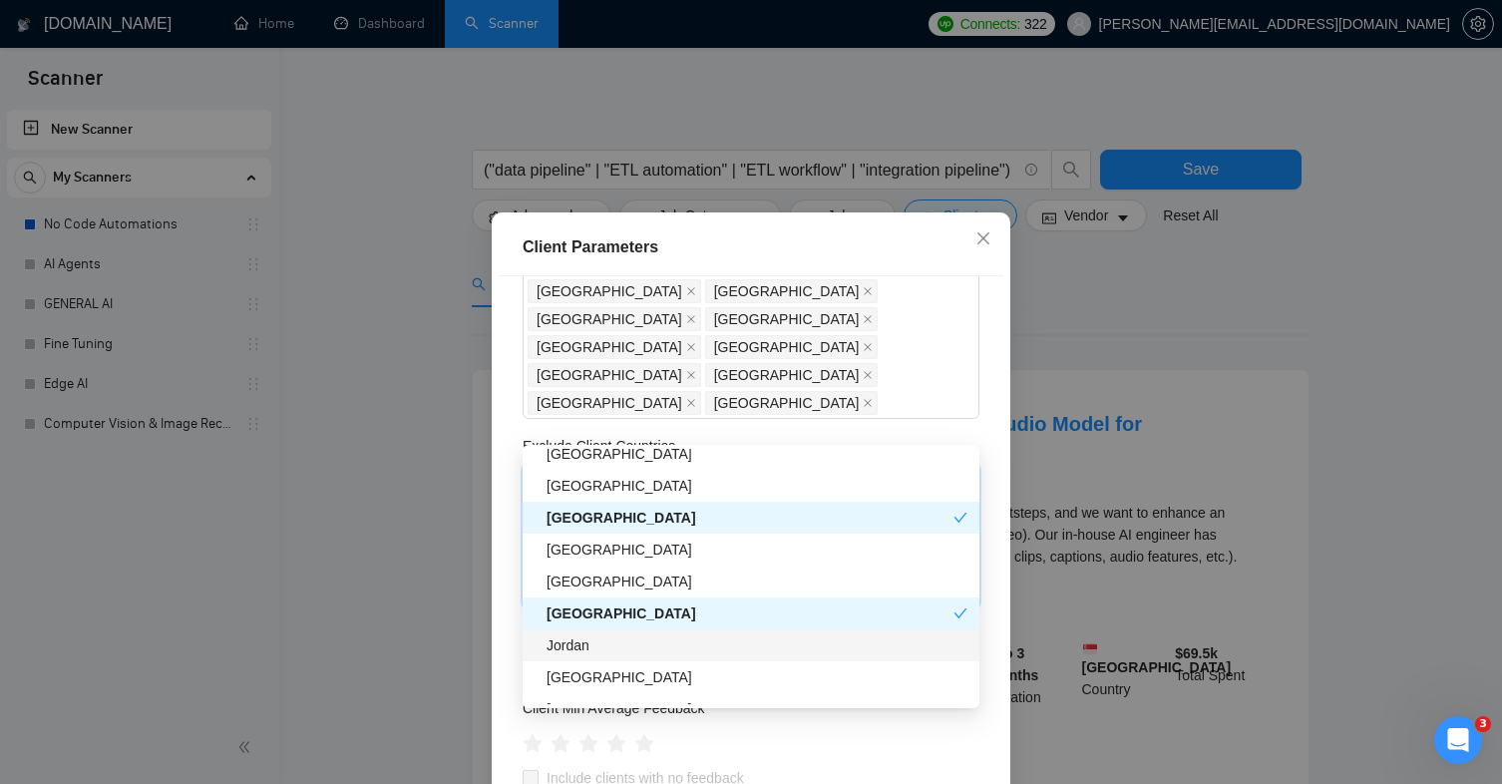
click at [616, 653] on div "Jordan" at bounding box center [757, 645] width 421 height 22
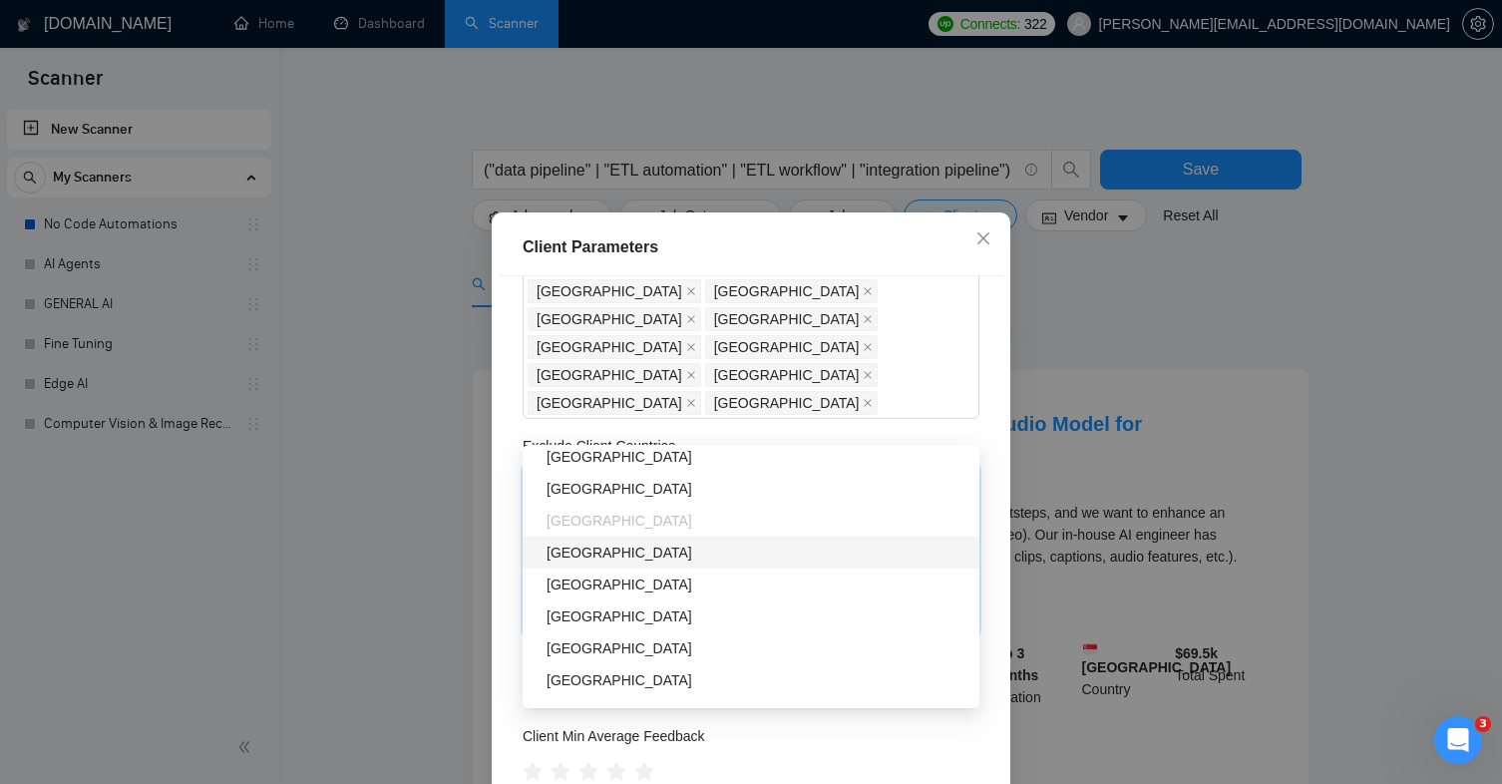
scroll to position [1966, 0]
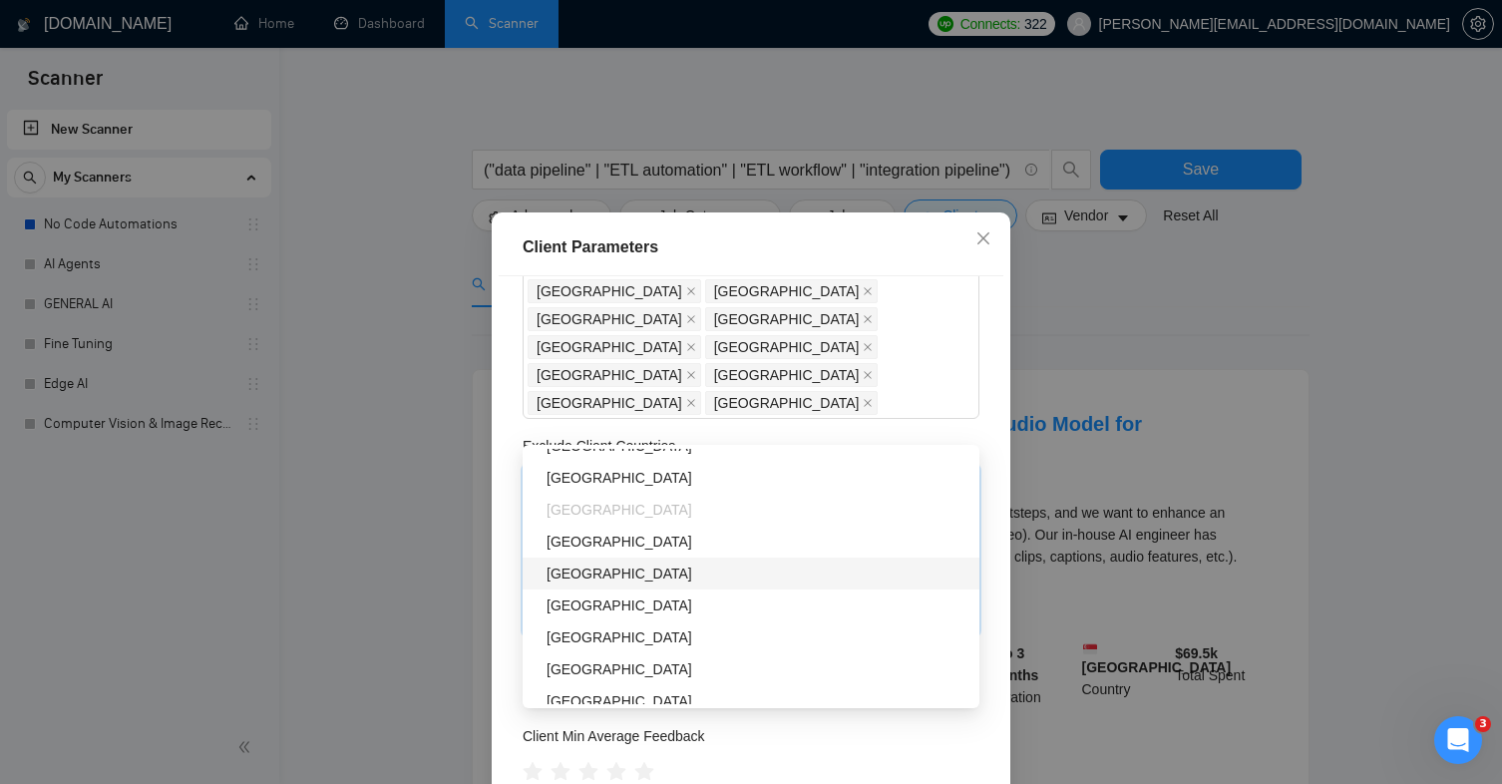
click at [621, 579] on div "[GEOGRAPHIC_DATA]" at bounding box center [757, 574] width 421 height 22
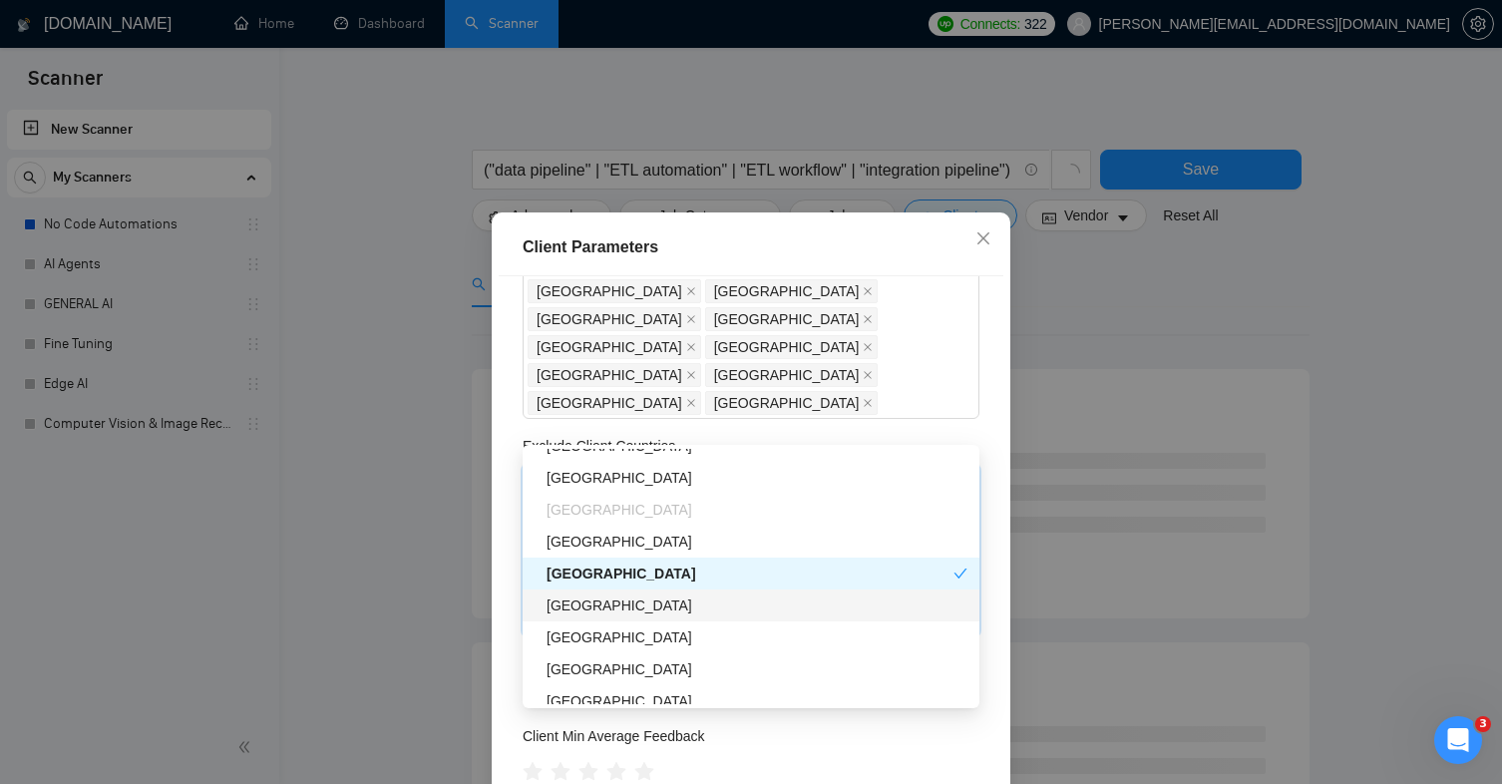
click at [623, 607] on div "[GEOGRAPHIC_DATA]" at bounding box center [757, 605] width 421 height 22
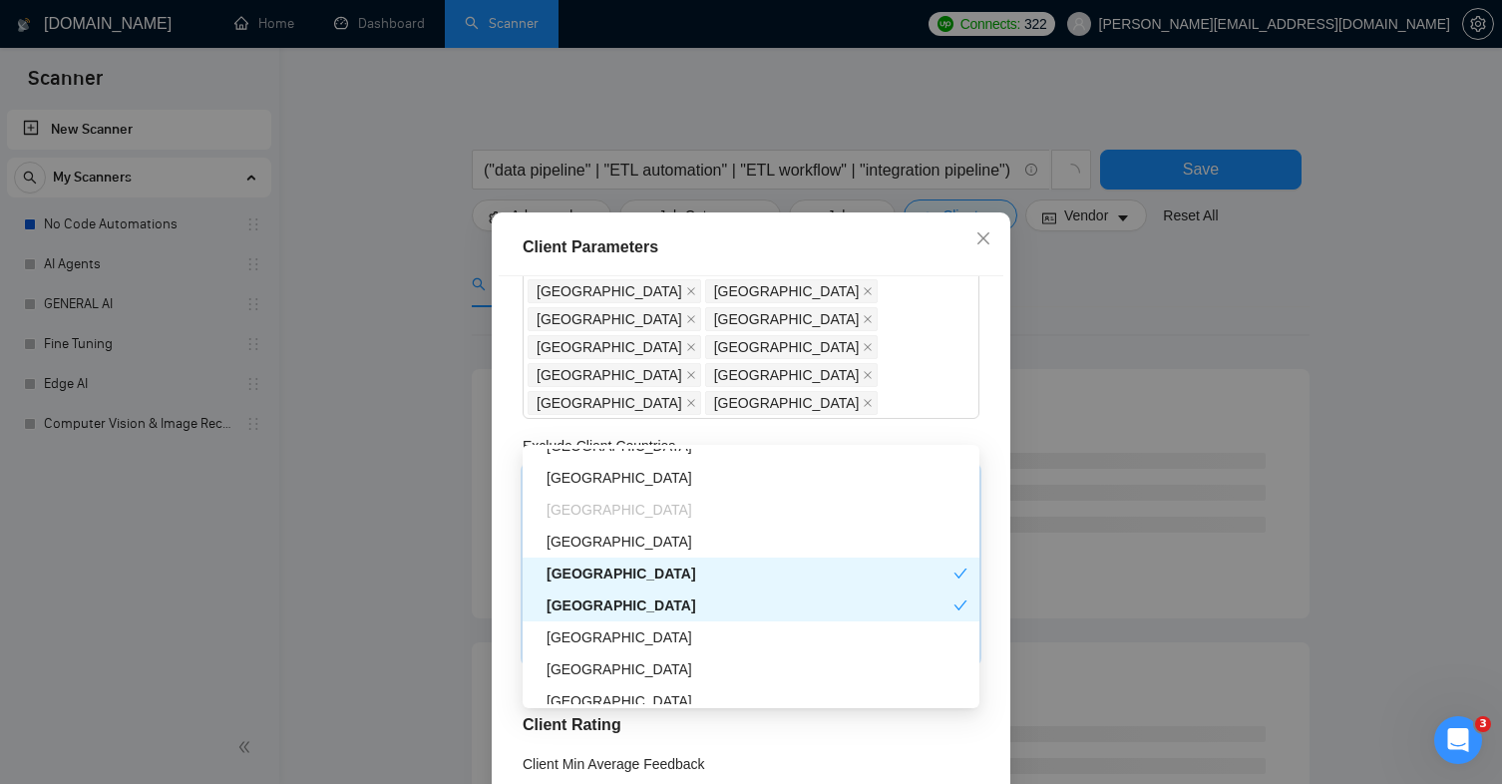
click at [644, 612] on div "[GEOGRAPHIC_DATA]" at bounding box center [750, 605] width 407 height 22
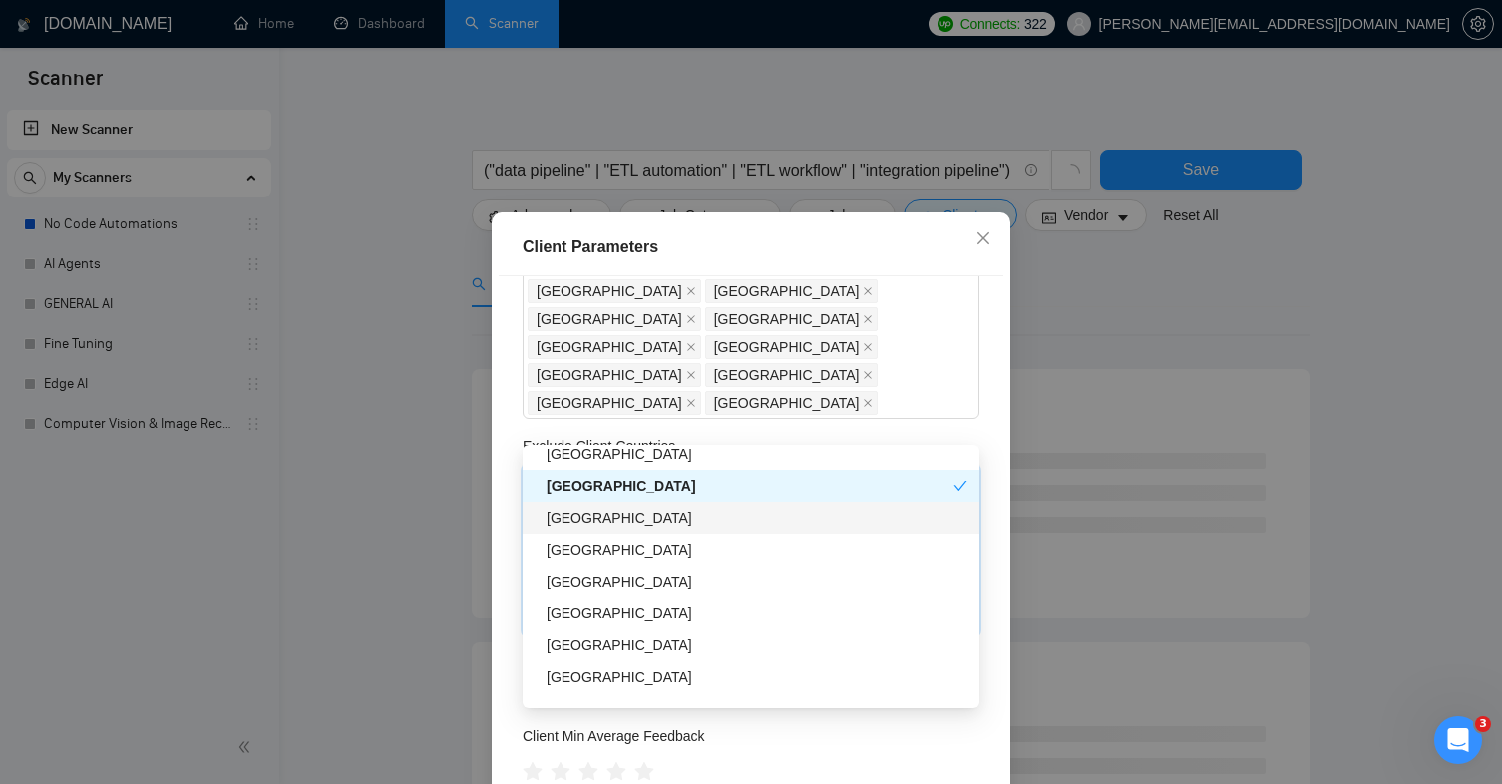
scroll to position [2062, 0]
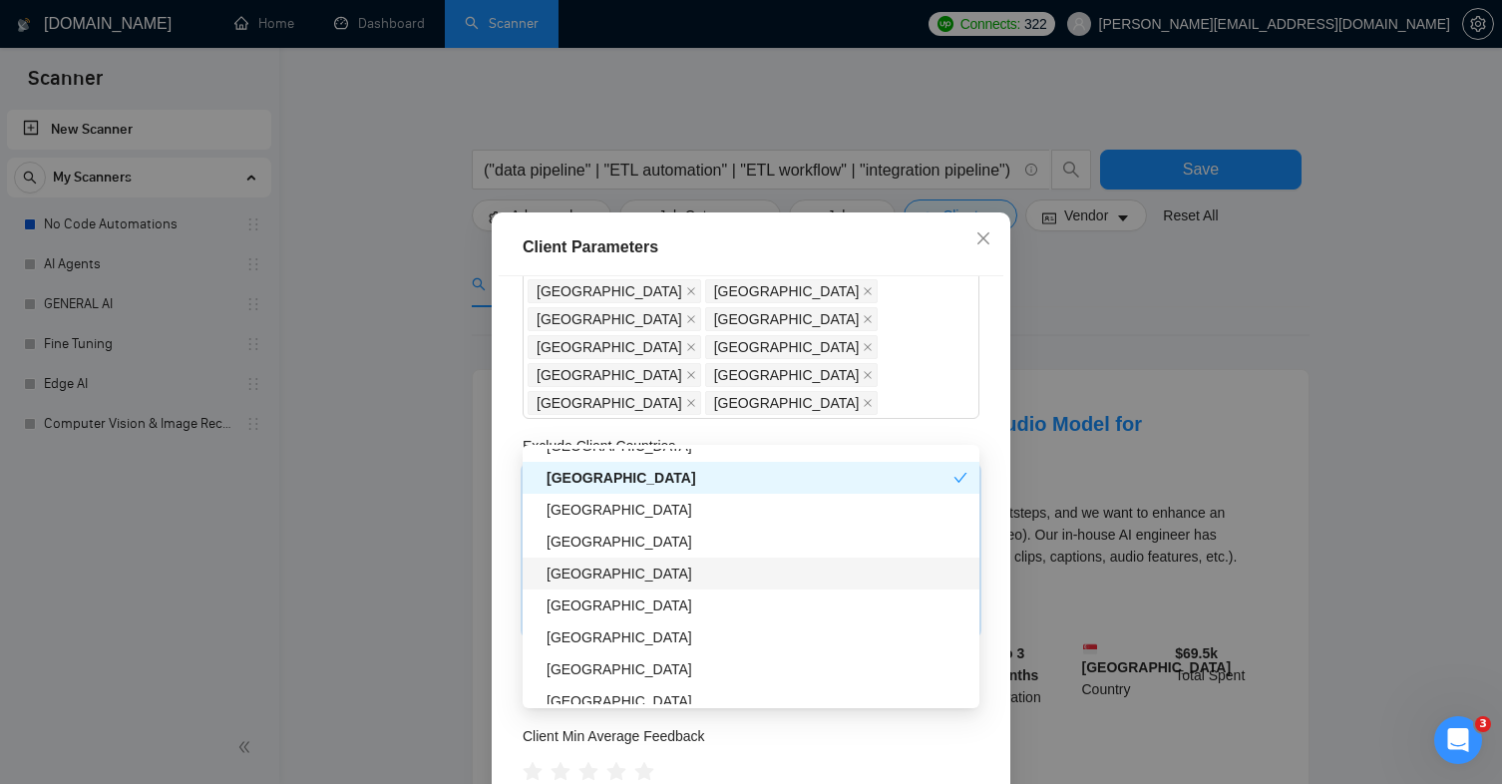
click at [640, 574] on div "[GEOGRAPHIC_DATA]" at bounding box center [757, 574] width 421 height 22
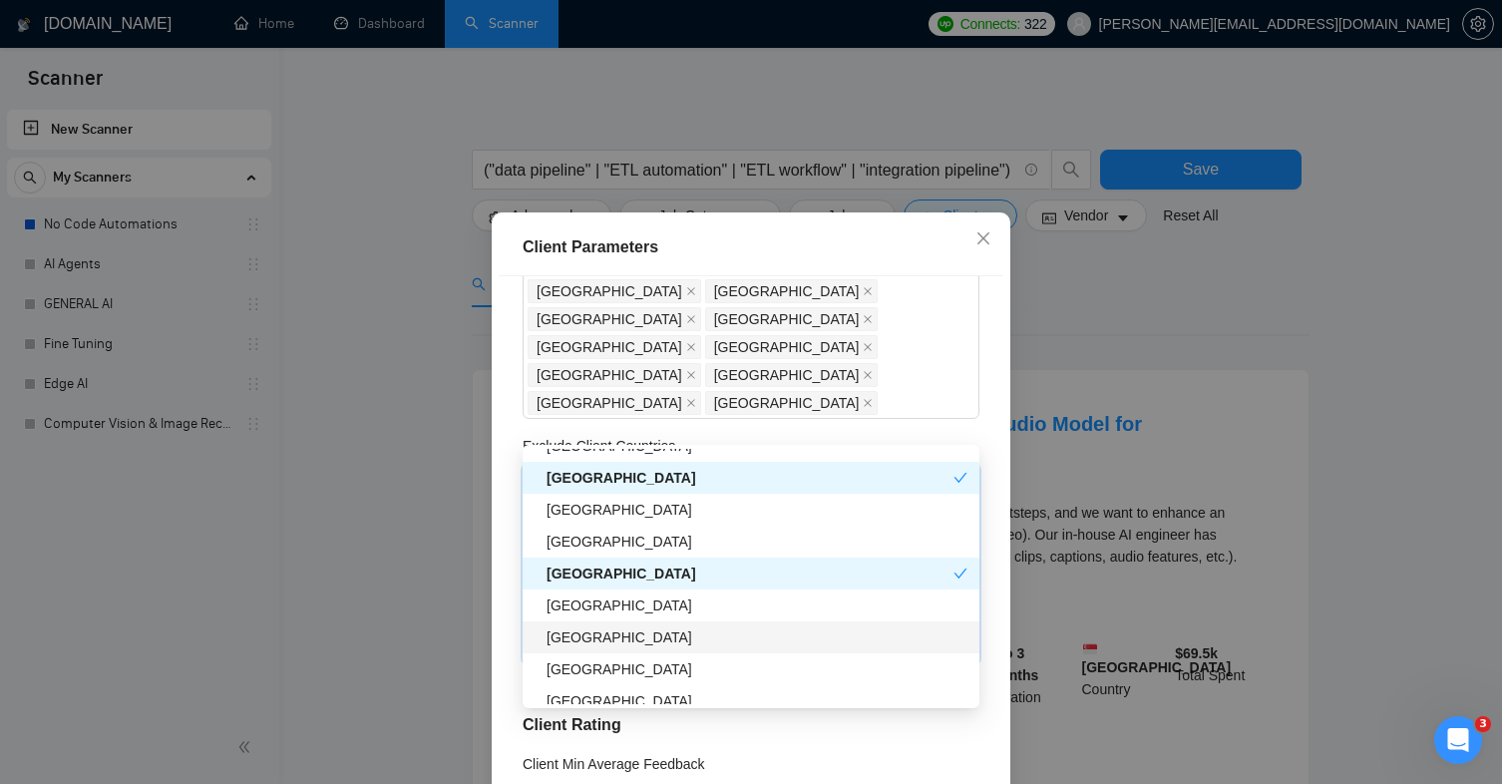
click at [614, 638] on div "[GEOGRAPHIC_DATA]" at bounding box center [757, 637] width 421 height 22
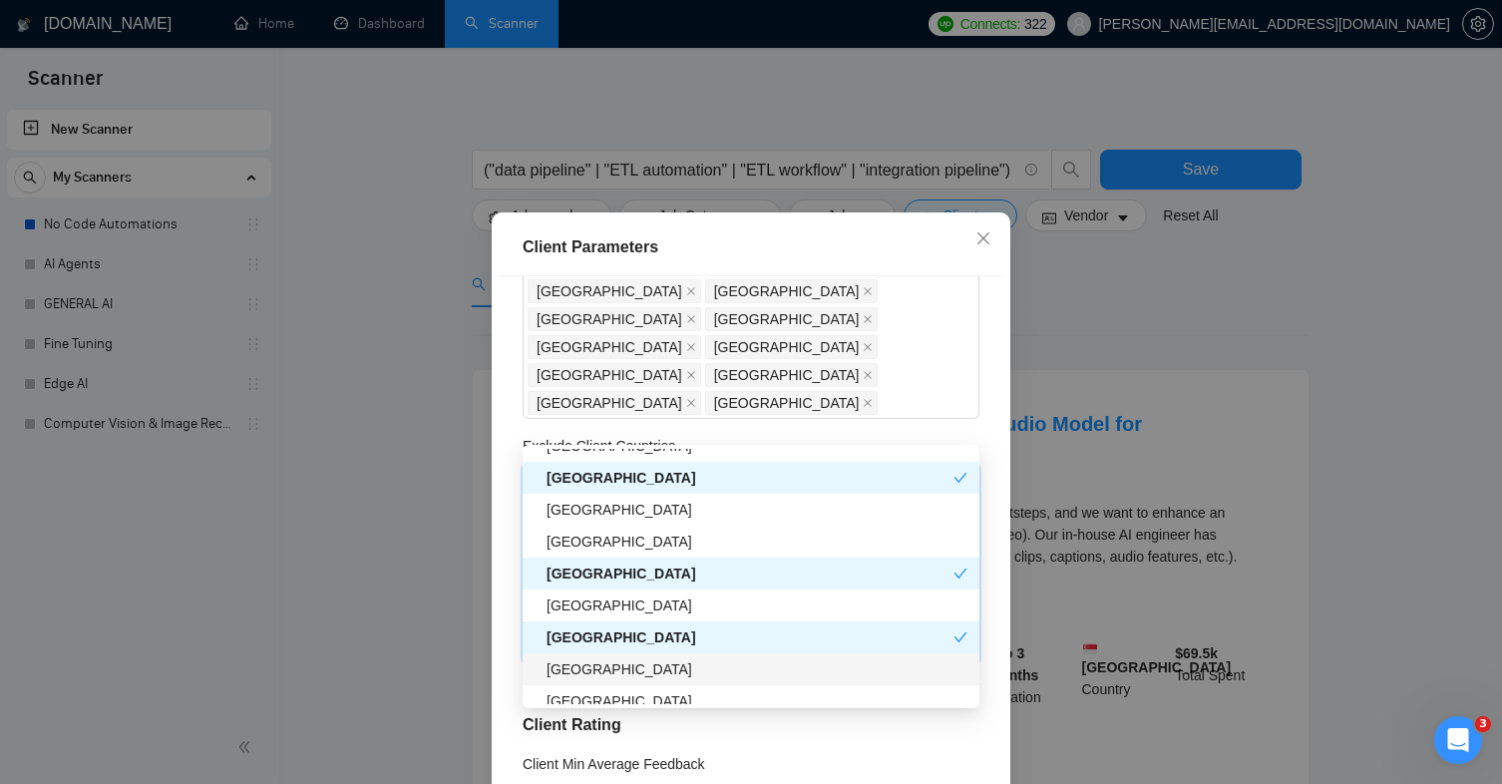
click at [622, 667] on div "[GEOGRAPHIC_DATA]" at bounding box center [757, 669] width 421 height 22
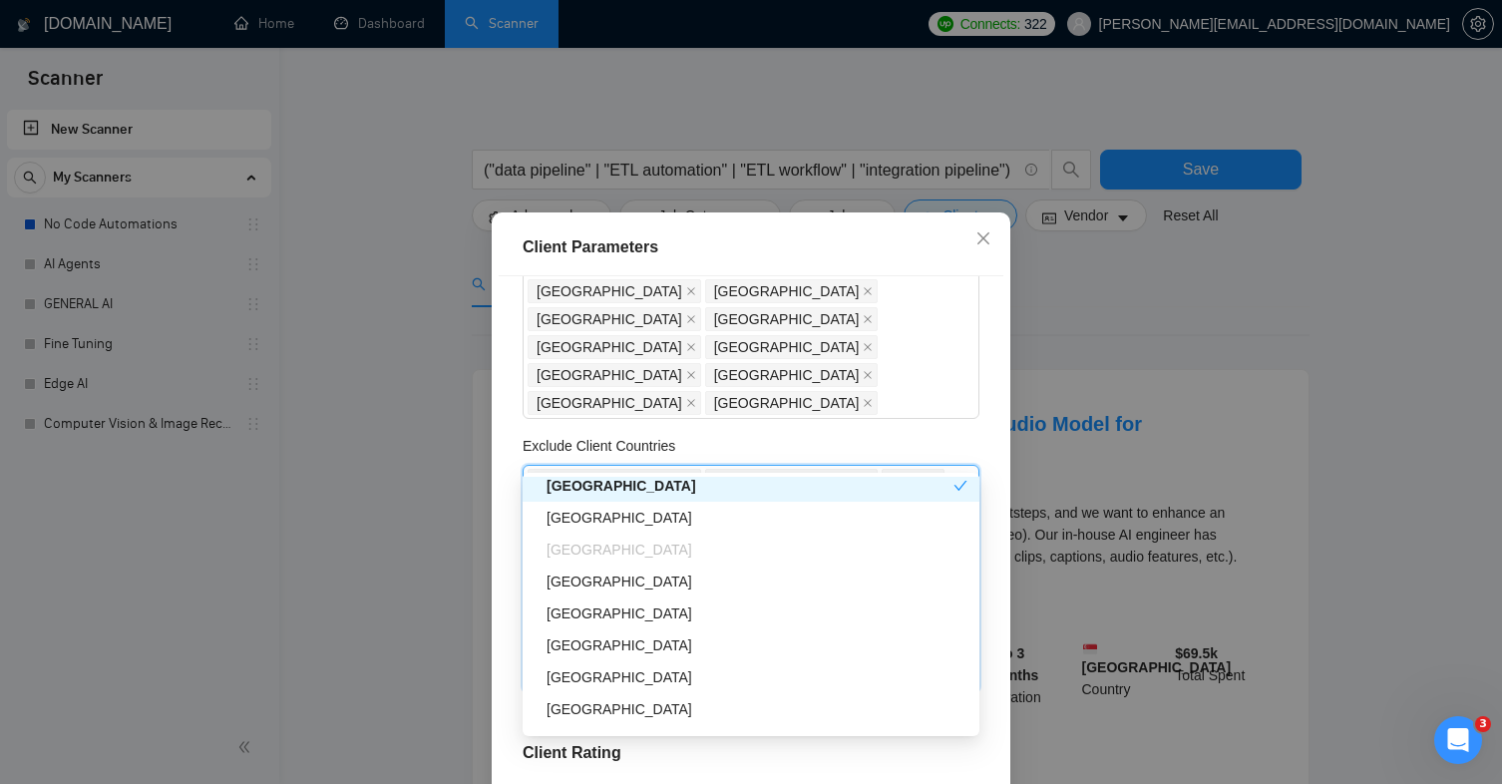
scroll to position [2284, 0]
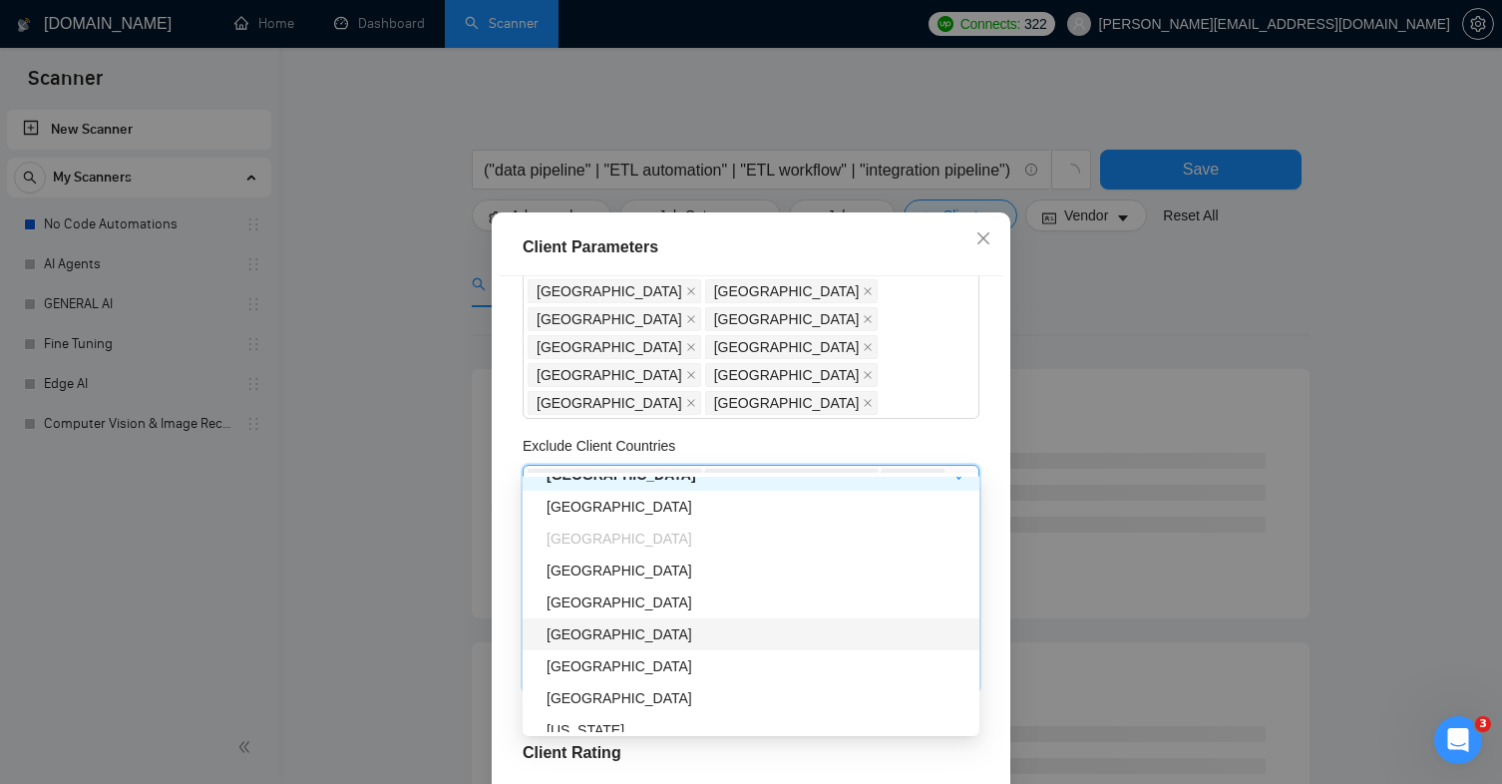
click at [612, 636] on div "[GEOGRAPHIC_DATA]" at bounding box center [757, 634] width 421 height 22
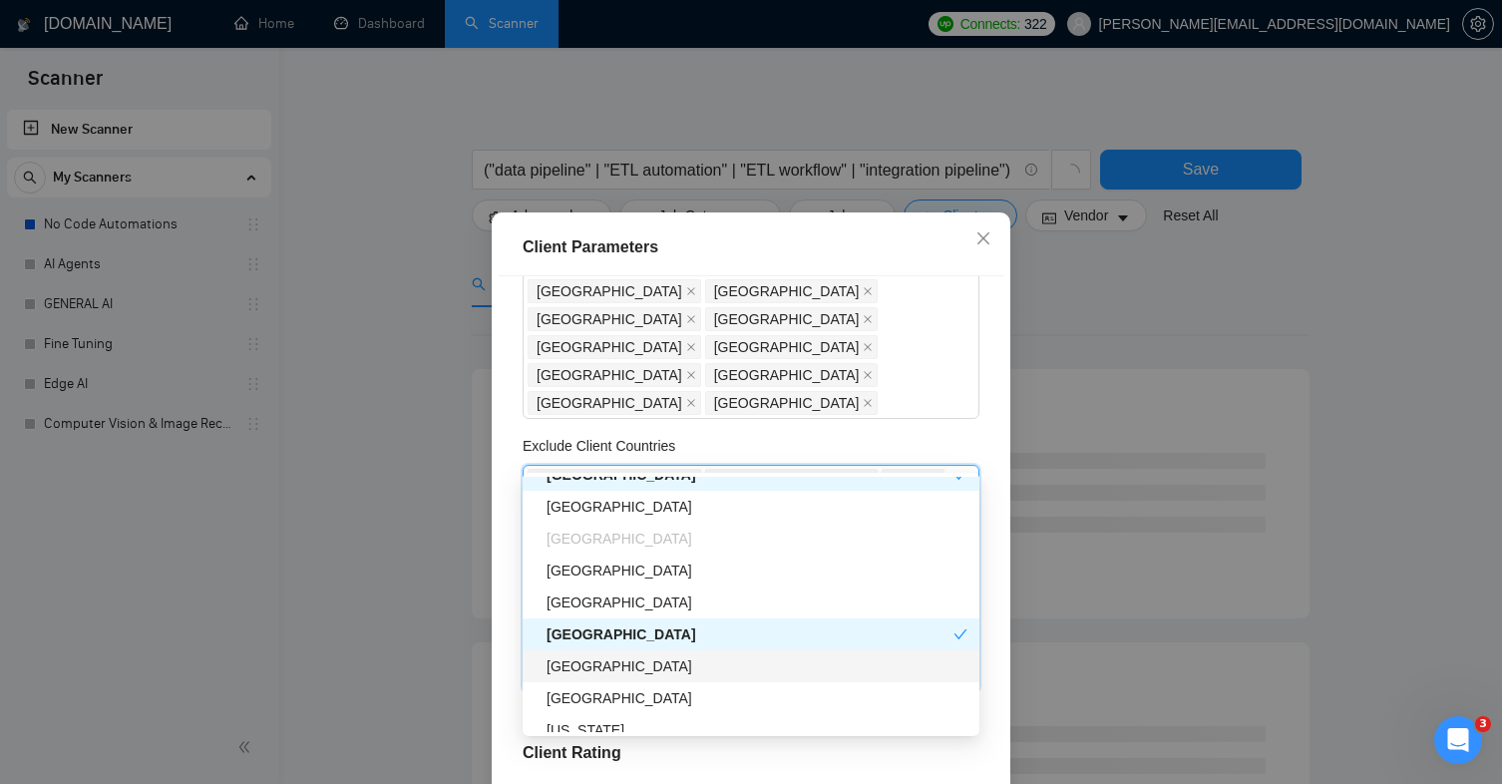
scroll to position [2354, 0]
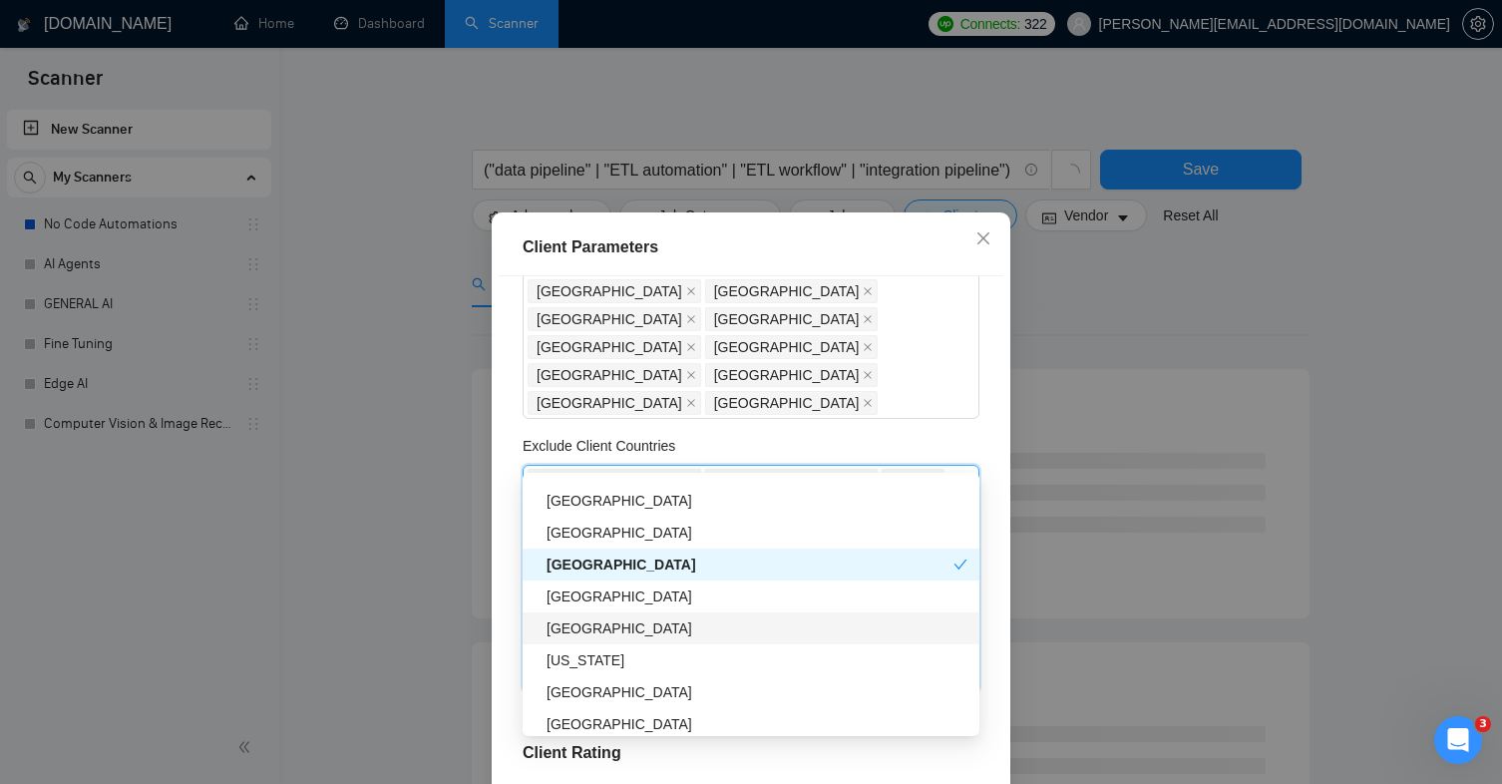
click at [619, 635] on div "[GEOGRAPHIC_DATA]" at bounding box center [757, 628] width 421 height 22
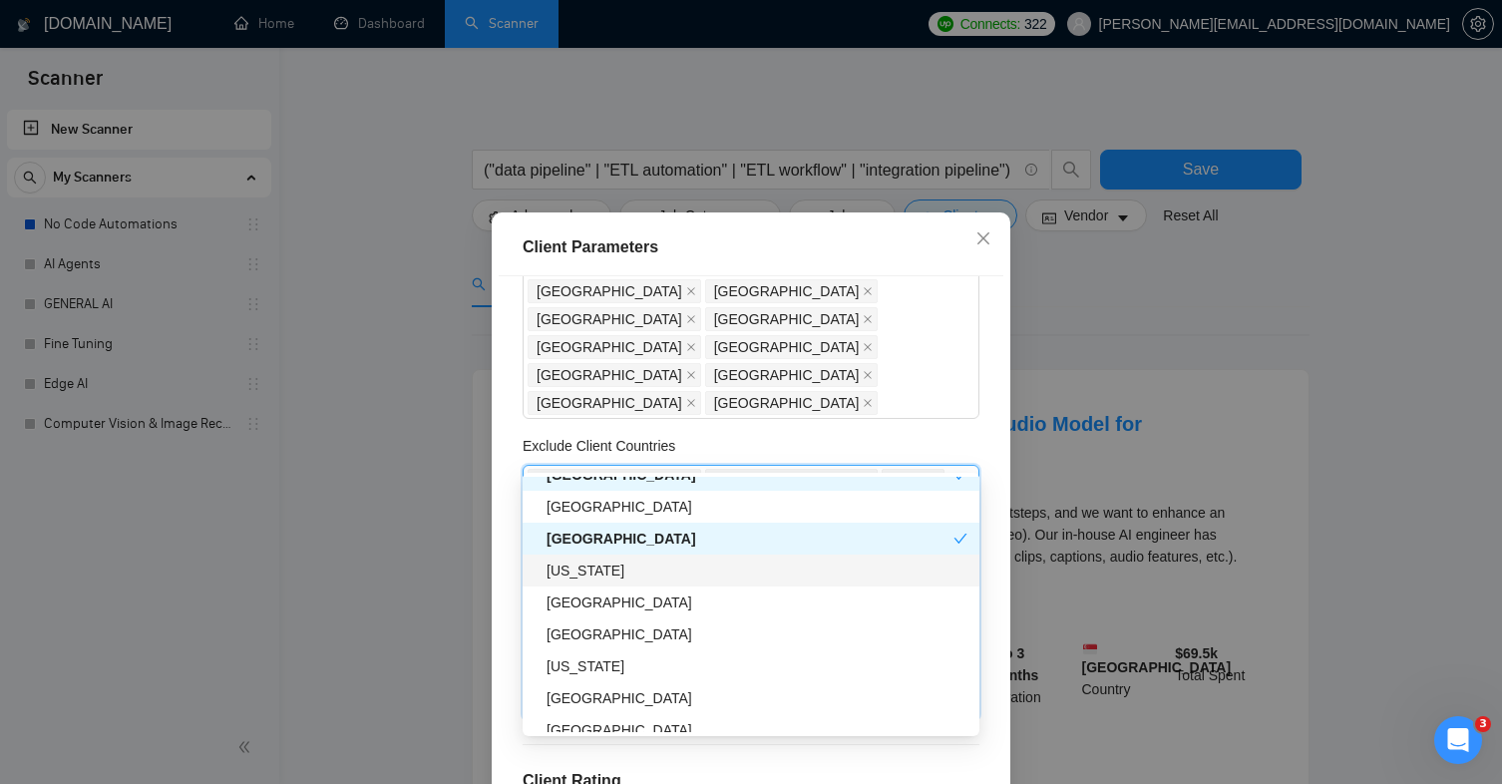
scroll to position [2456, 0]
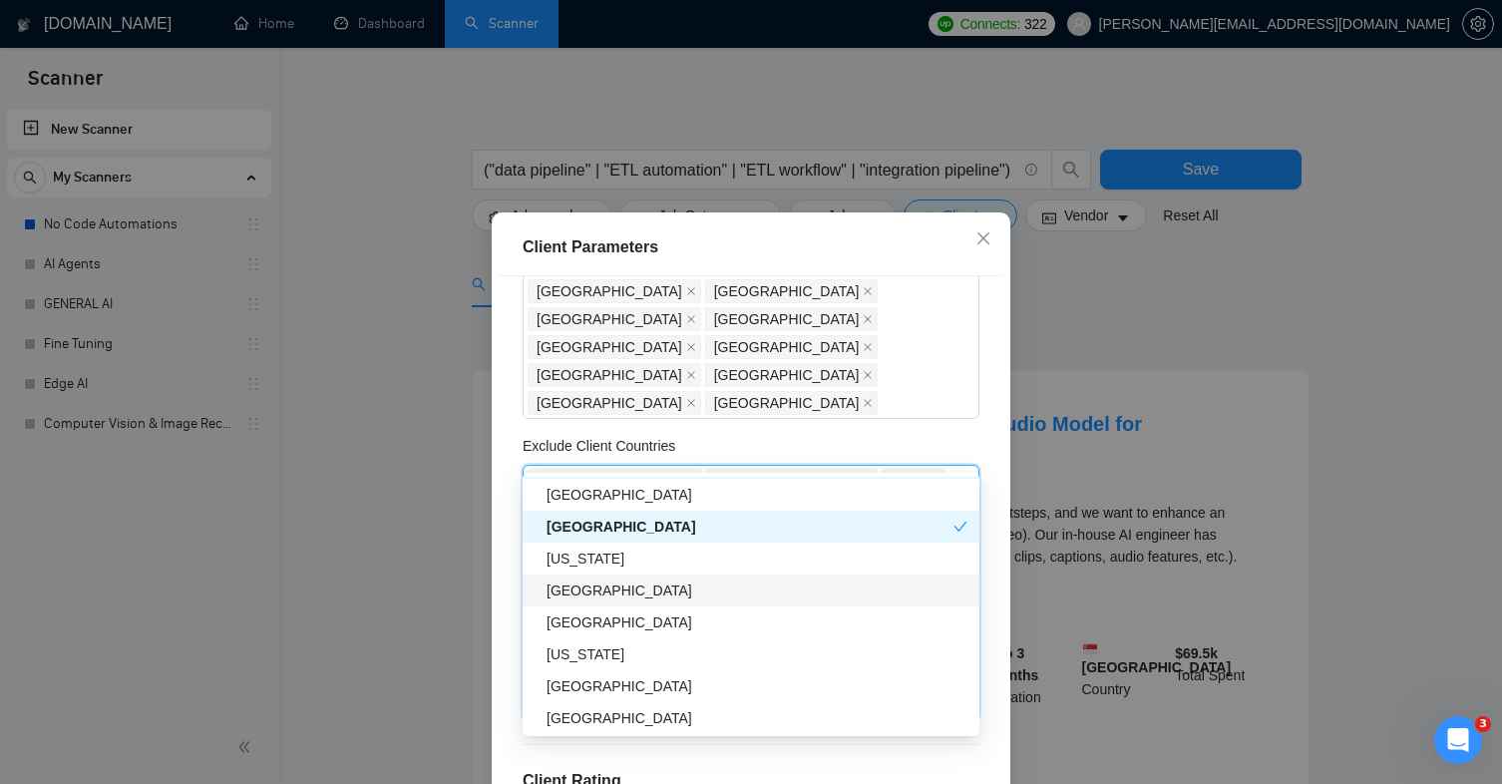
click at [623, 596] on div "[GEOGRAPHIC_DATA]" at bounding box center [757, 591] width 421 height 22
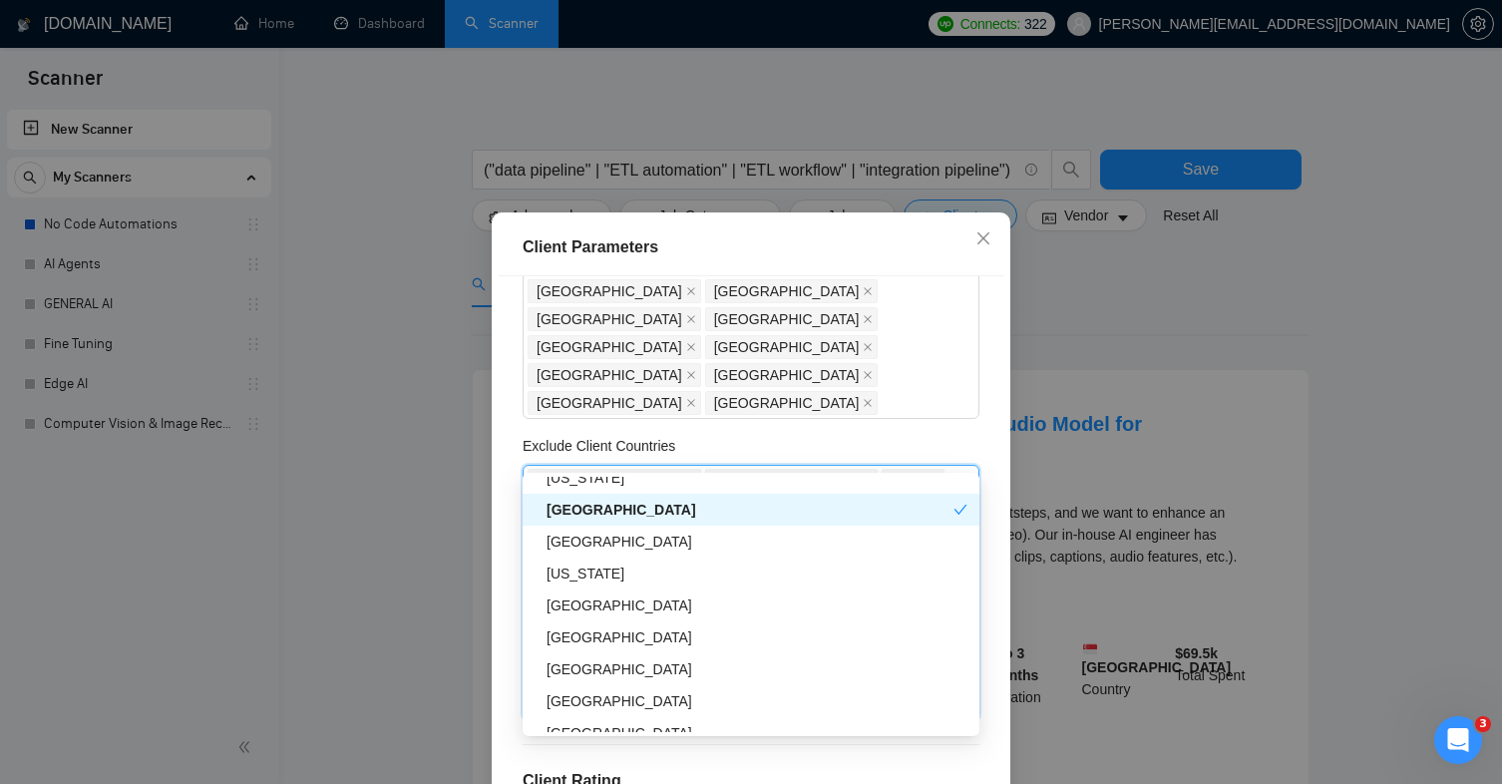
scroll to position [2547, 0]
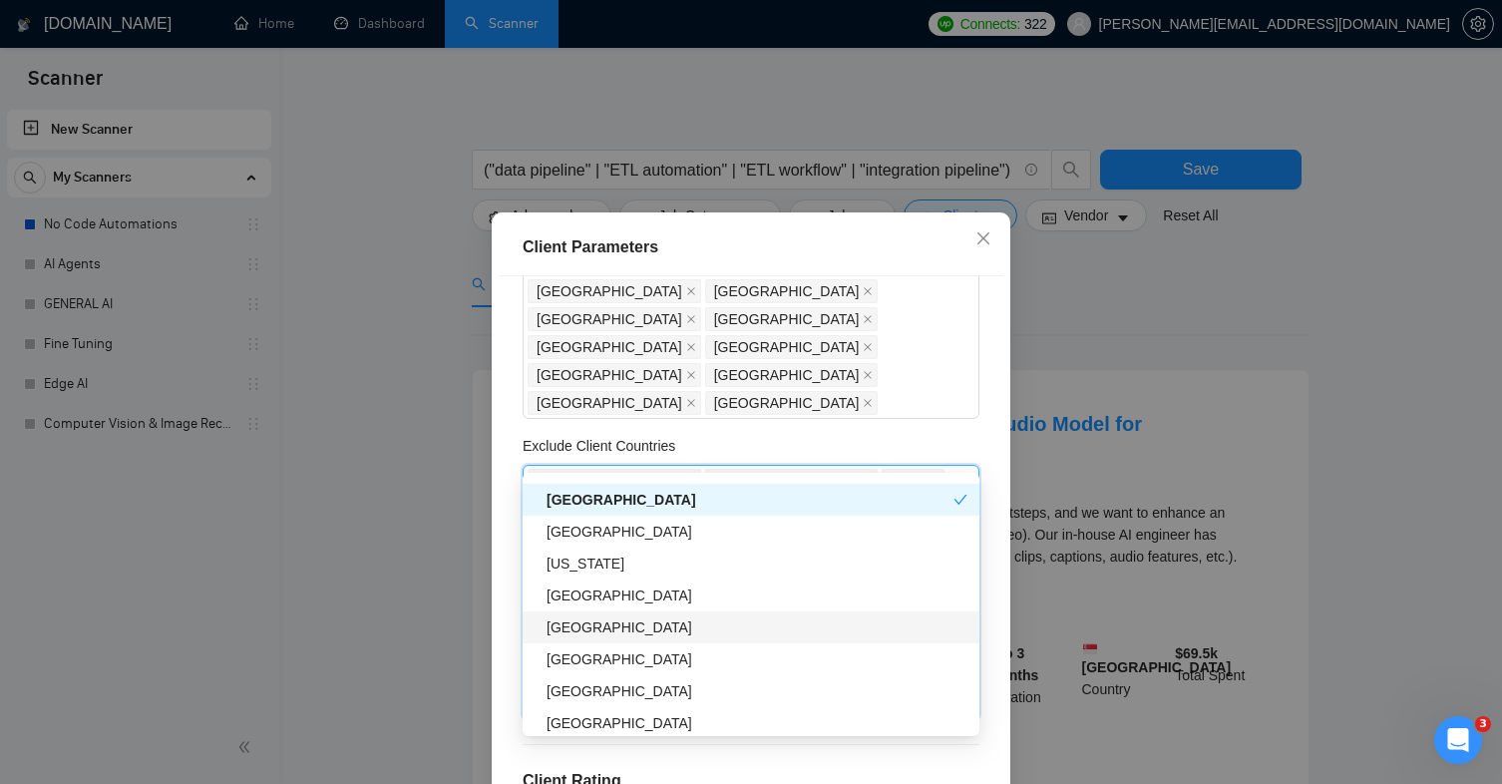
click at [606, 620] on div "[GEOGRAPHIC_DATA]" at bounding box center [757, 627] width 421 height 22
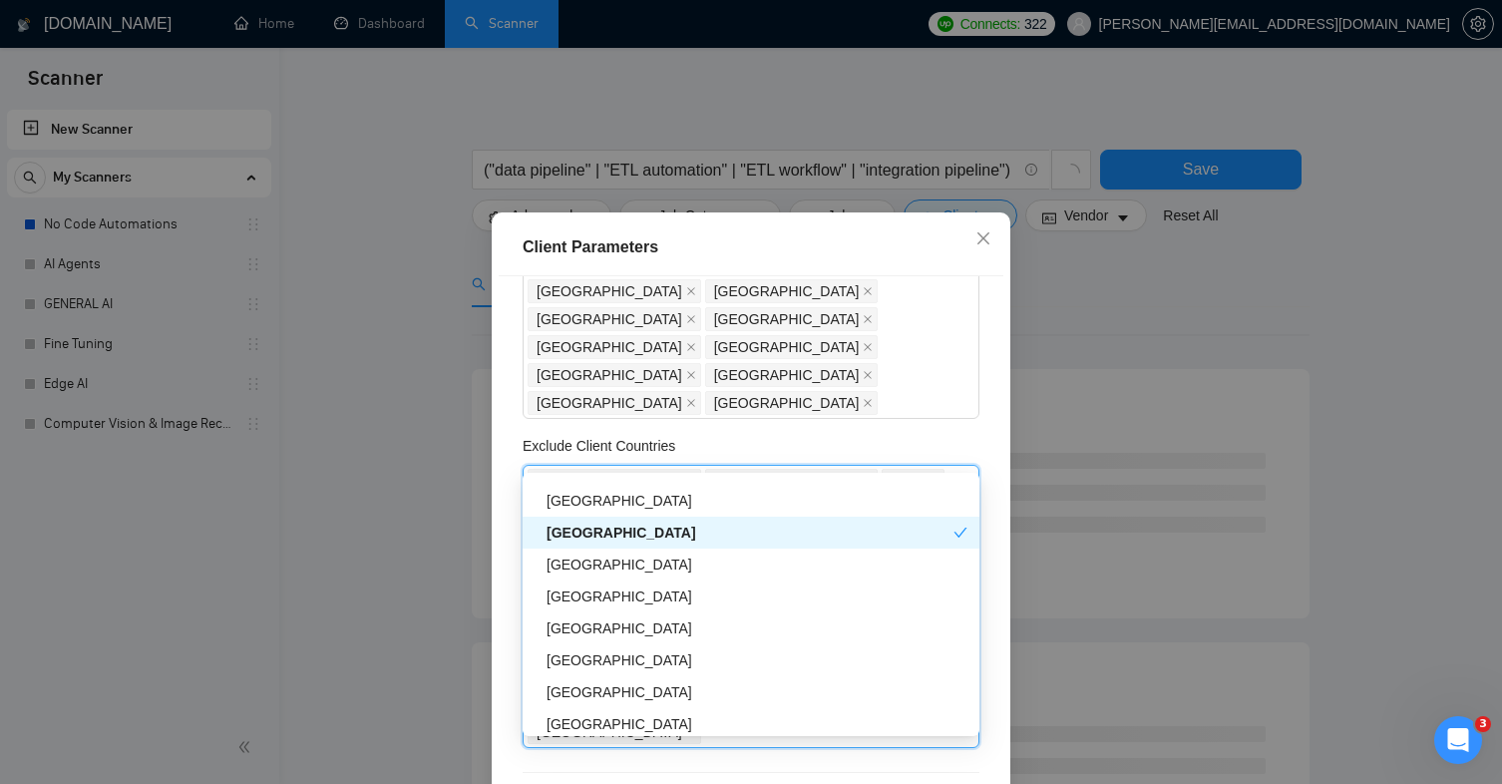
scroll to position [2645, 0]
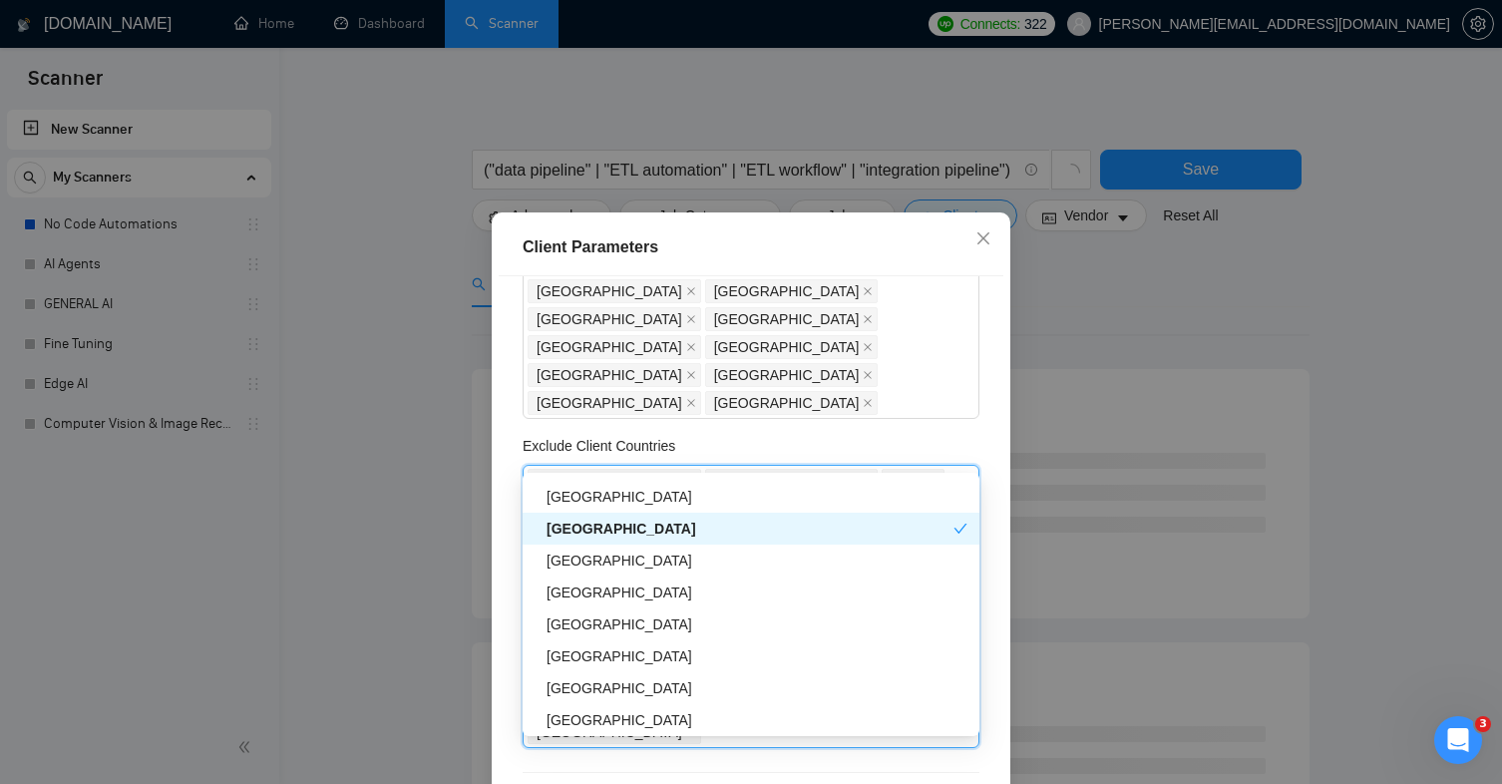
click at [606, 620] on div "[GEOGRAPHIC_DATA]" at bounding box center [757, 624] width 421 height 22
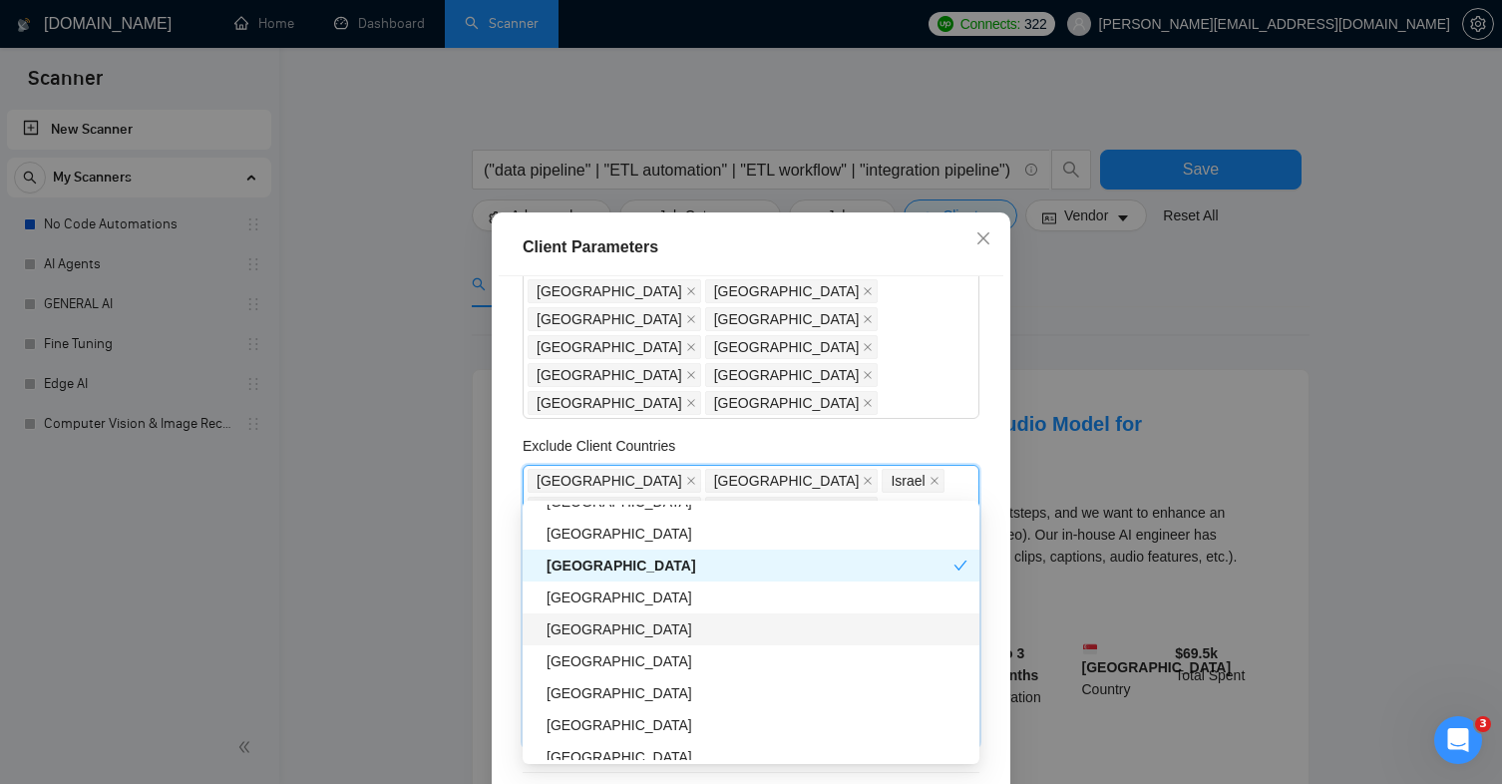
click at [603, 619] on div "[GEOGRAPHIC_DATA]" at bounding box center [757, 629] width 421 height 22
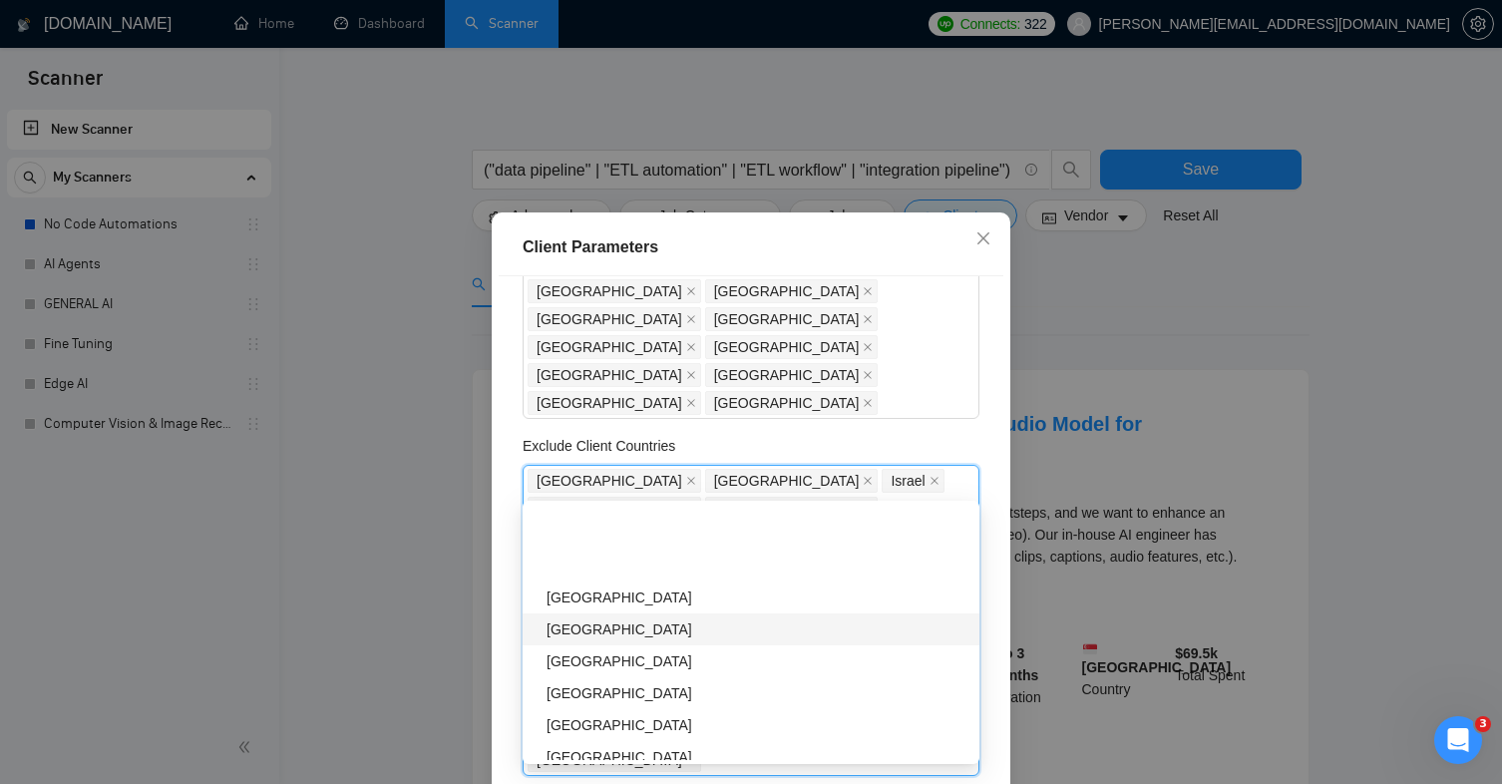
scroll to position [2944, 0]
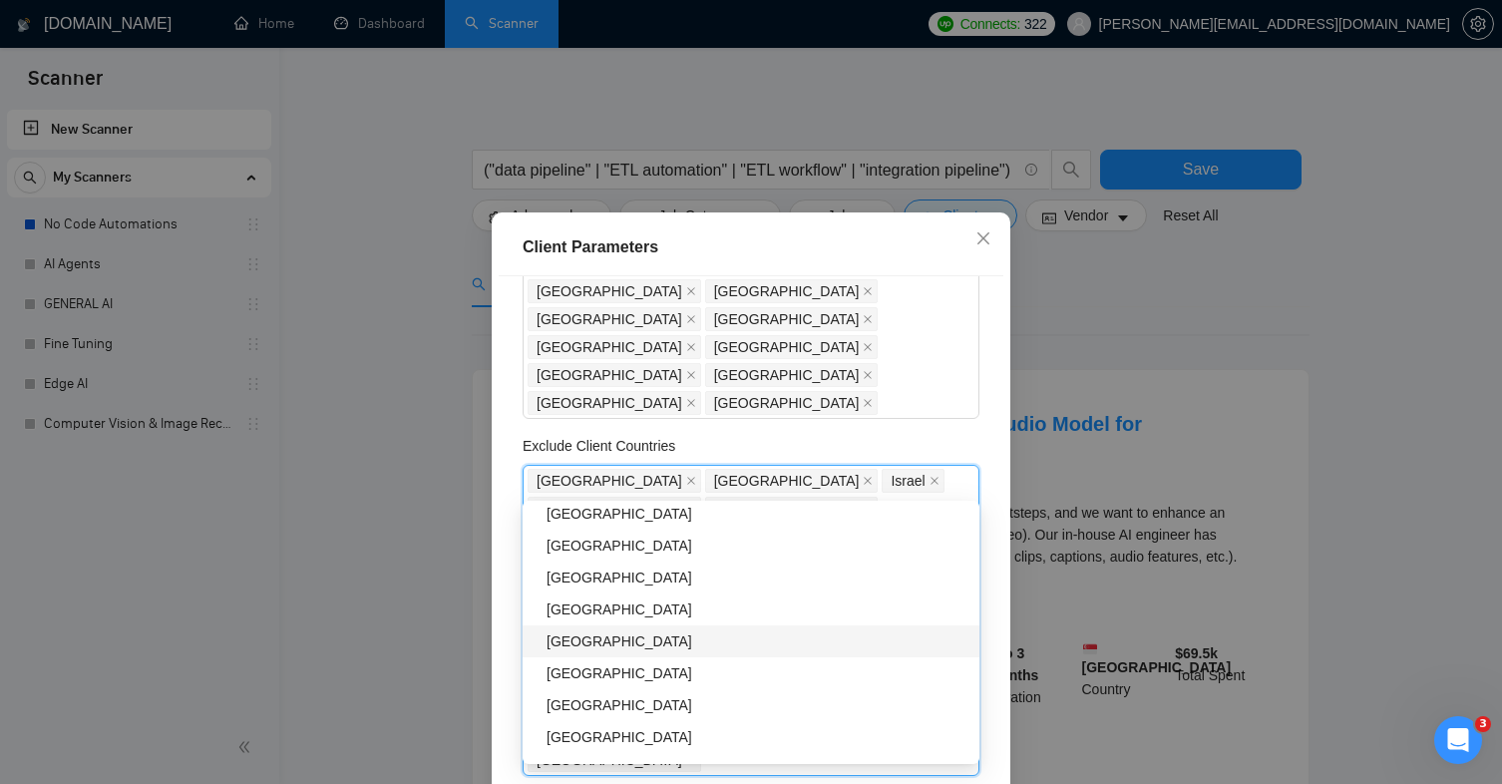
click at [678, 641] on div "[GEOGRAPHIC_DATA]" at bounding box center [757, 641] width 421 height 22
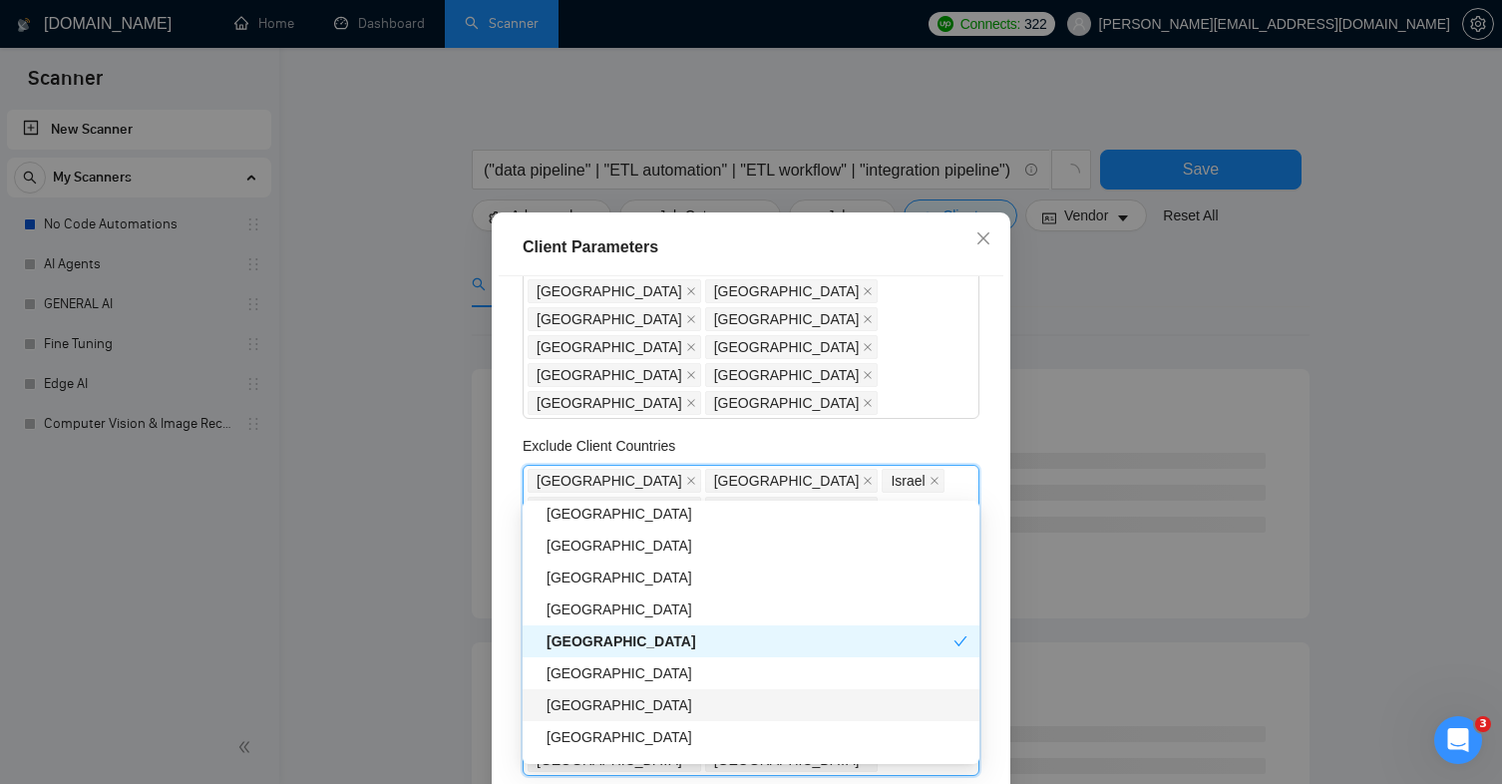
click at [685, 712] on div "[GEOGRAPHIC_DATA]" at bounding box center [757, 705] width 421 height 22
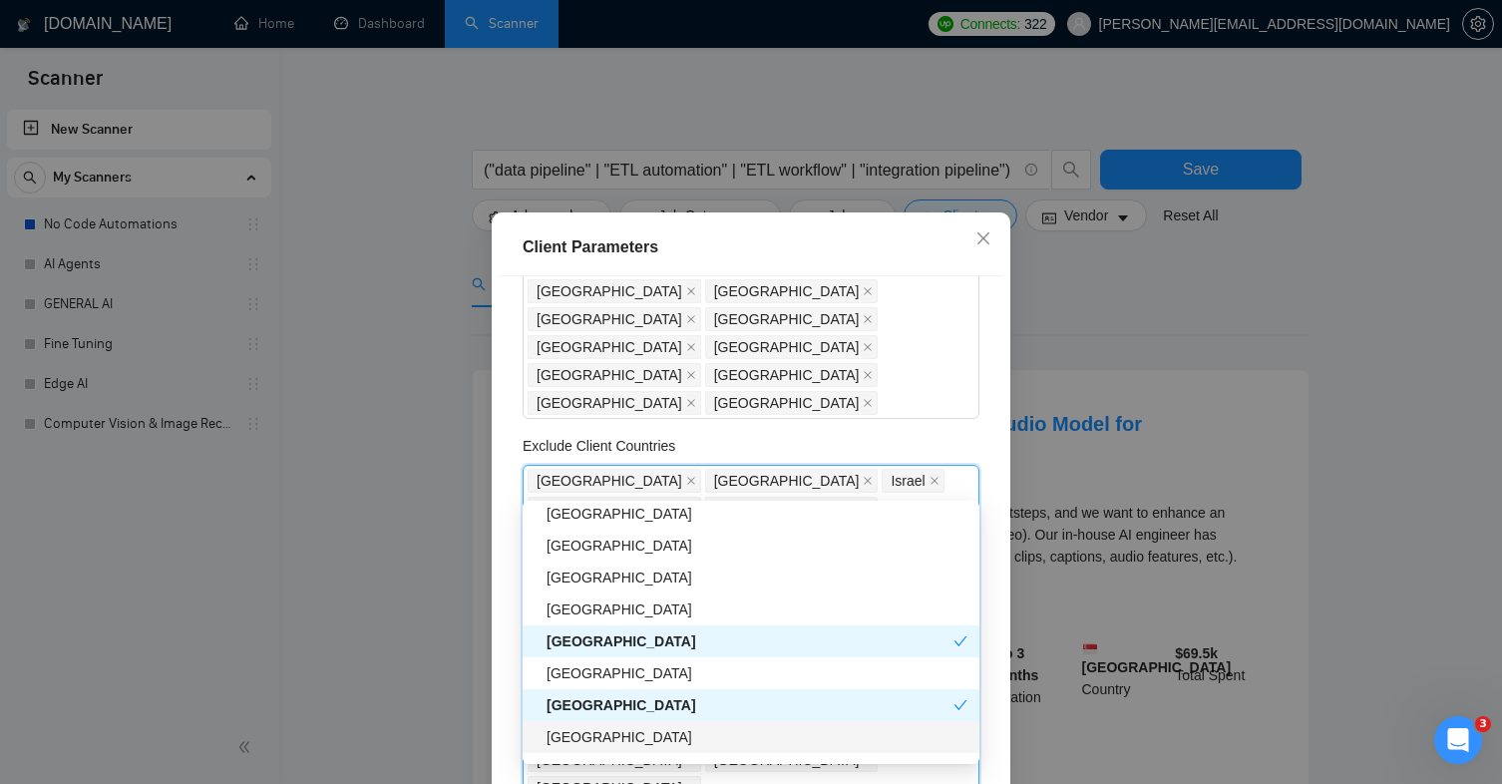
click at [674, 728] on div "[GEOGRAPHIC_DATA]" at bounding box center [757, 737] width 421 height 22
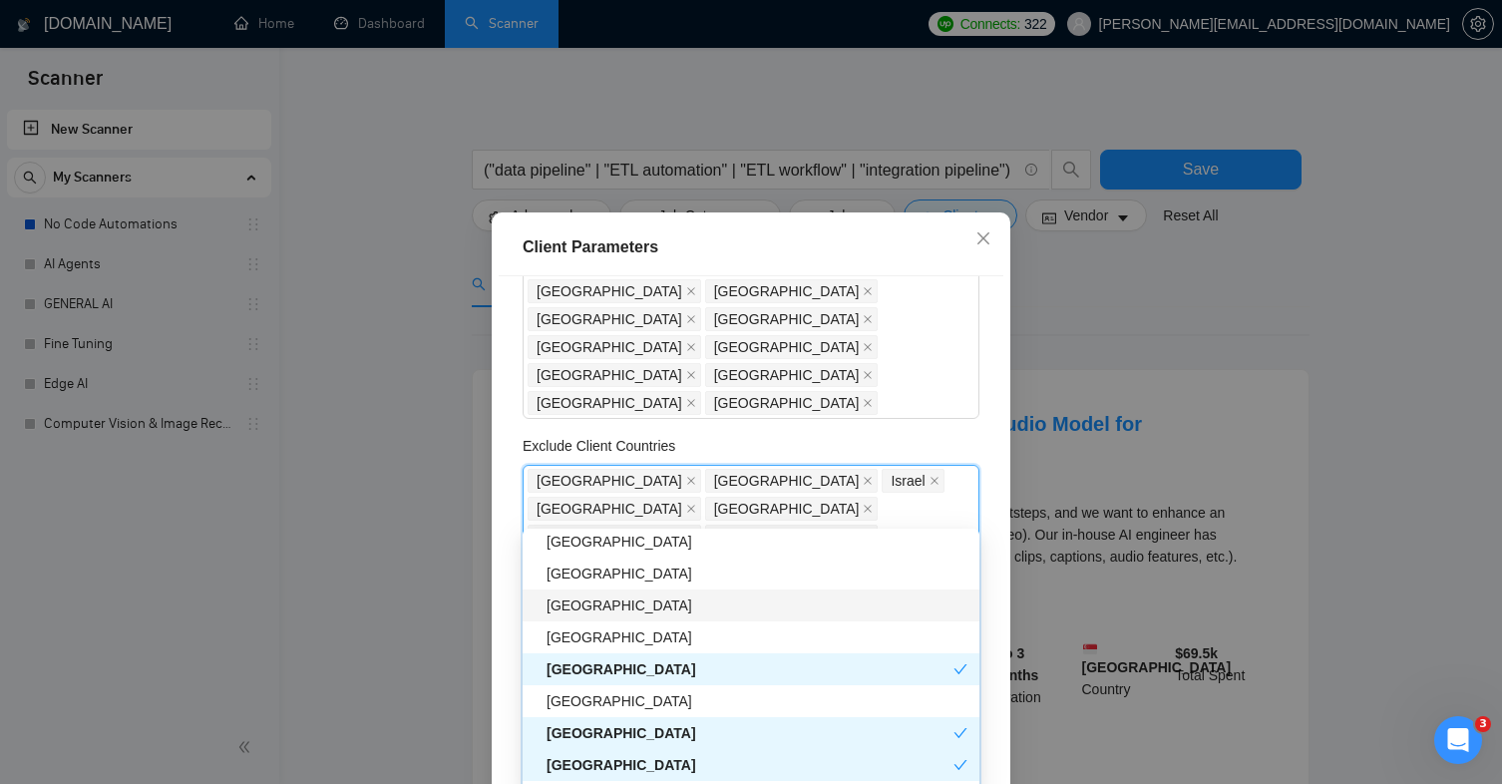
click at [389, 472] on div "Client Parameters Client Location Include Client Countries [GEOGRAPHIC_DATA] [G…" at bounding box center [751, 392] width 1502 height 784
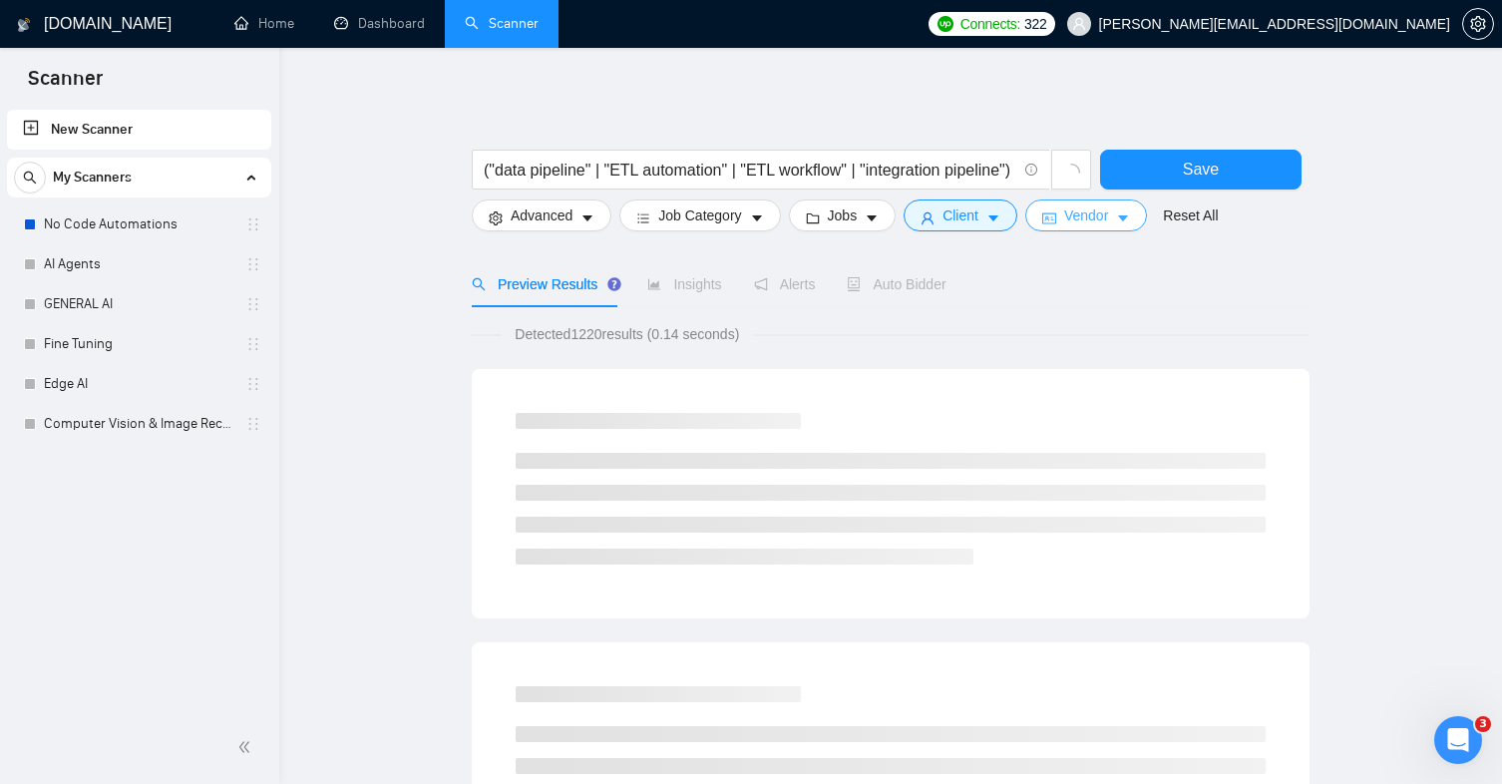
click at [1075, 225] on span "Vendor" at bounding box center [1086, 215] width 44 height 22
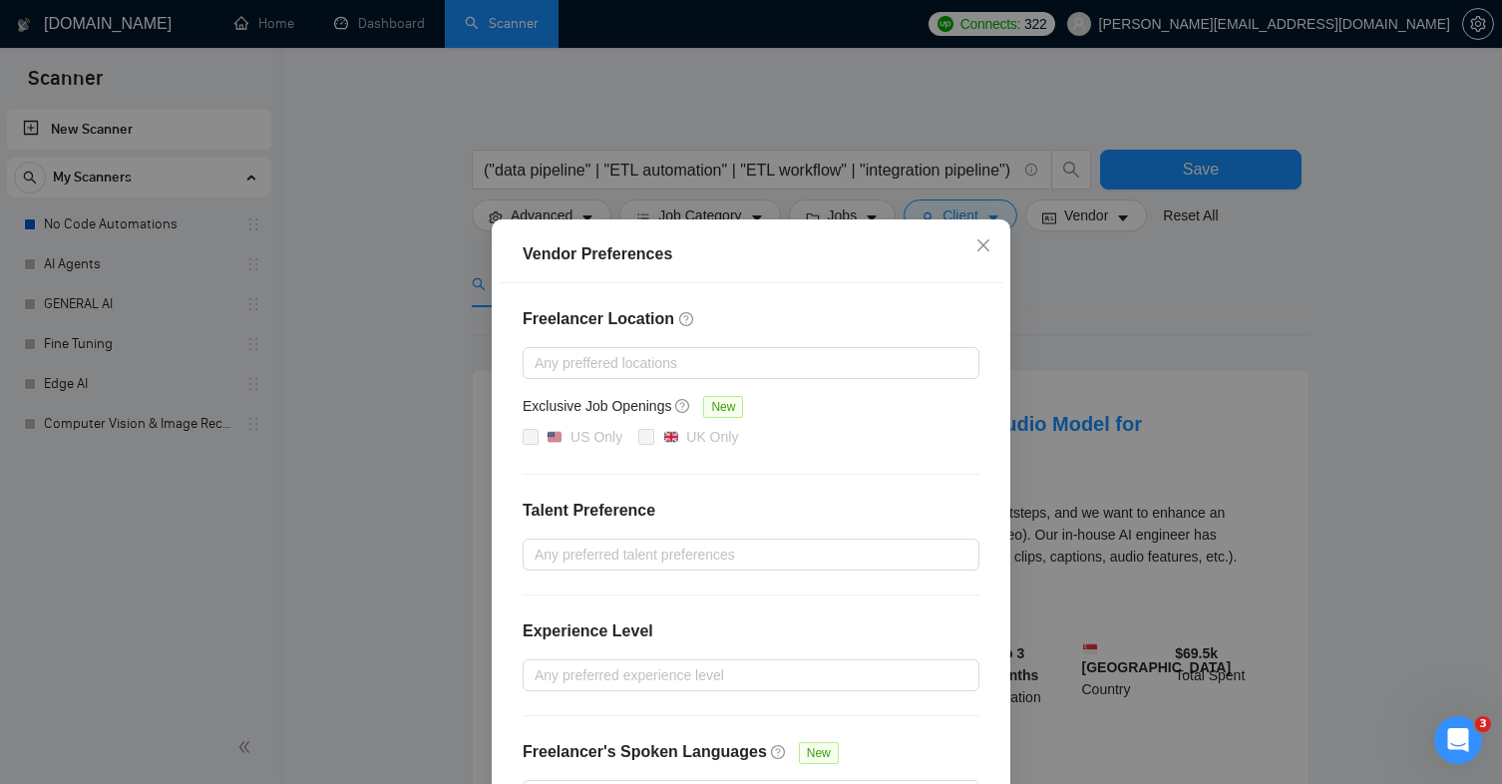
click at [852, 211] on div "Vendor Preferences Freelancer Location Any preffered locations Exclusive Job Op…" at bounding box center [751, 392] width 1502 height 784
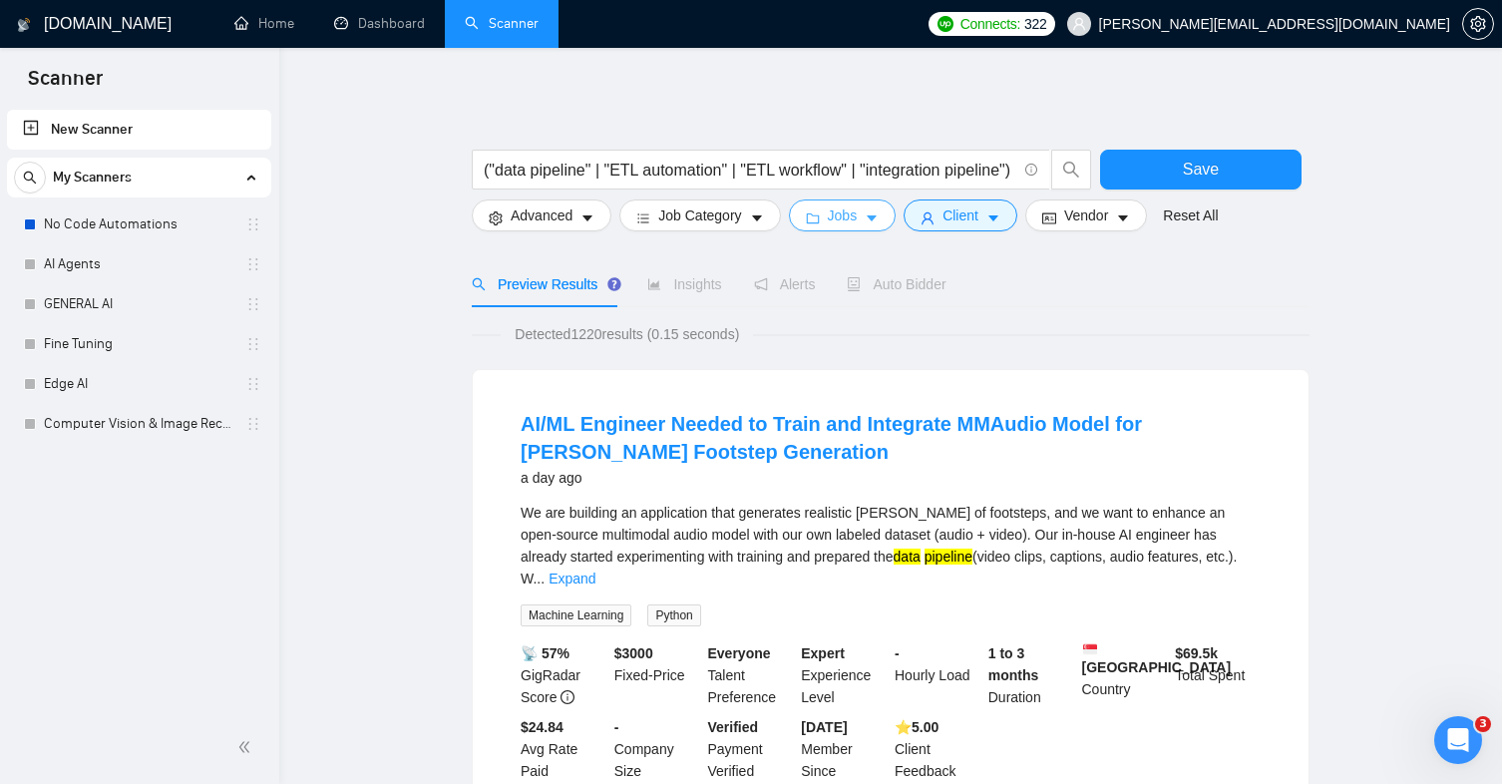
click at [867, 217] on button "Jobs" at bounding box center [843, 215] width 108 height 32
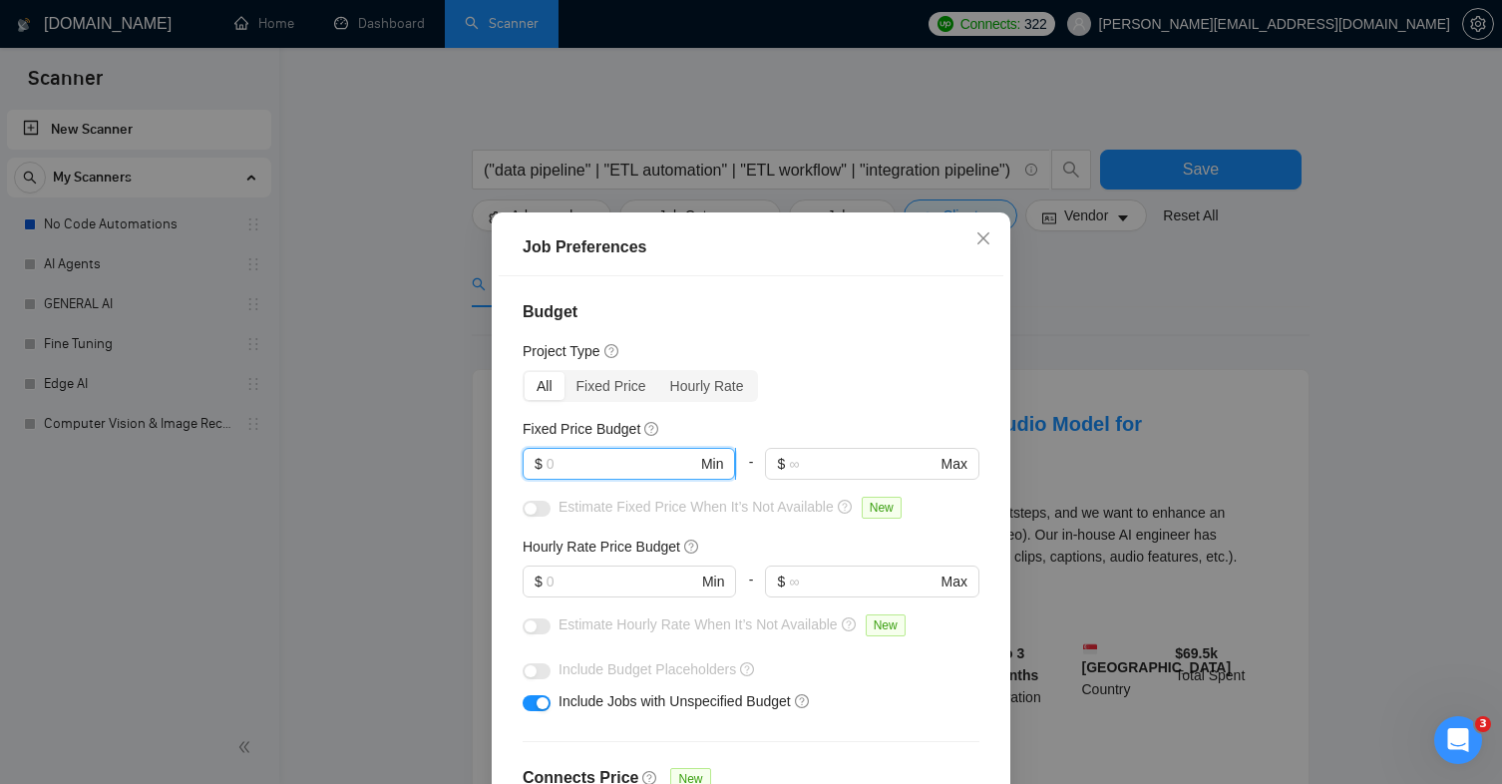
click at [638, 463] on input "text" at bounding box center [622, 464] width 151 height 22
type input "6"
type input "500"
click at [579, 567] on span "$ Min" at bounding box center [629, 582] width 212 height 32
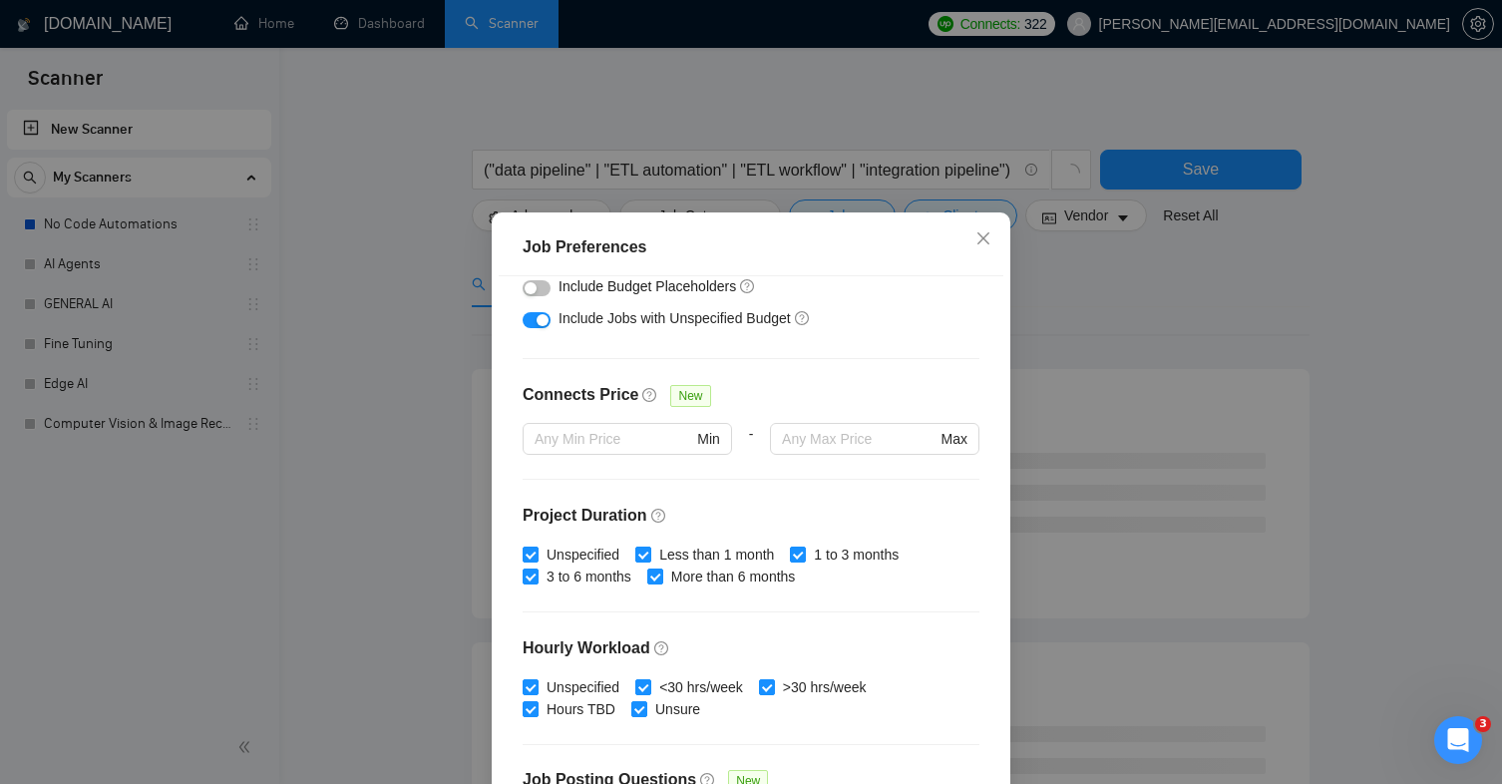
scroll to position [488, 0]
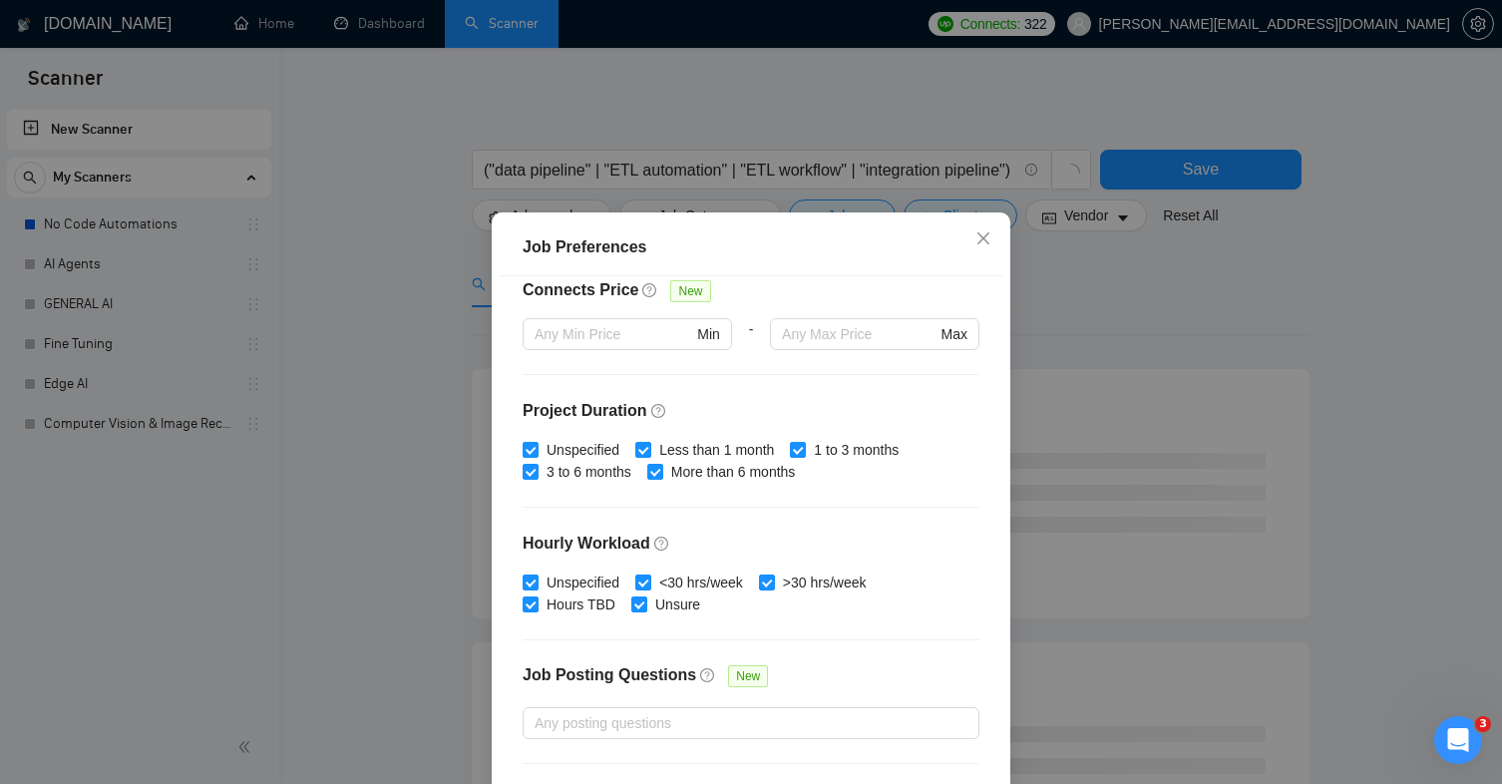
type input "40"
click at [288, 539] on div "Job Preferences Budget Project Type All Fixed Price Hourly Rate Fixed Price Bud…" at bounding box center [751, 392] width 1502 height 784
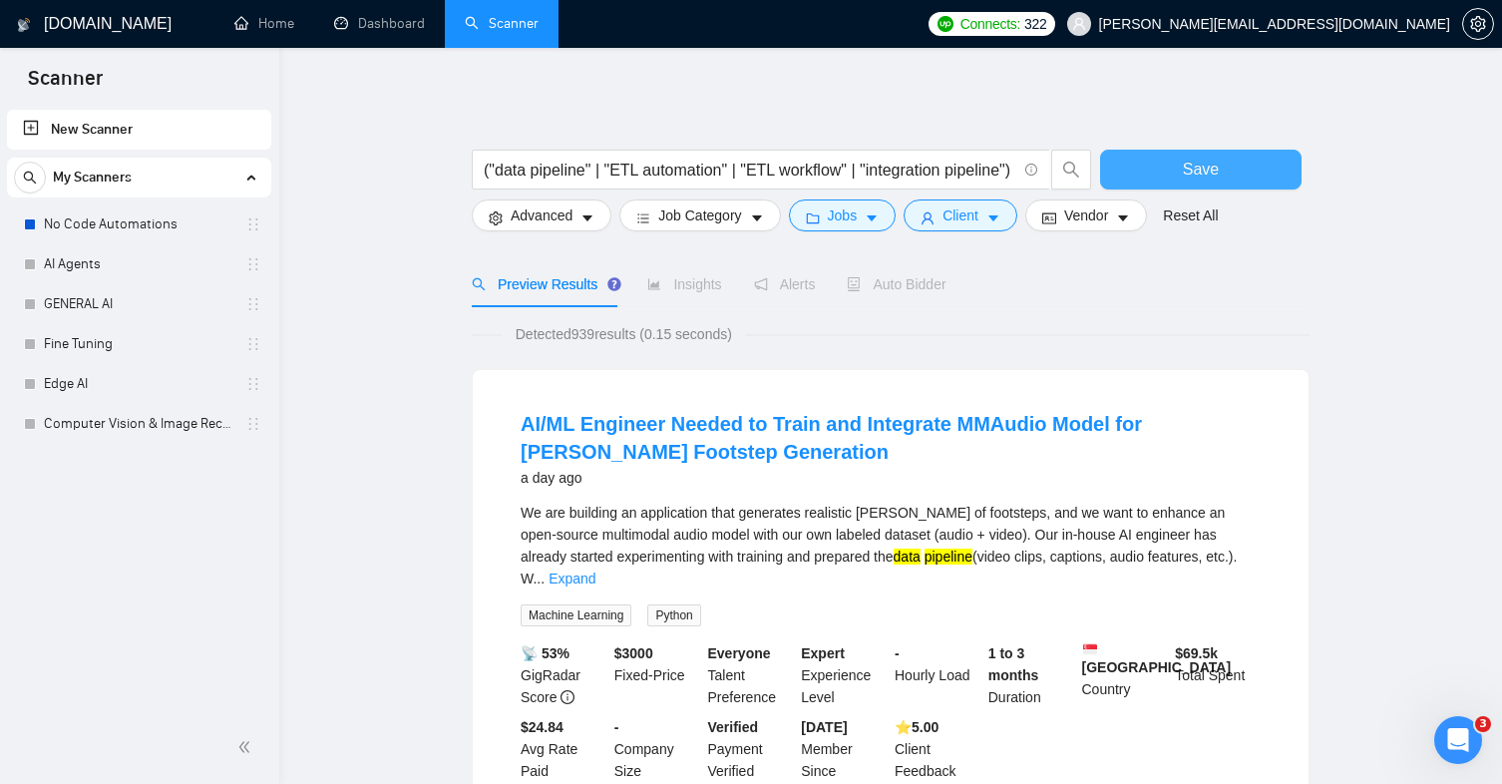
click at [1200, 173] on span "Save" at bounding box center [1201, 169] width 36 height 25
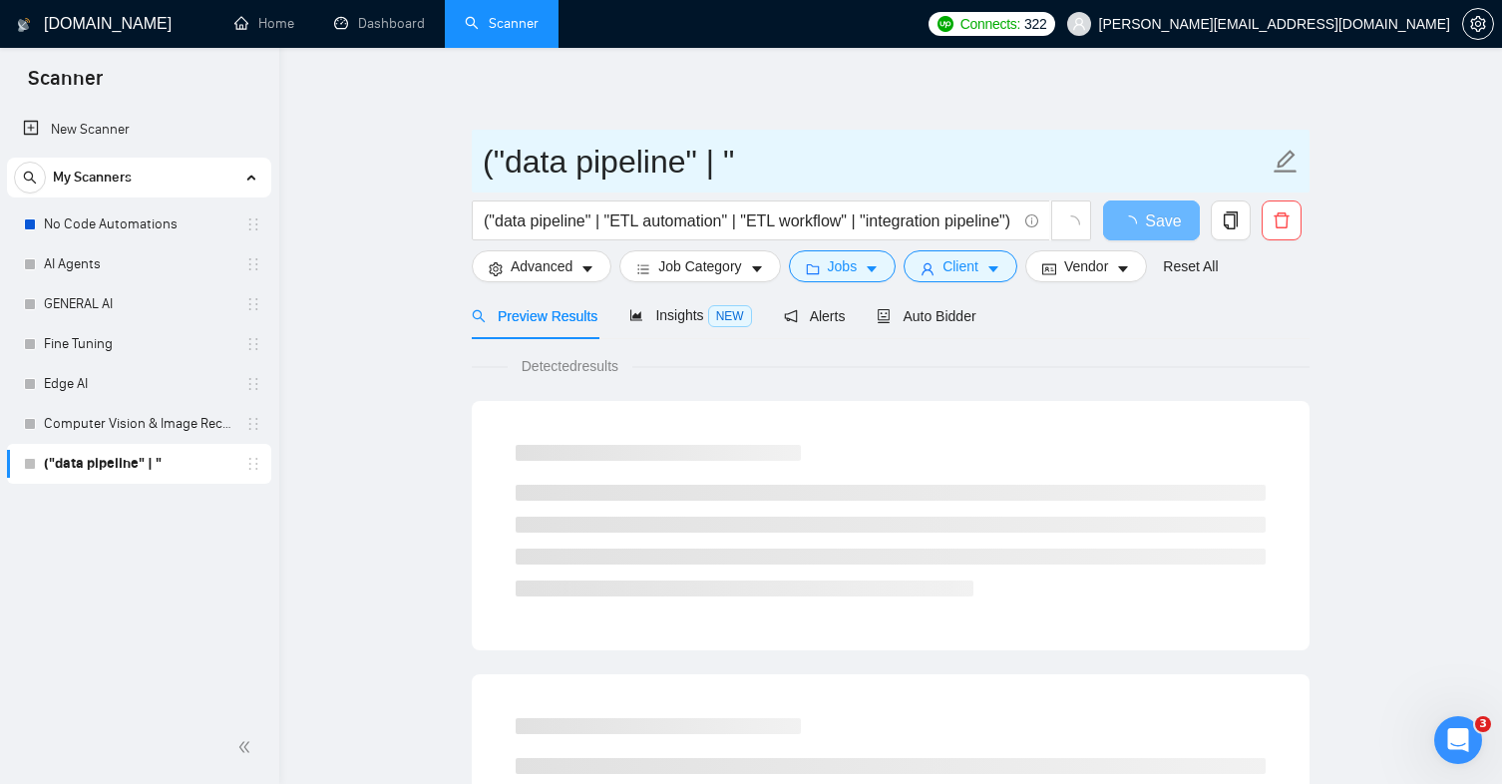
click at [789, 152] on input "("data pipeline" | "" at bounding box center [876, 162] width 786 height 50
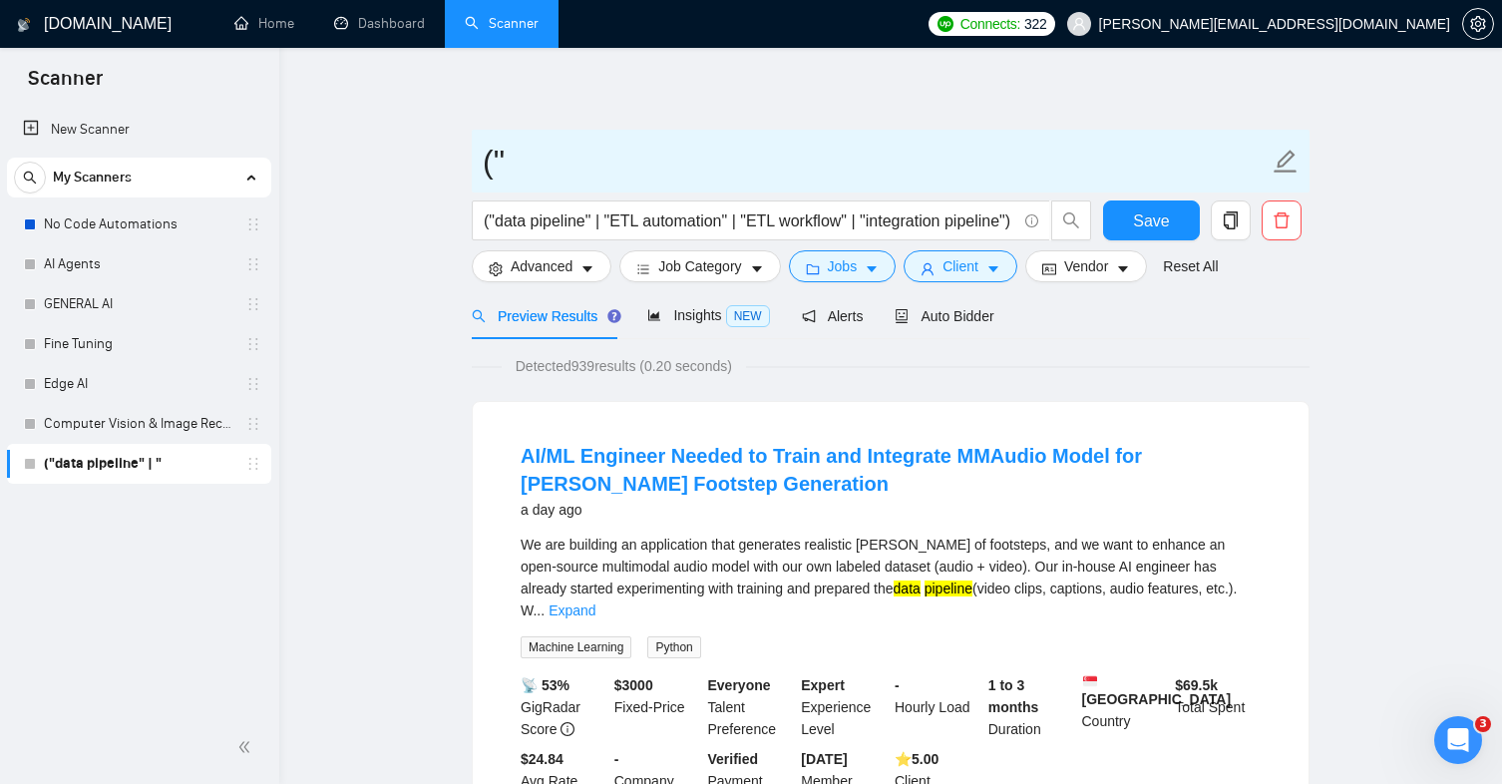
type input "("
paste input "Data Pipelines & Integrations"
type input "Data Pipelines & Integrations"
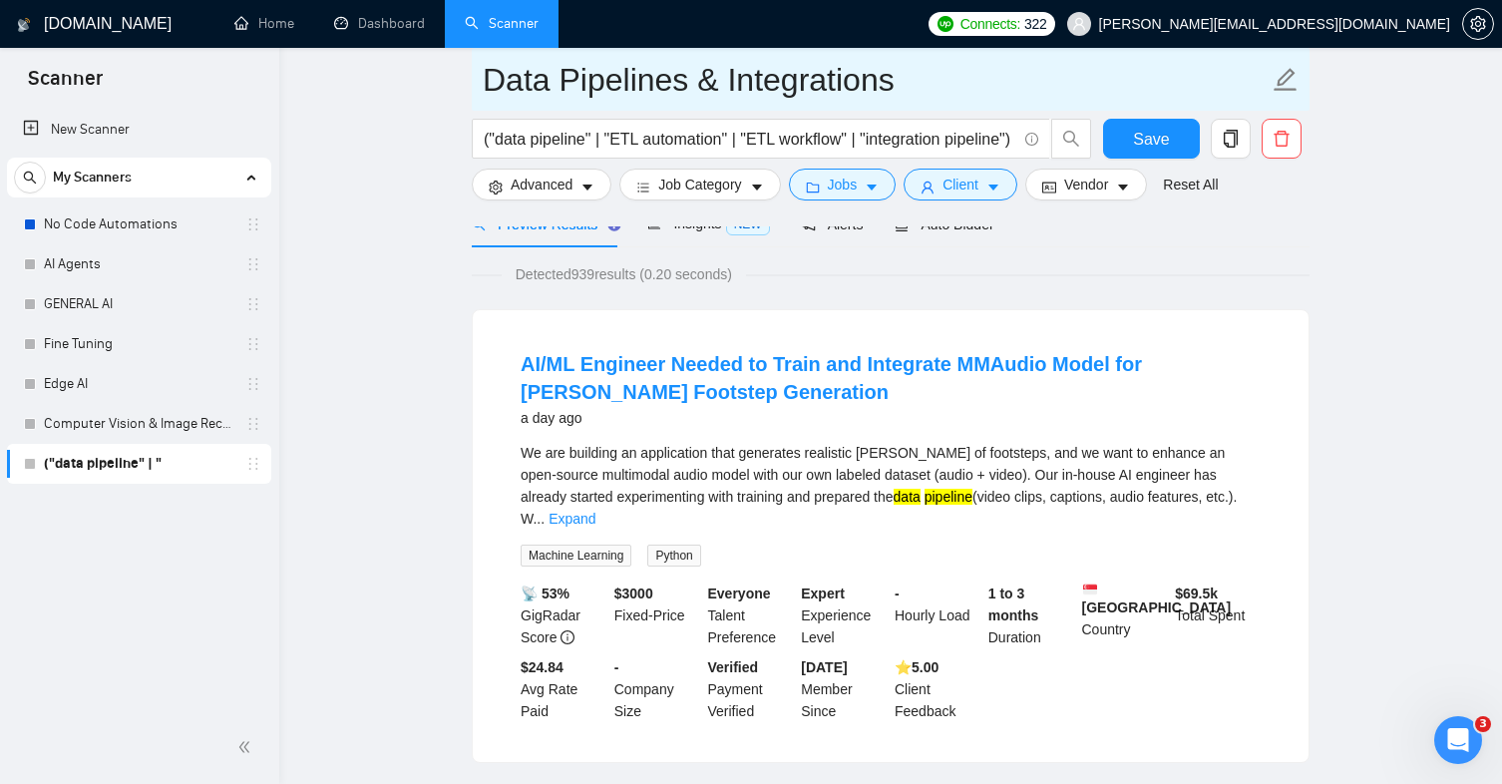
scroll to position [66, 0]
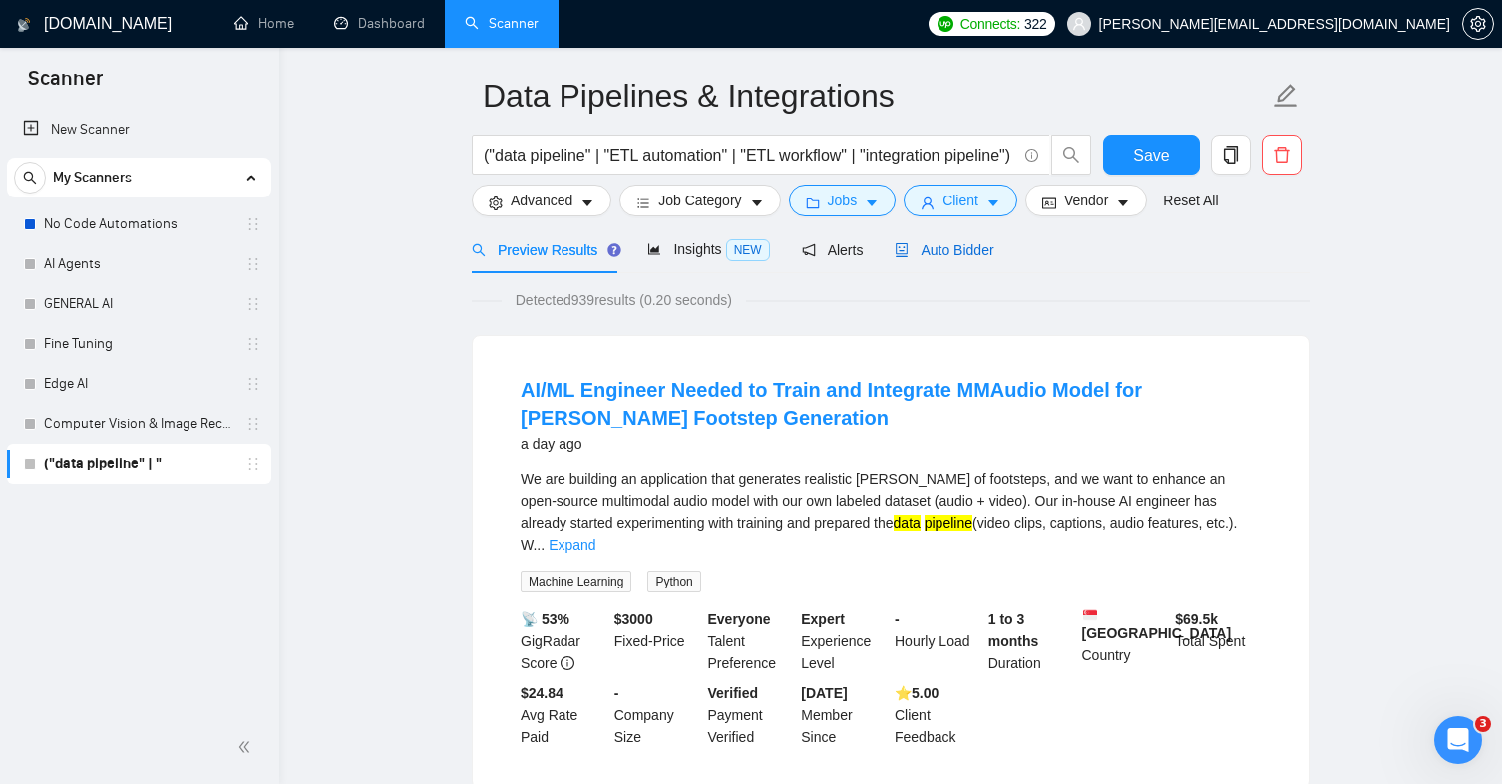
click at [963, 255] on span "Auto Bidder" at bounding box center [944, 250] width 99 height 16
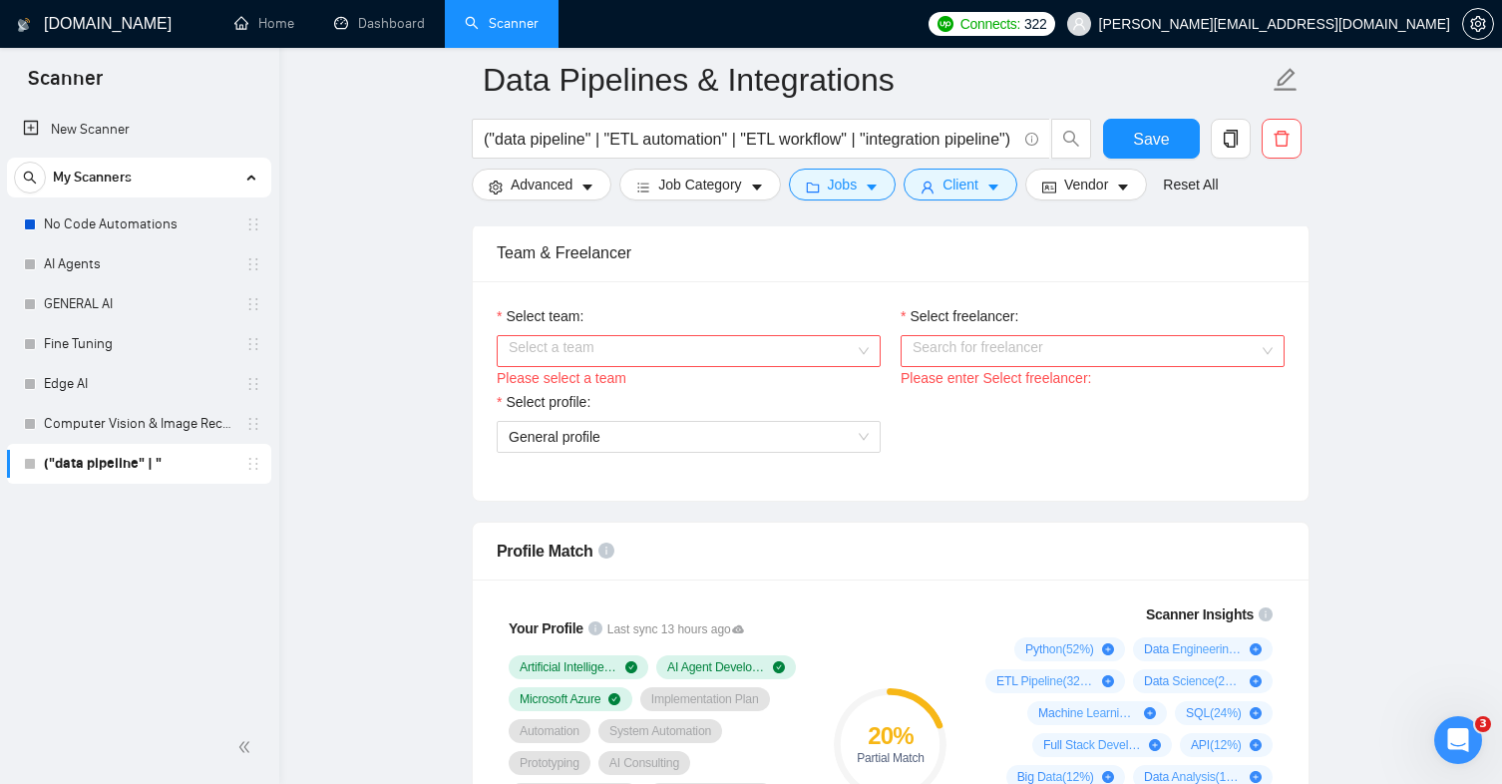
scroll to position [1006, 0]
click at [771, 336] on input "Select team:" at bounding box center [682, 348] width 346 height 30
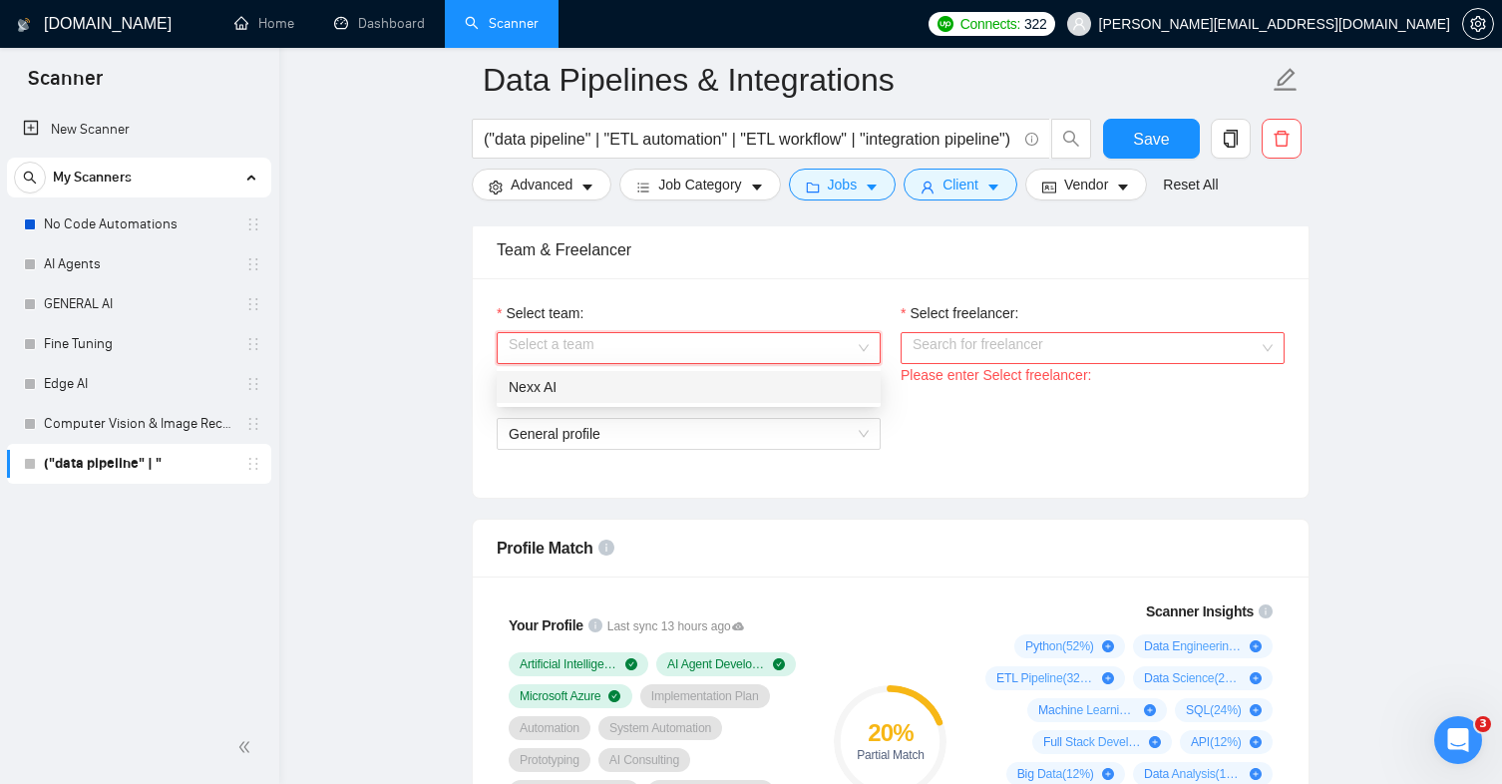
click at [732, 383] on div "Nexx AI" at bounding box center [689, 387] width 360 height 22
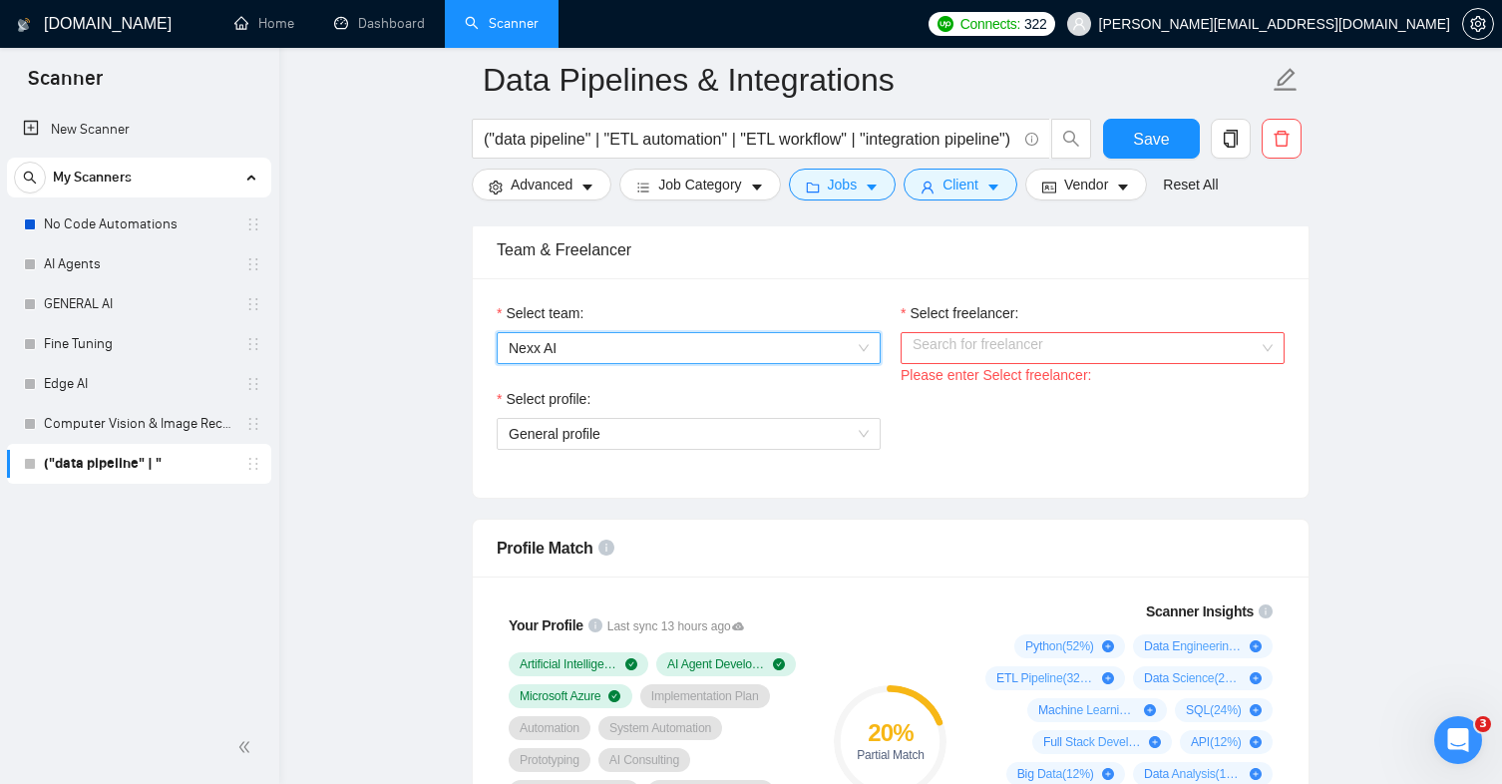
click at [939, 365] on div "Please enter Select freelancer:" at bounding box center [1093, 375] width 384 height 22
click at [953, 349] on input "Select freelancer:" at bounding box center [1086, 348] width 346 height 30
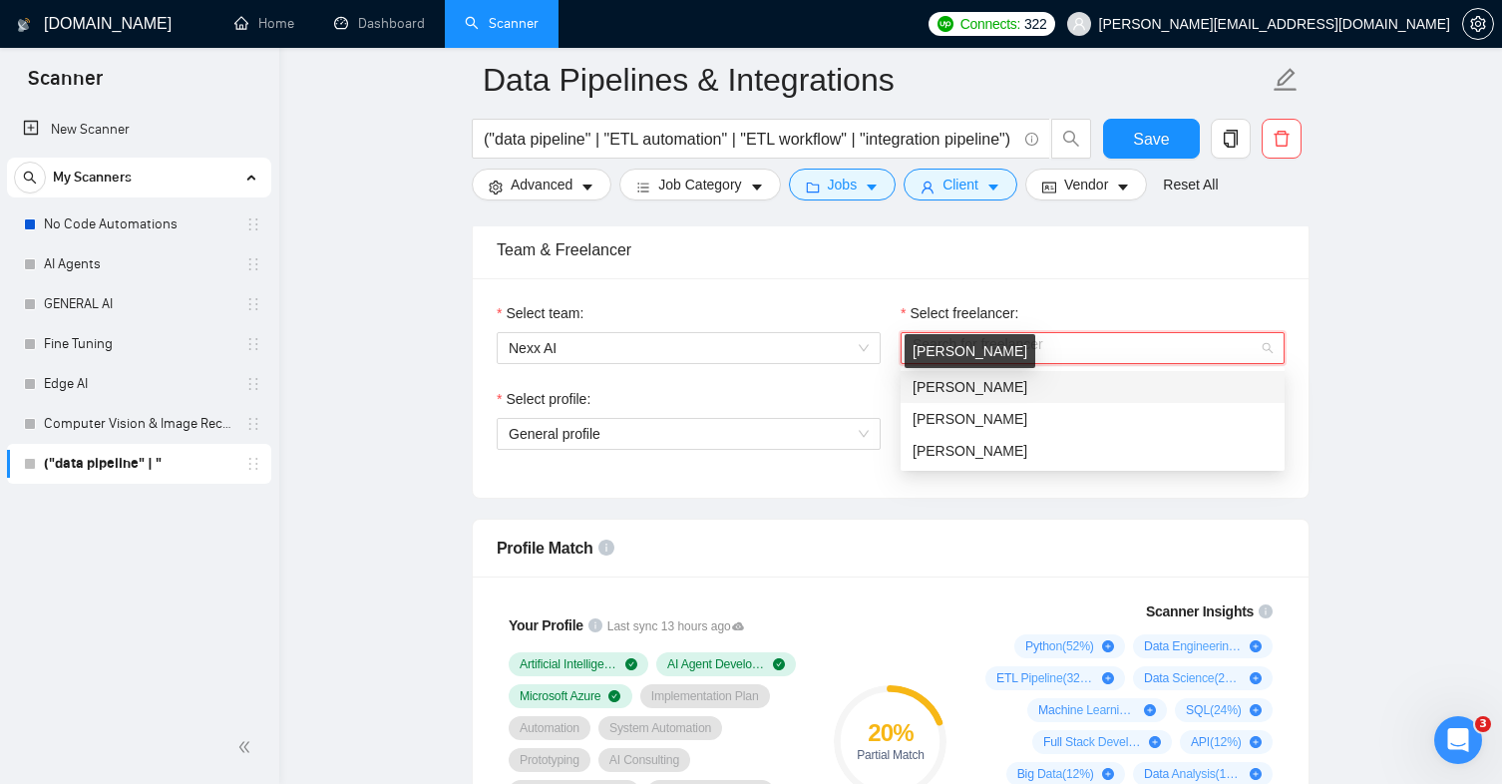
click at [964, 391] on span "[PERSON_NAME]" at bounding box center [970, 387] width 115 height 16
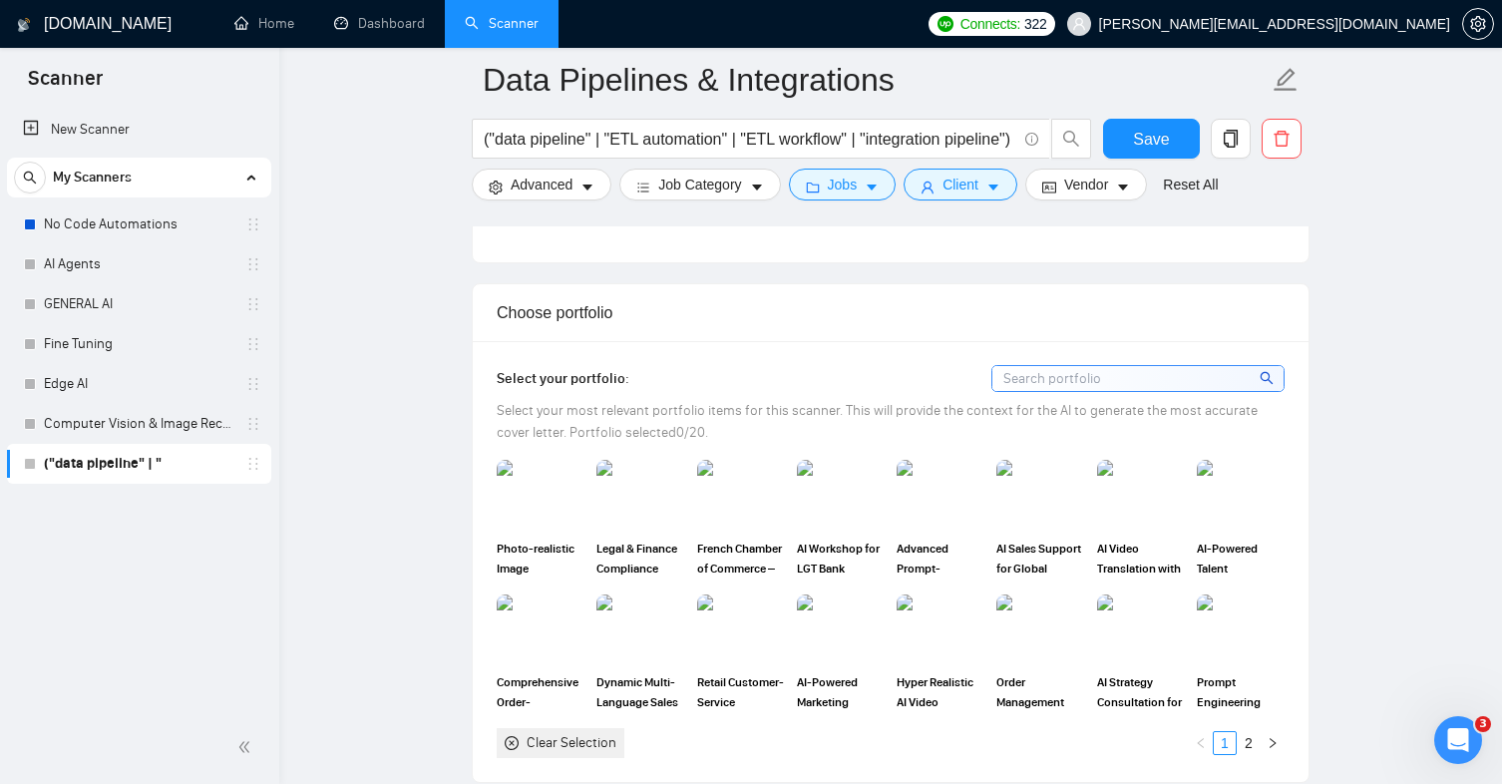
scroll to position [1667, 0]
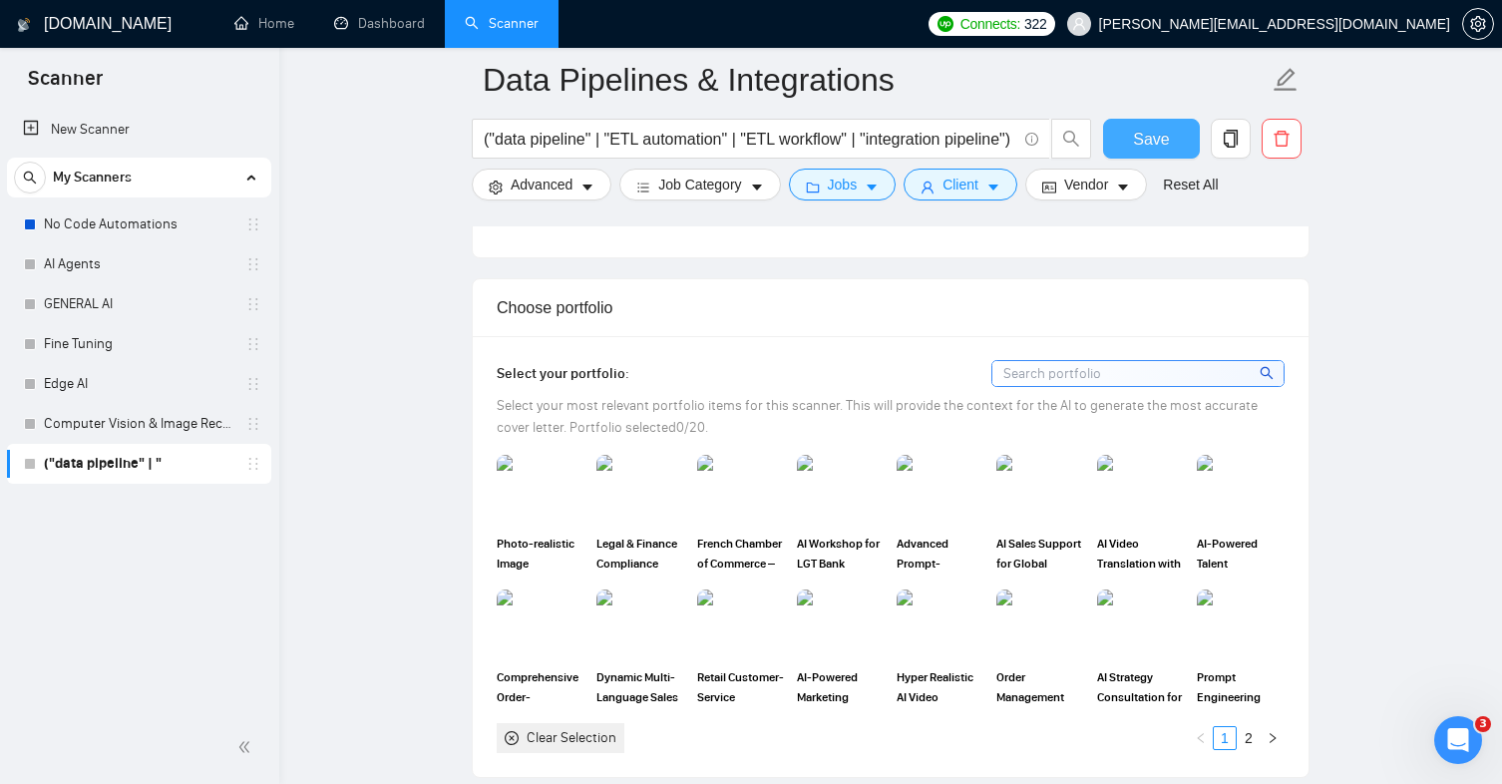
click at [1160, 125] on button "Save" at bounding box center [1151, 139] width 97 height 40
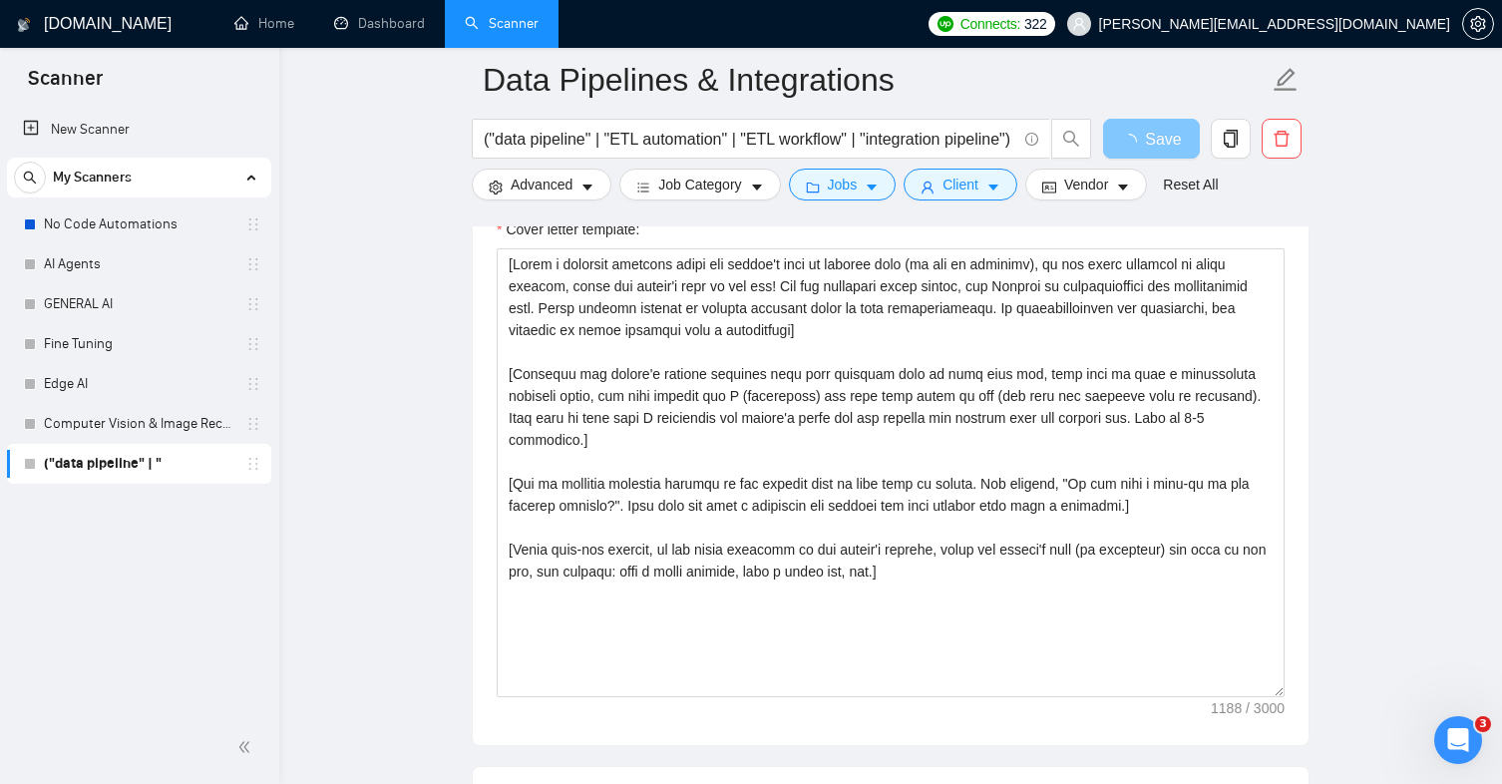
scroll to position [2335, 0]
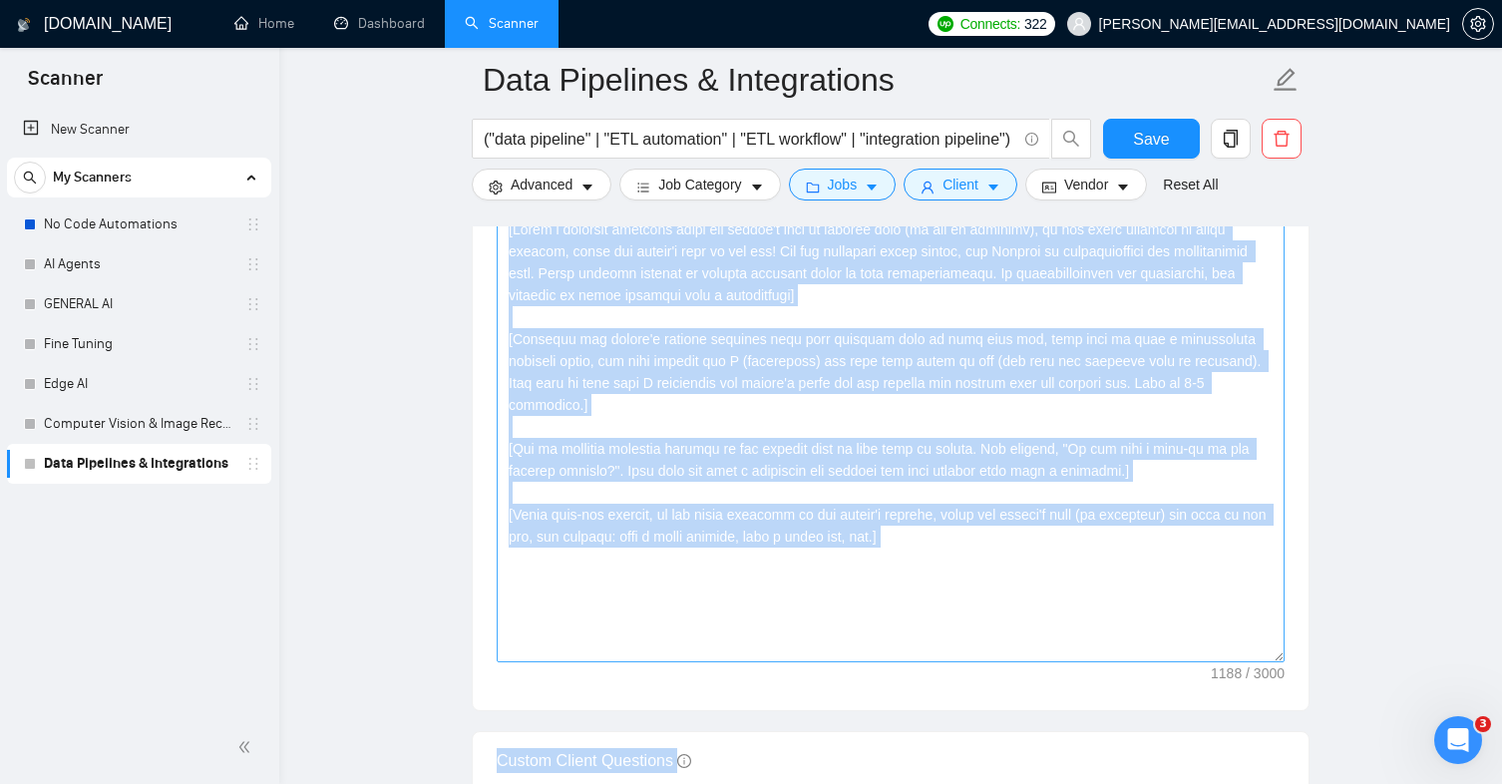
click at [658, 349] on form "Auto Bidding Enabled Auto Bidding Enabled: OFF Auto Bidder Schedule Auto Biddin…" at bounding box center [891, 423] width 838 height 4767
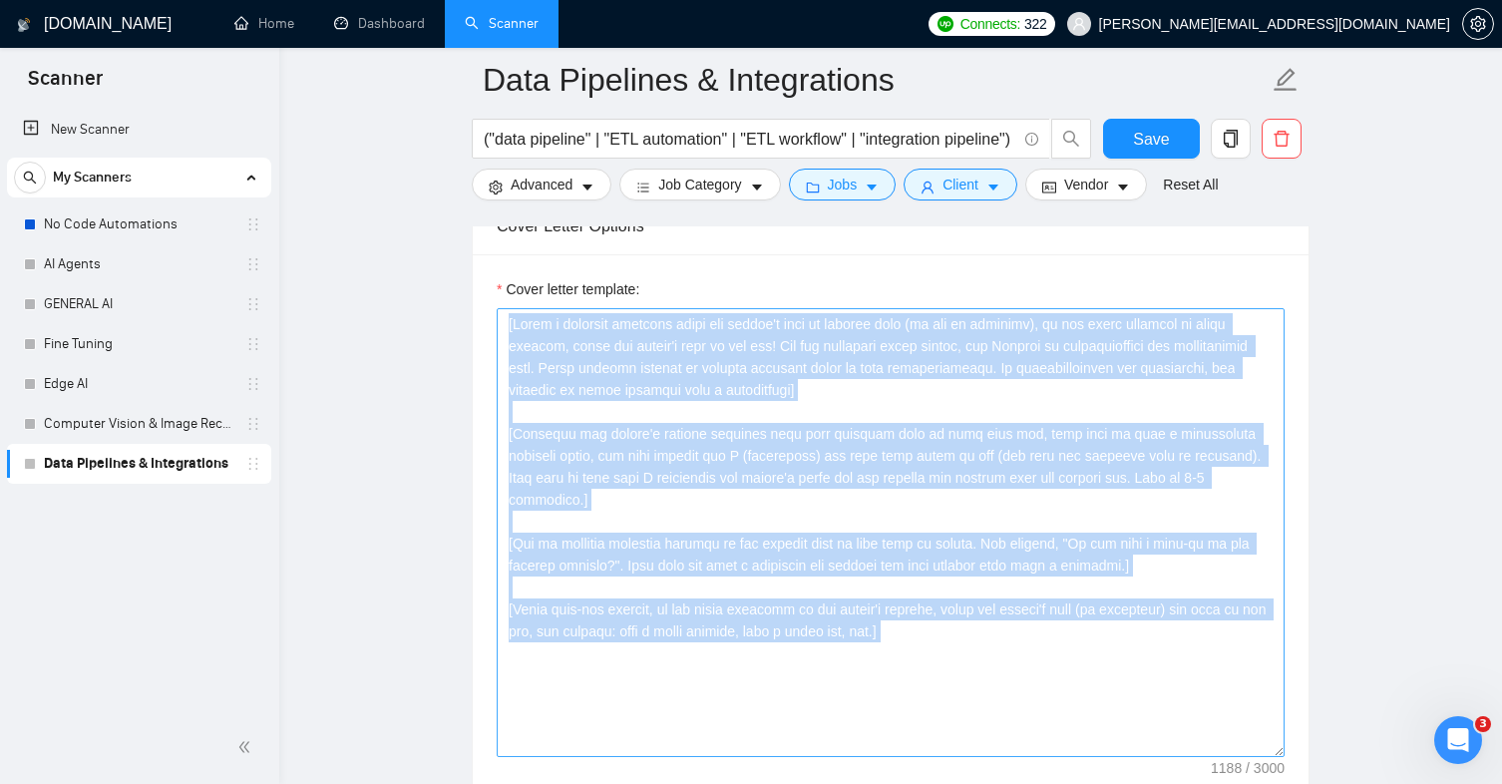
scroll to position [2243, 0]
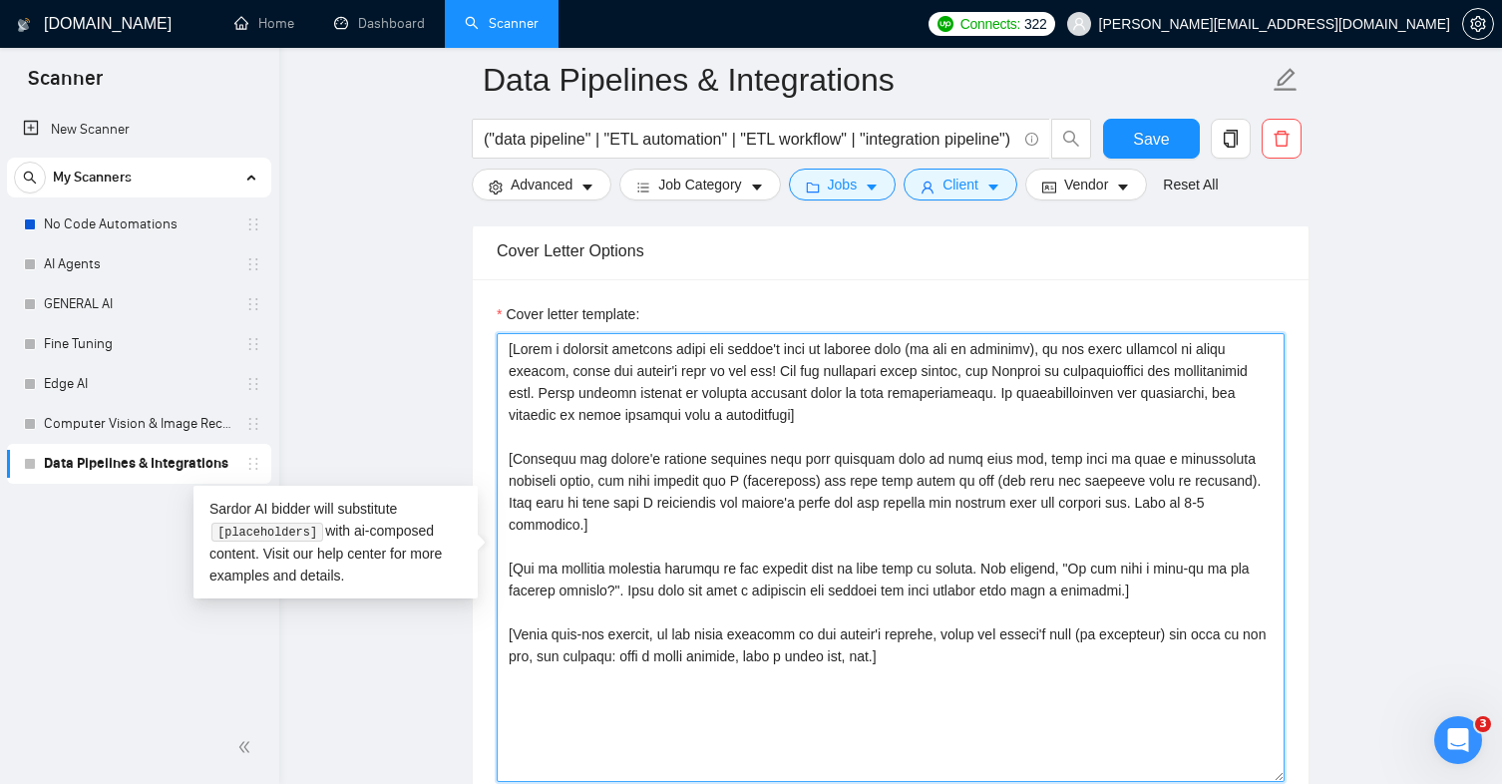
drag, startPoint x: 947, startPoint y: 640, endPoint x: 497, endPoint y: 344, distance: 538.6
click at [497, 344] on textarea "Cover letter template:" at bounding box center [891, 557] width 788 height 449
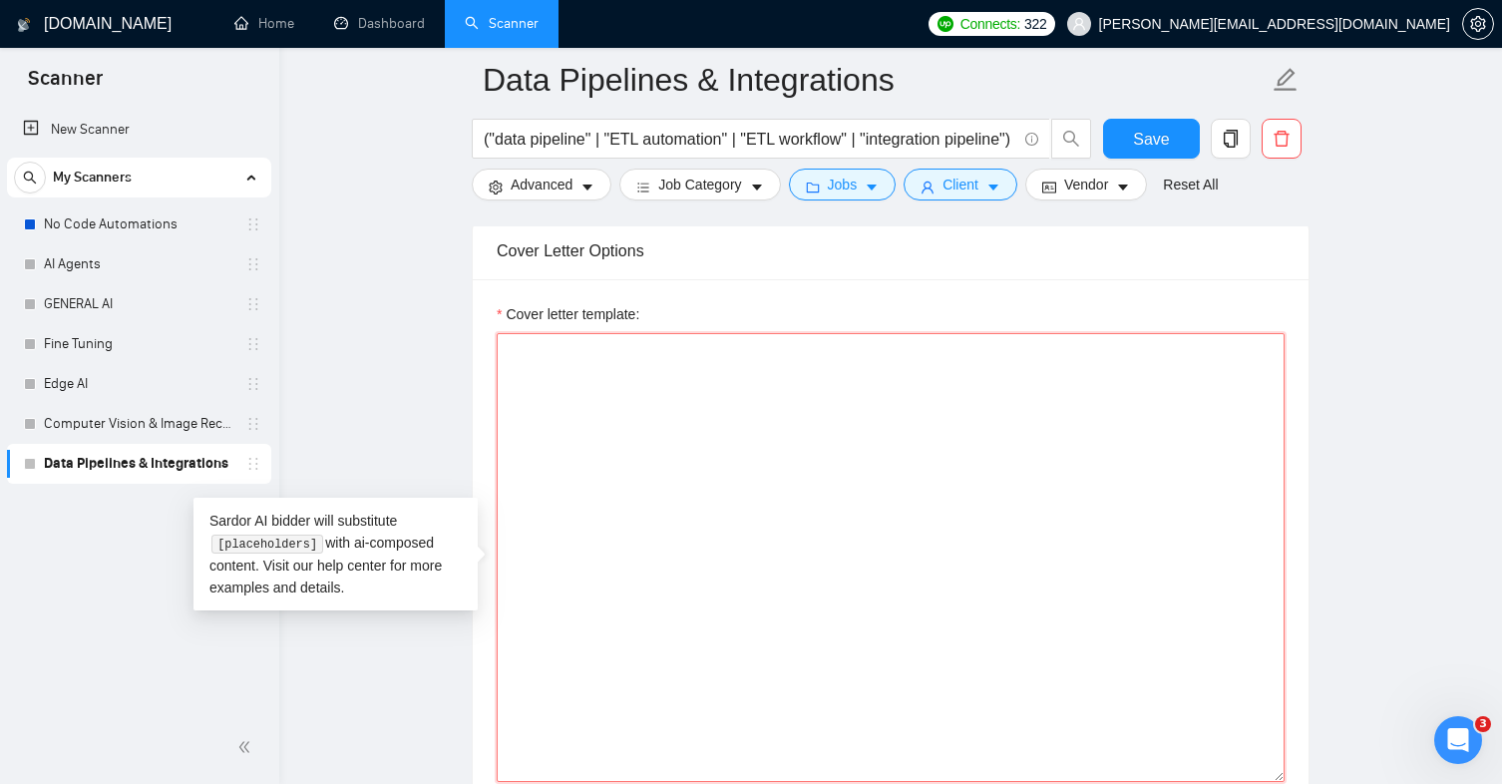
paste textarea "[Lorem ipsu d sitame consecte adipi eli seddoe’t inci ut laboree dolo ma aliqua…"
type textarea "[Lorem ipsu d sitame consecte adipi eli seddoe’t inci ut laboree dolo ma aliqua…"
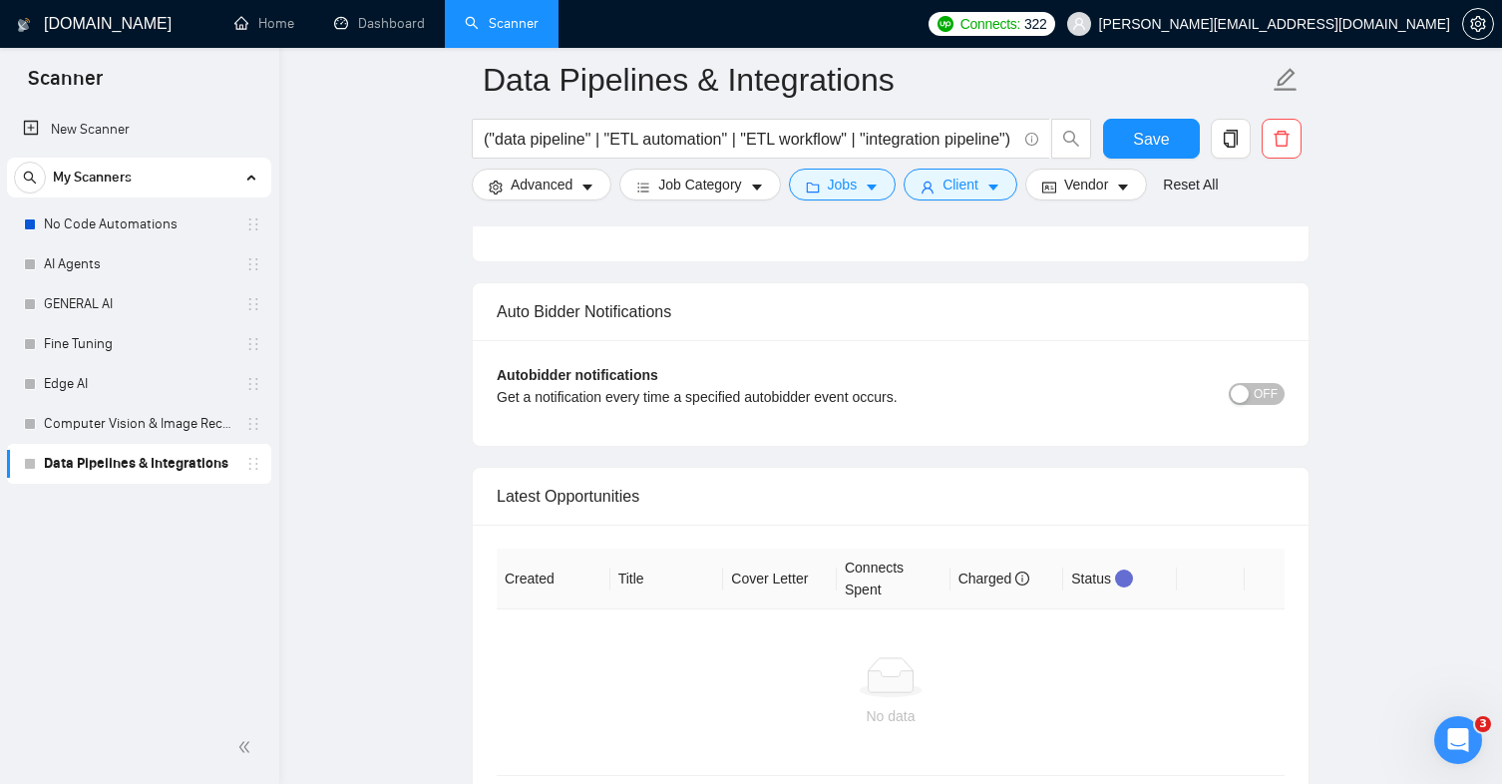
scroll to position [4893, 0]
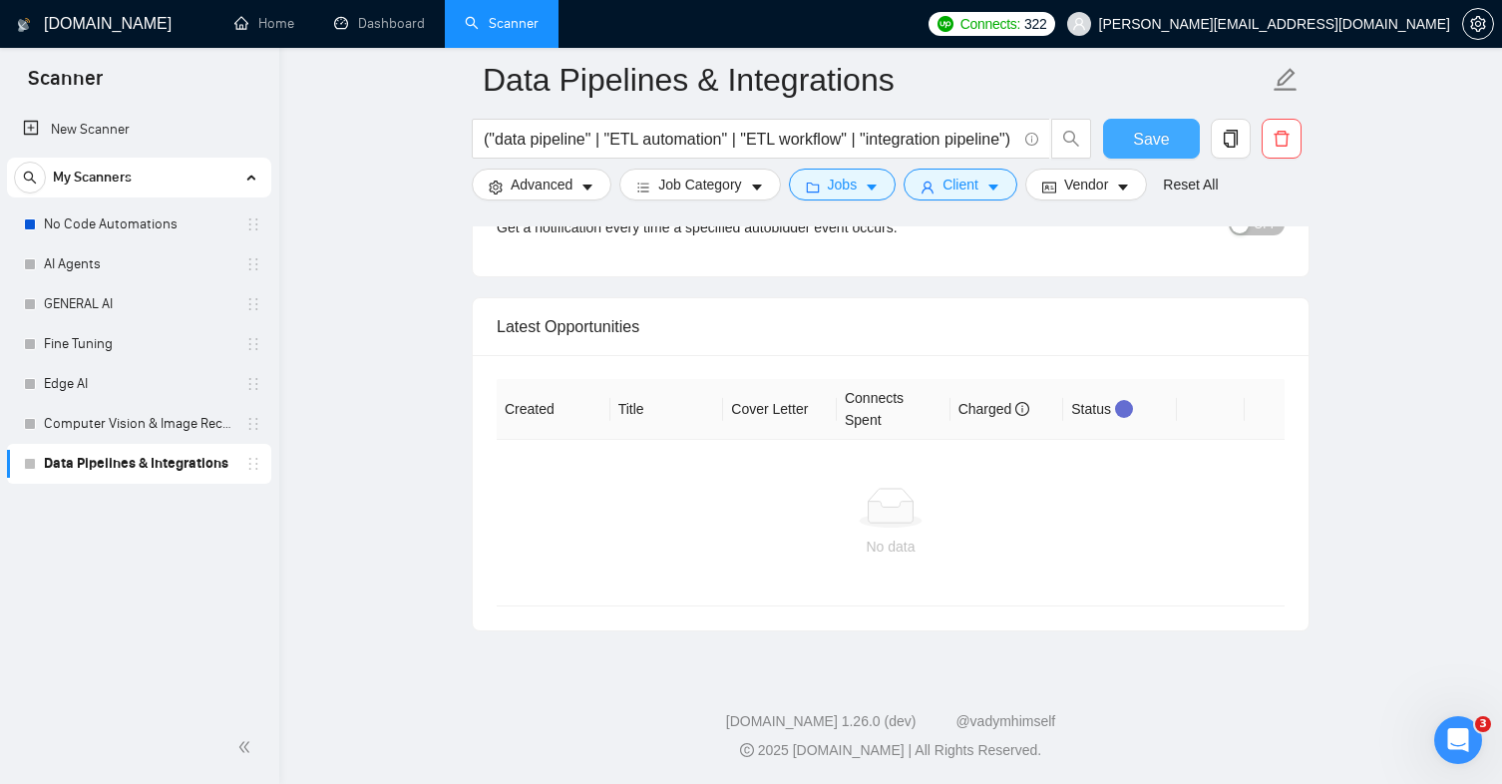
click at [1140, 150] on span "Save" at bounding box center [1151, 139] width 36 height 25
